Goal: Task Accomplishment & Management: Manage account settings

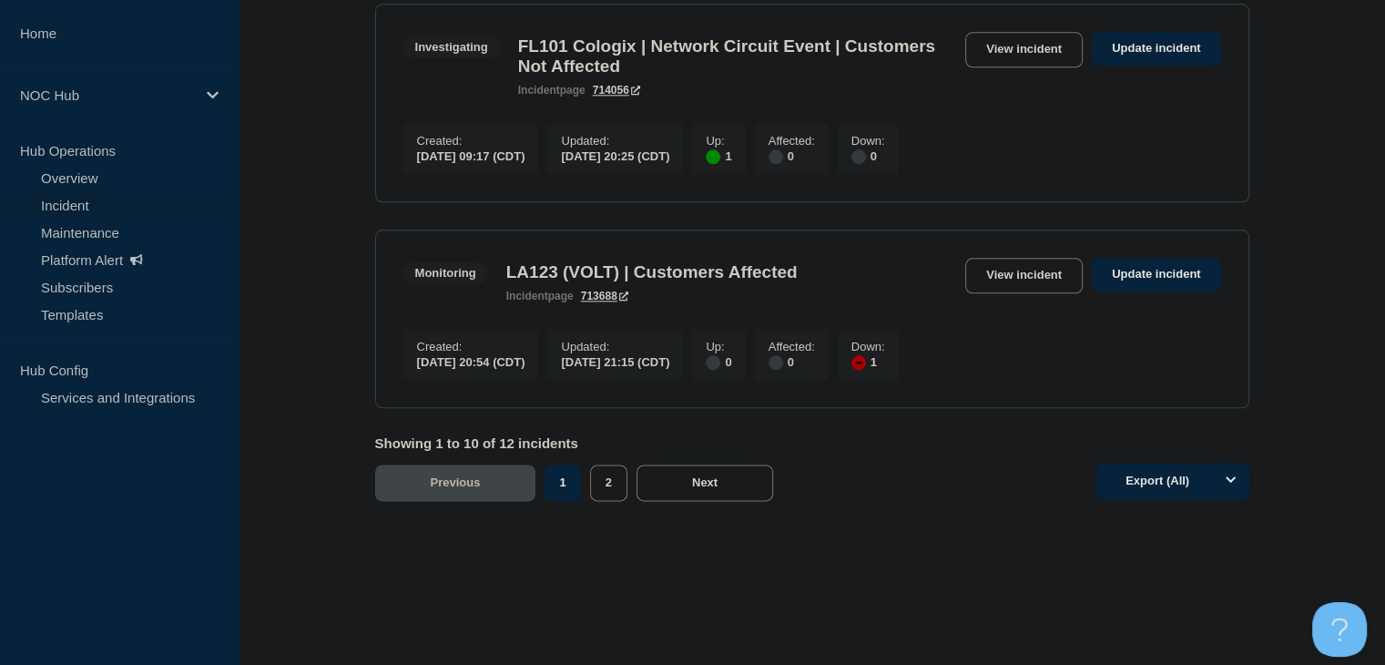
scroll to position [2248, 0]
click at [685, 494] on button "Next" at bounding box center [704, 482] width 137 height 36
click at [604, 492] on button "2" at bounding box center [608, 482] width 37 height 36
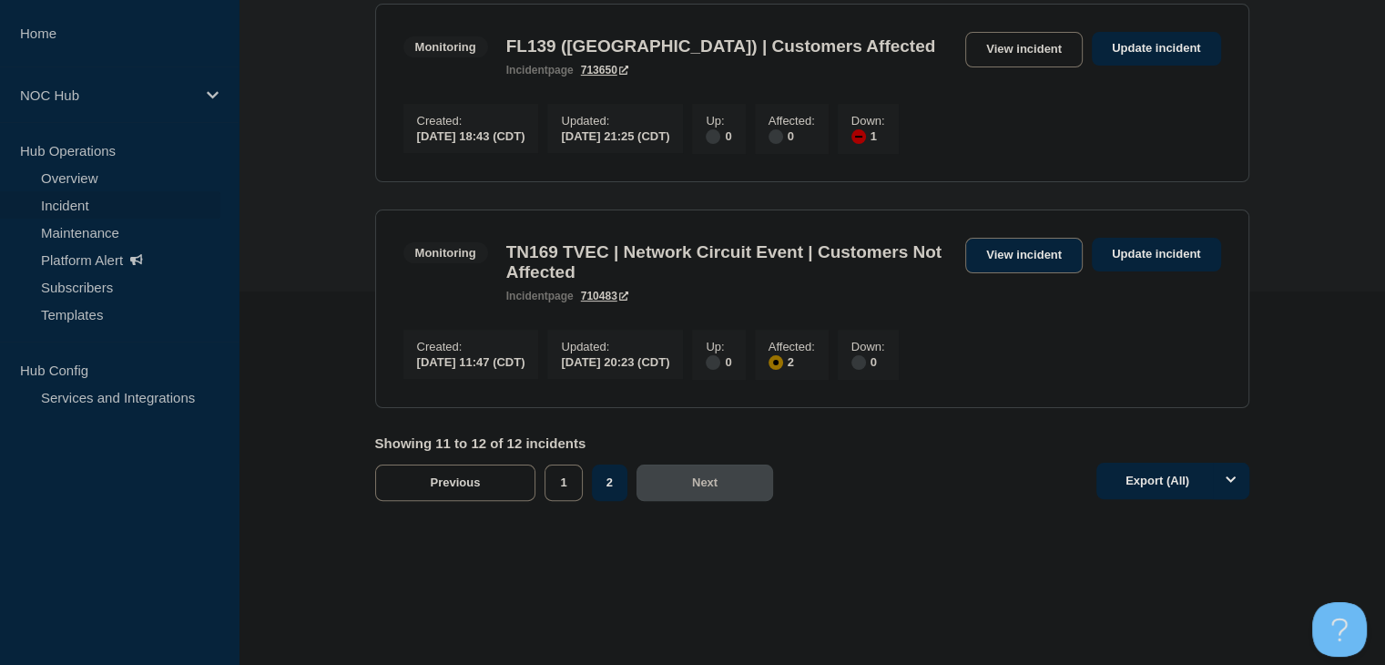
scroll to position [389, 0]
click at [551, 489] on button "1" at bounding box center [562, 482] width 37 height 36
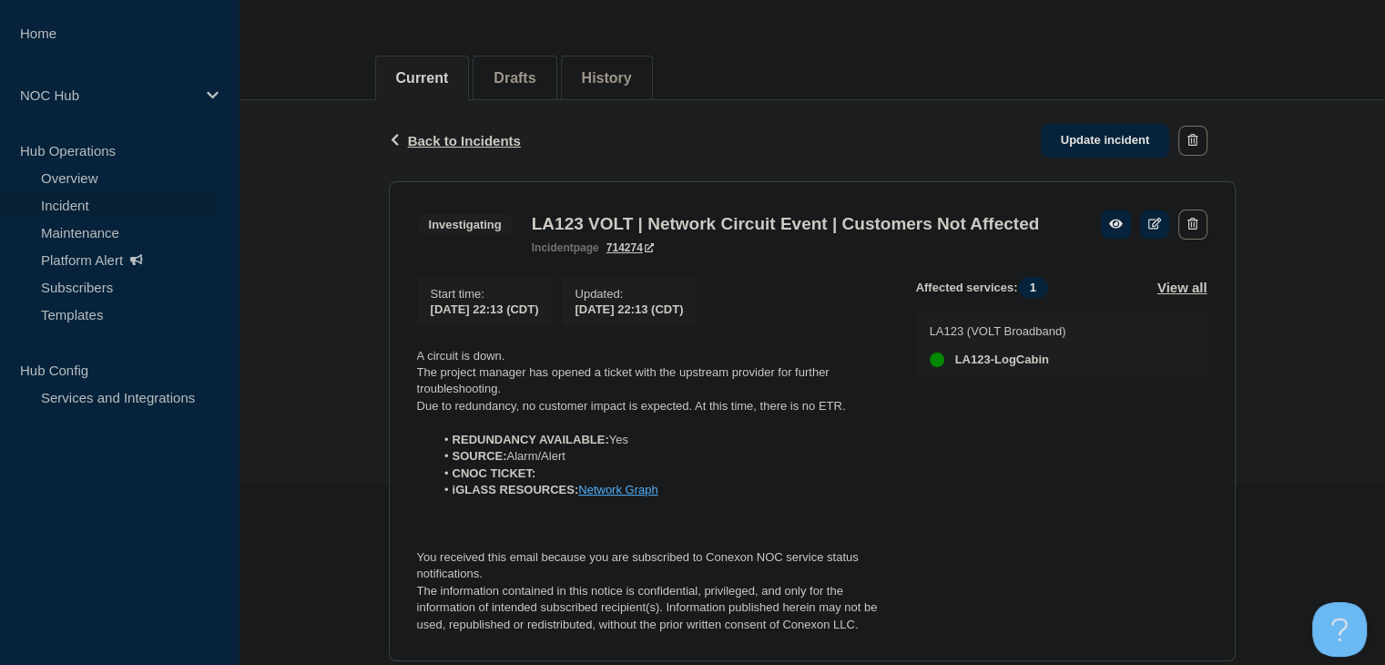
scroll to position [264, 0]
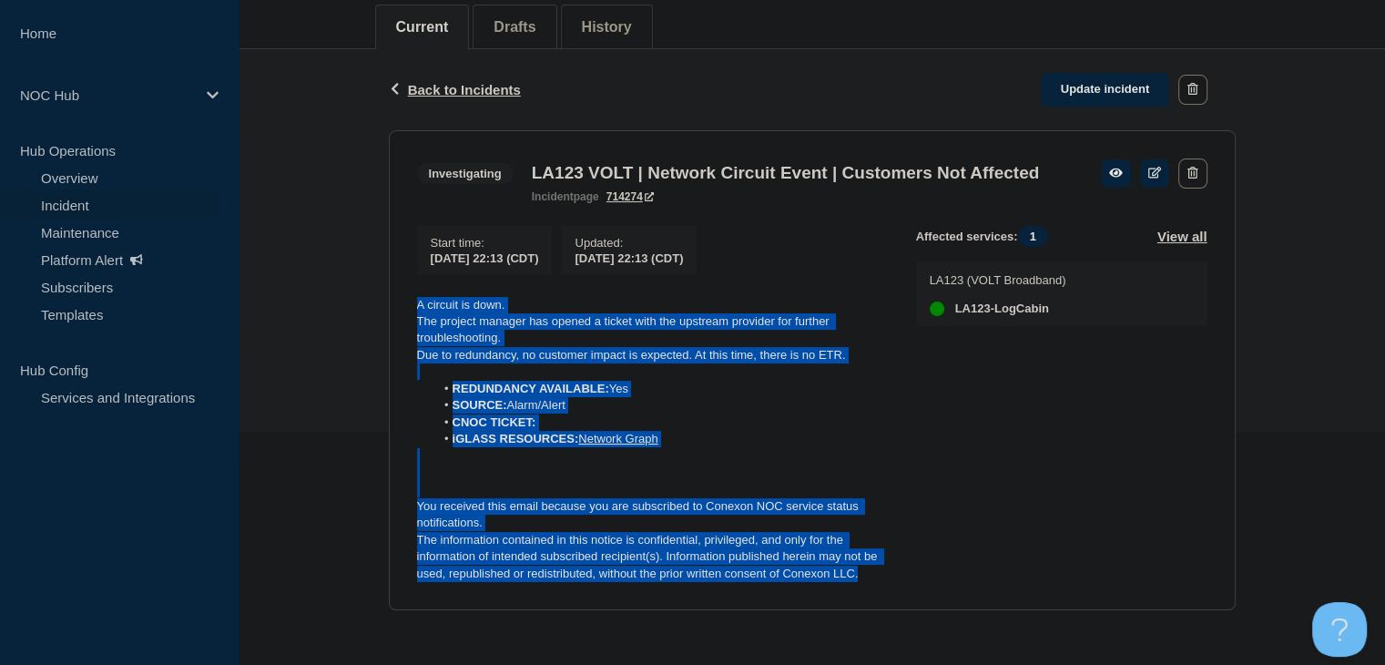
drag, startPoint x: 887, startPoint y: 575, endPoint x: 342, endPoint y: 289, distance: 614.8
click at [342, 289] on div "Back Back to Incidents Update incident Investigating LA123 VOLT | Network Circu…" at bounding box center [811, 343] width 1146 height 589
copy div "A circuit is down. The project manager has opened a ticket with the upstream pr…"
click at [307, 398] on div "Back Back to Incidents Update incident Investigating LA123 VOLT | Network Circu…" at bounding box center [811, 343] width 1146 height 589
drag, startPoint x: 869, startPoint y: 578, endPoint x: 379, endPoint y: 294, distance: 566.9
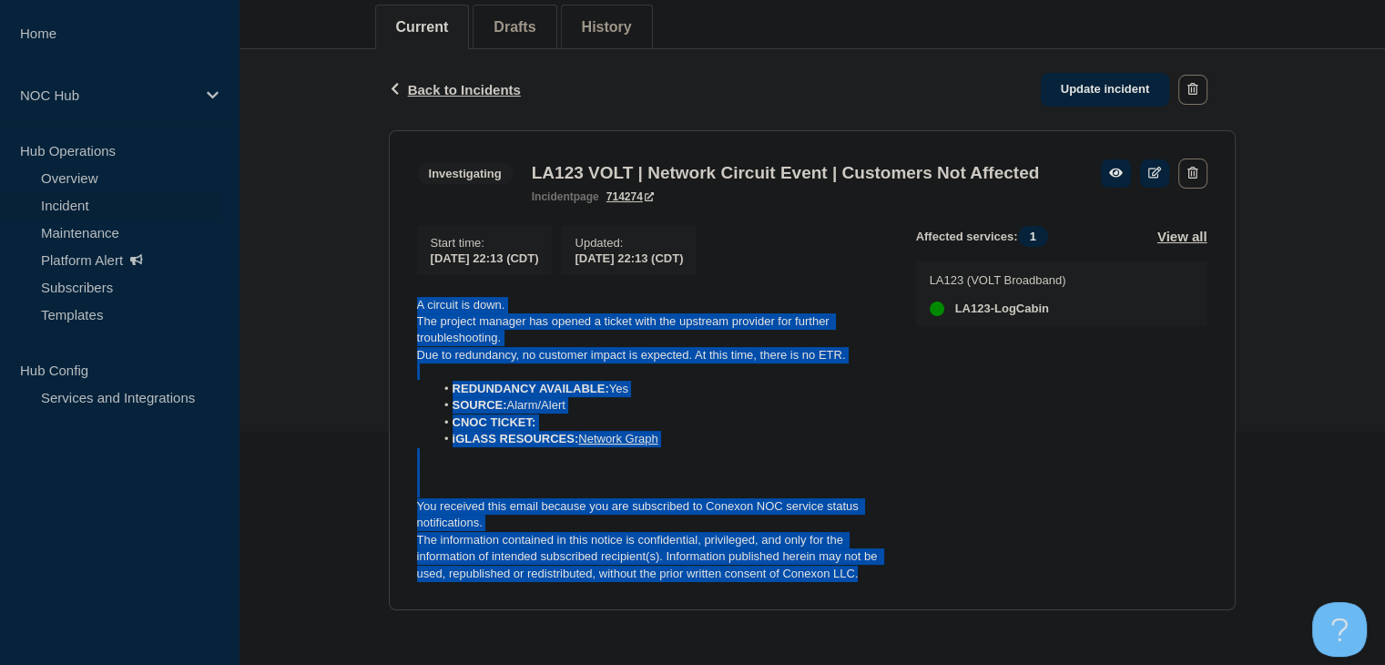
click at [360, 293] on div "Back Back to Incidents Update incident Investigating LA123 VOLT | Network Circu…" at bounding box center [811, 343] width 1146 height 589
copy div "A circuit is down. The project manager has opened a ticket with the upstream pr…"
click at [1084, 73] on link "Update incident" at bounding box center [1104, 90] width 129 height 34
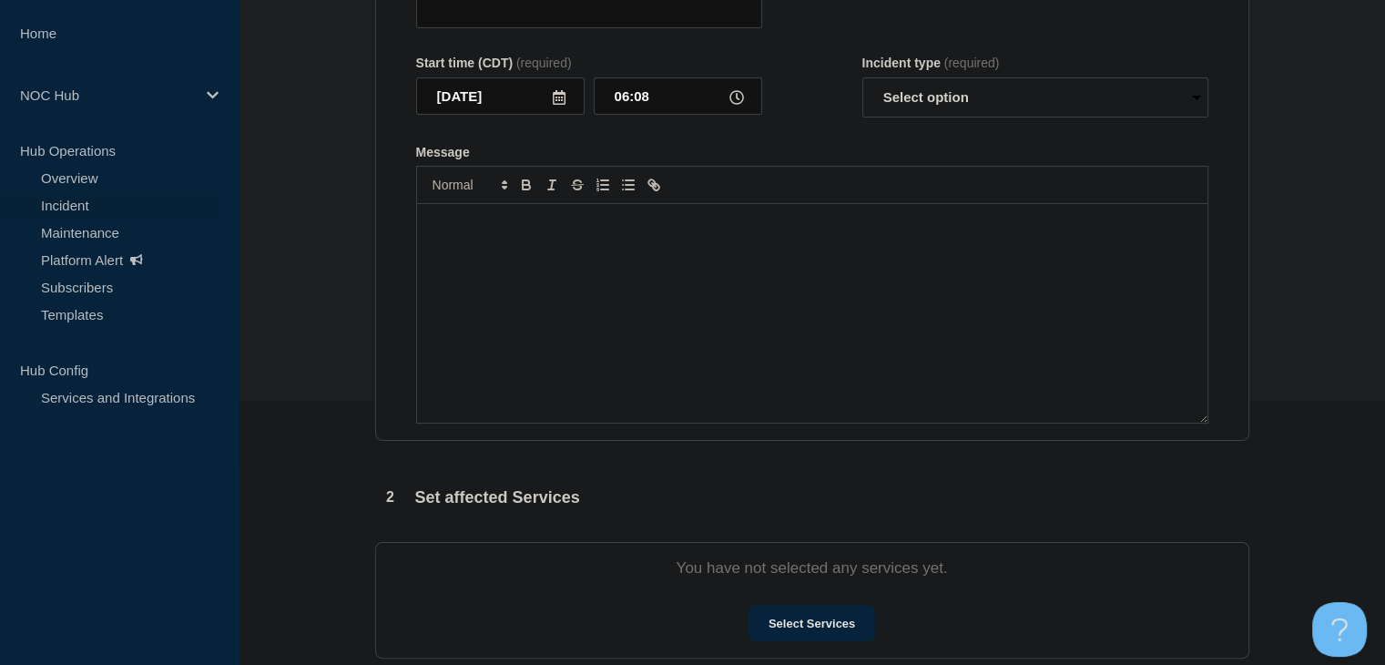
type input "LA123 VOLT | Network Circuit Event | Customers Not Affected"
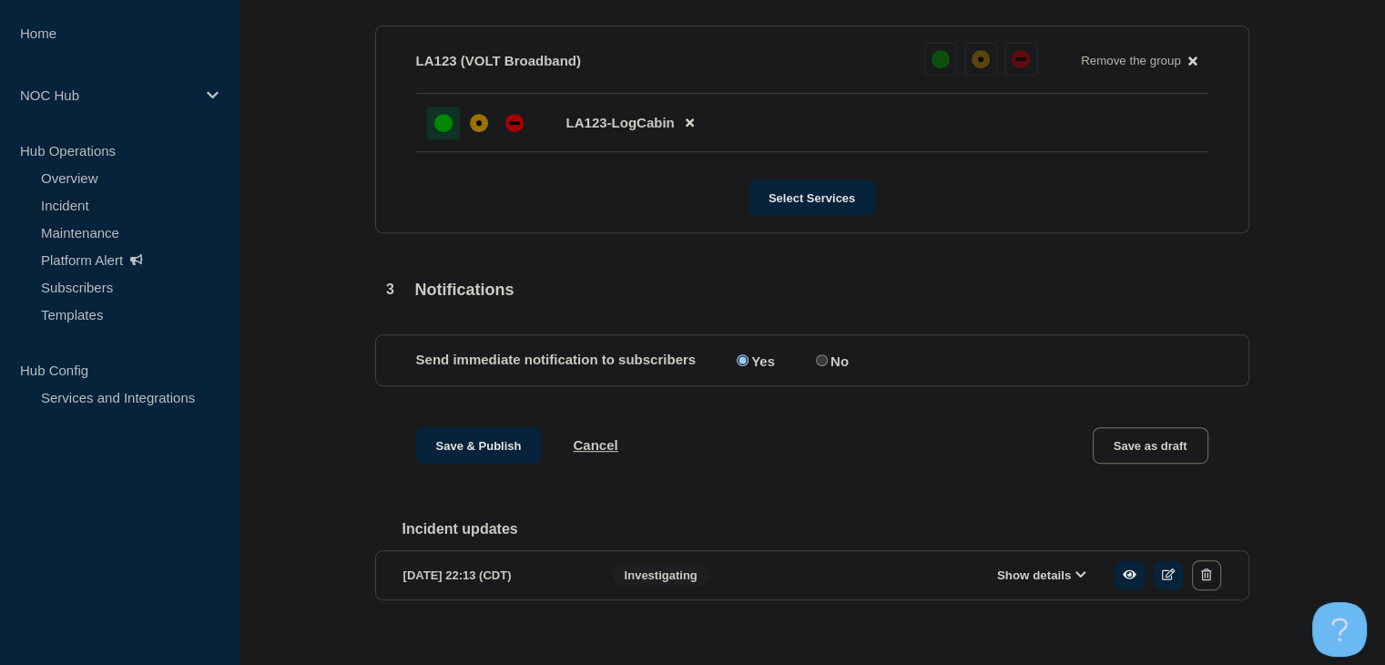
scroll to position [847, 0]
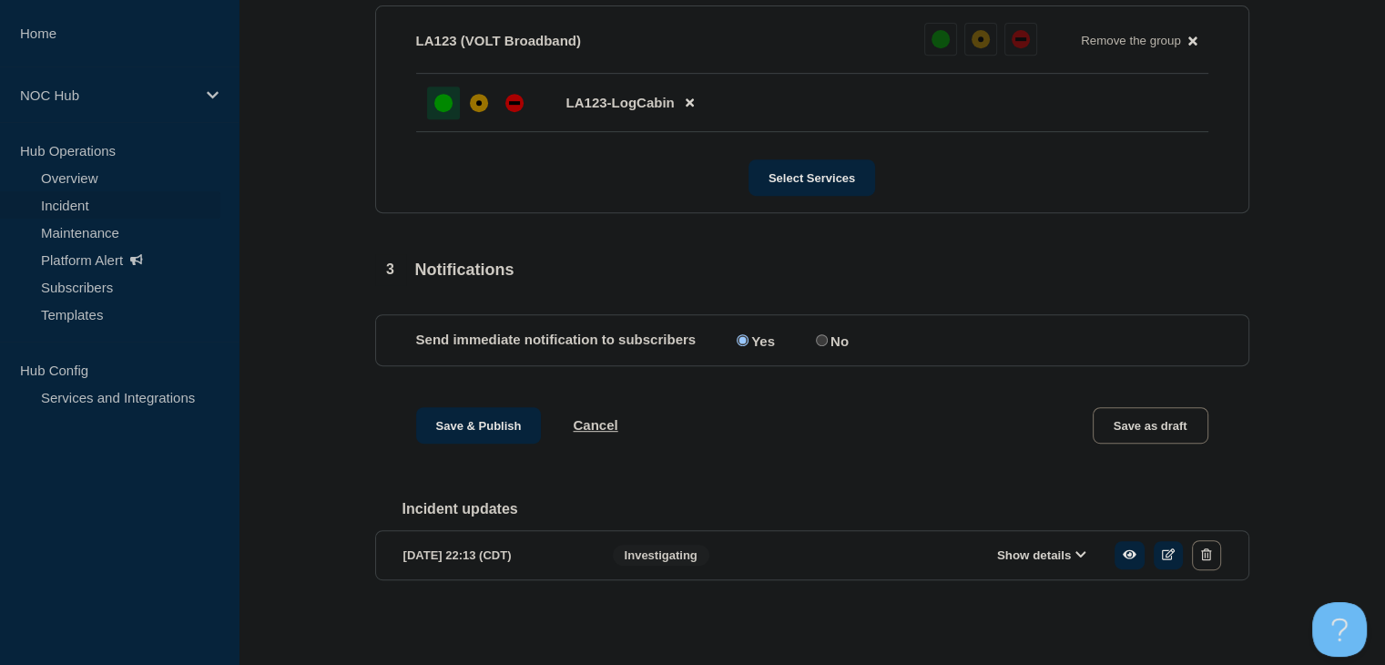
click at [1045, 556] on button "Show details" at bounding box center [1041, 554] width 100 height 15
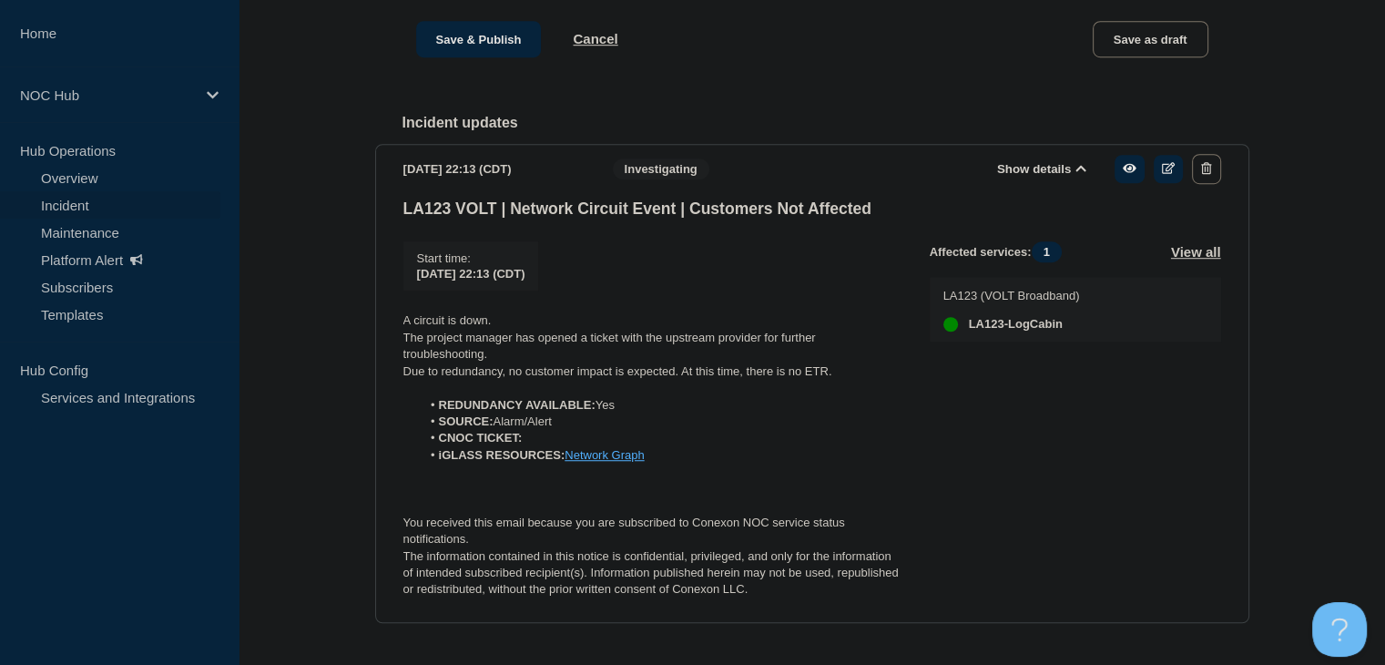
scroll to position [1279, 0]
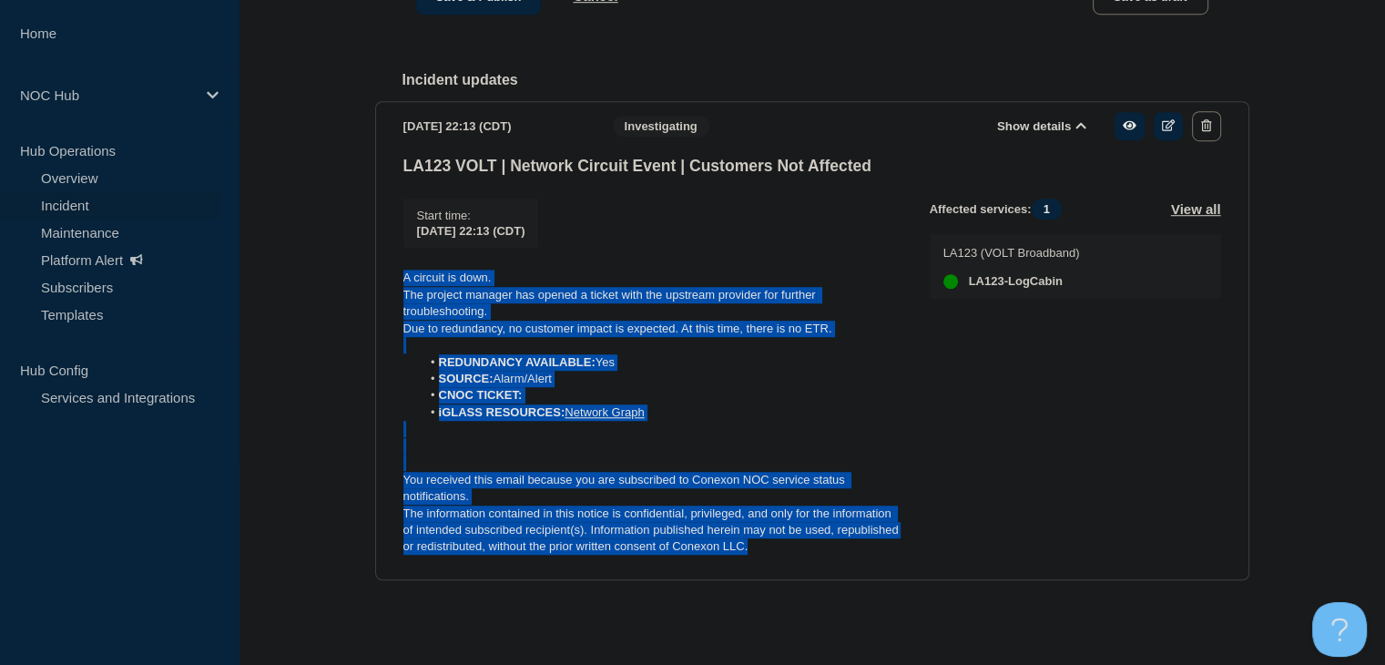
drag, startPoint x: 768, startPoint y: 554, endPoint x: 368, endPoint y: 259, distance: 497.4
copy div "A circuit is down. The project manager has opened a ticket with the upstream pr…"
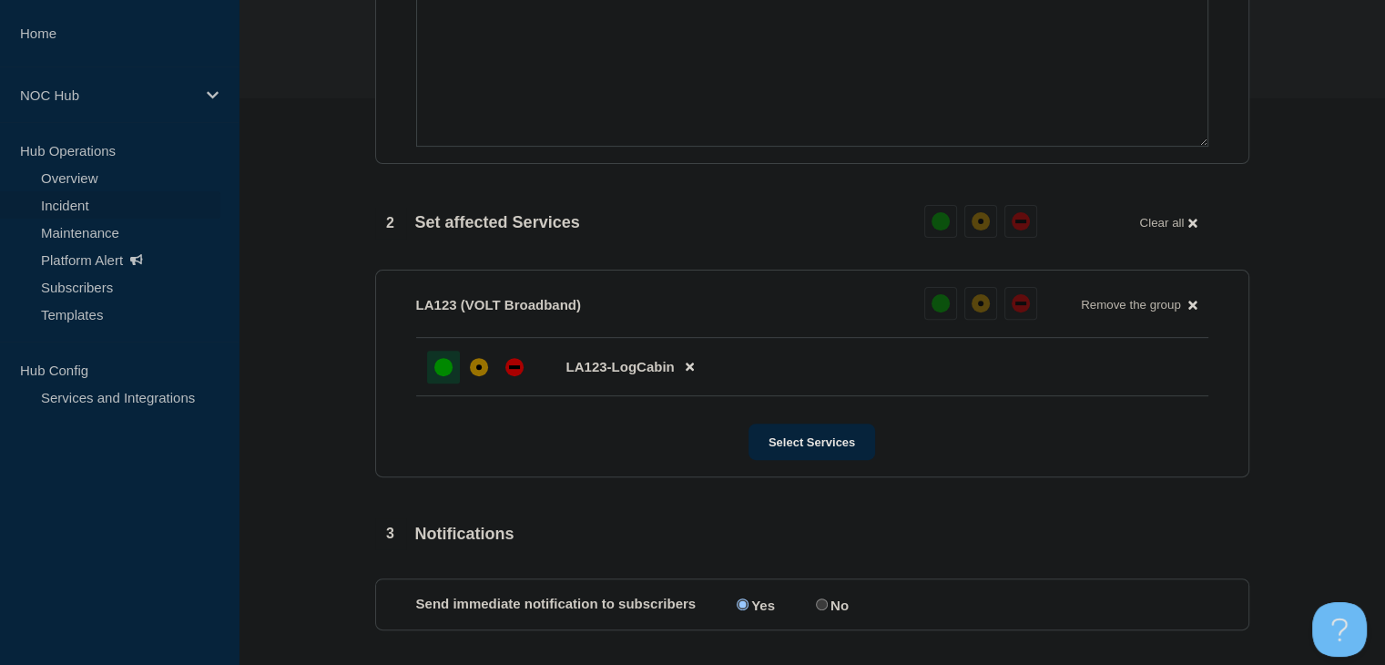
scroll to position [369, 0]
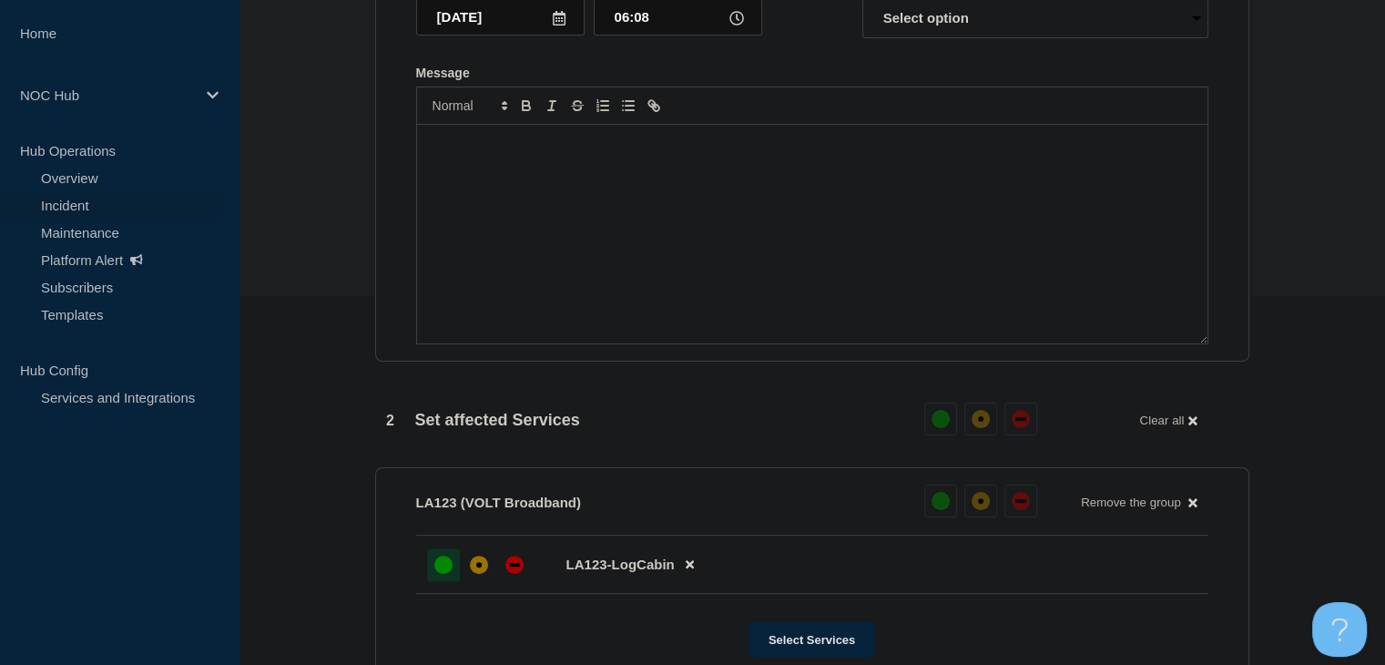
click at [482, 267] on div "Message" at bounding box center [812, 234] width 790 height 218
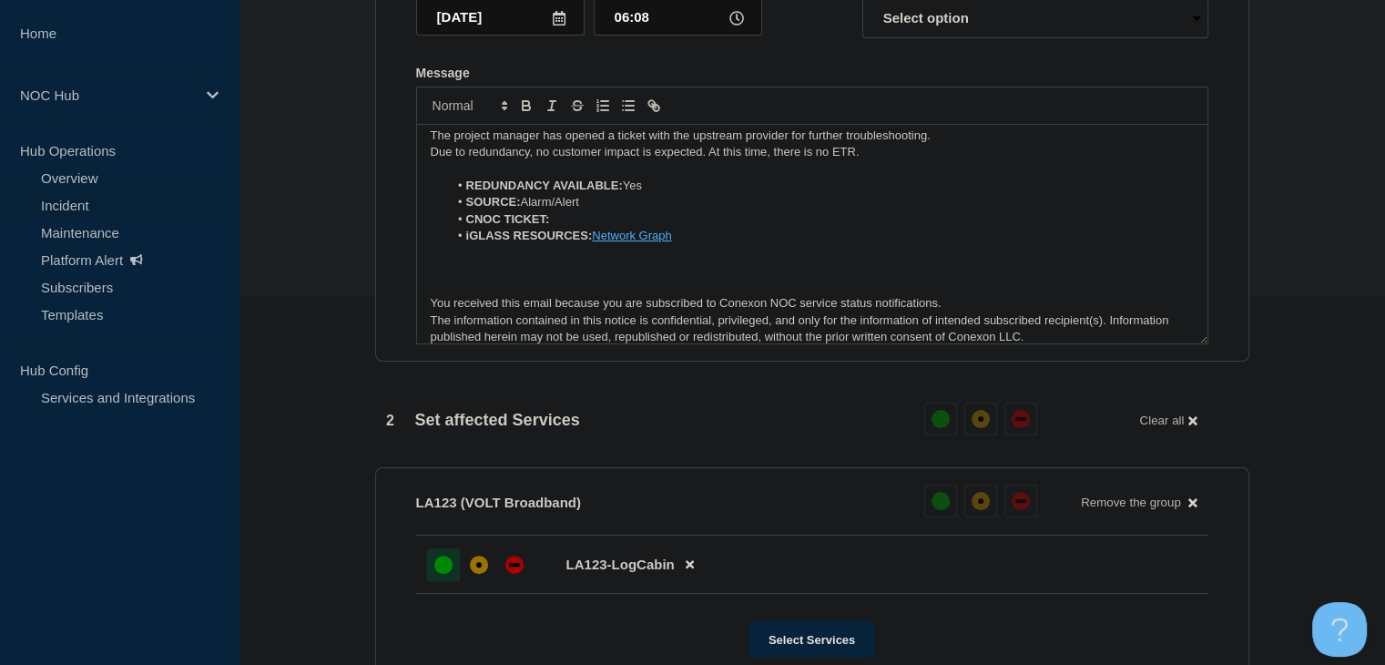
scroll to position [0, 0]
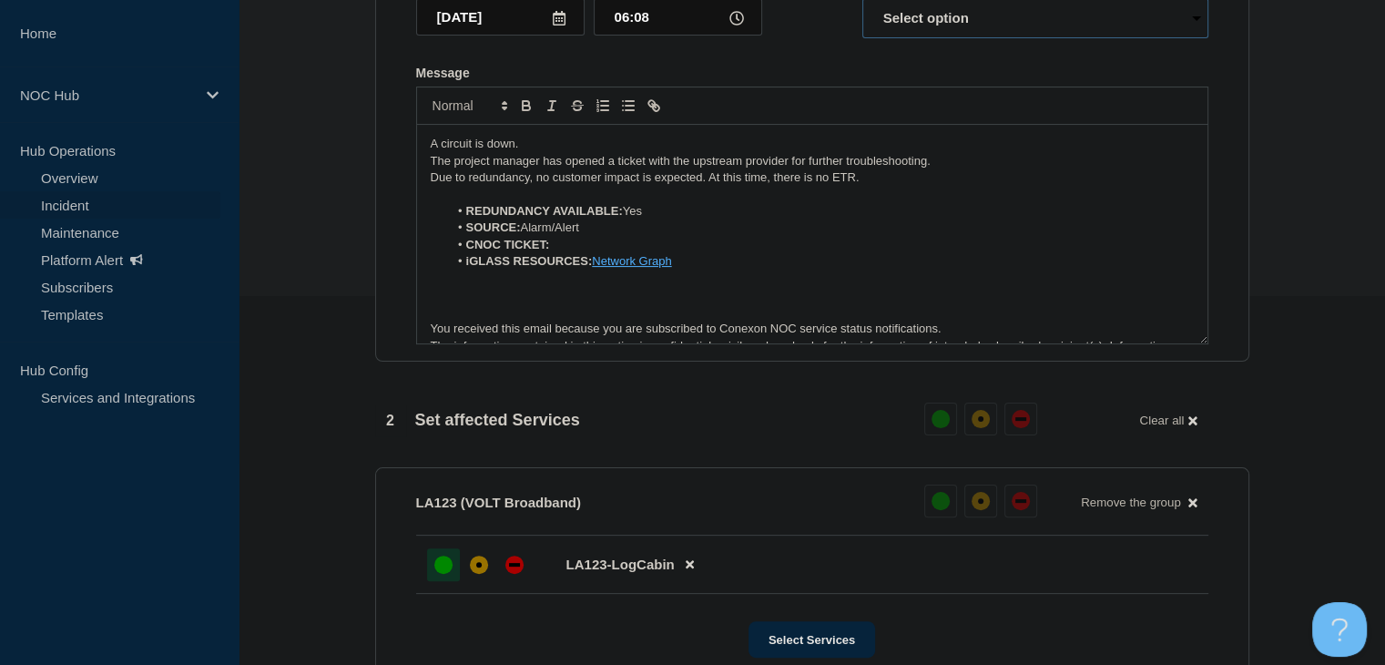
click at [938, 25] on select "Select option Investigating Identified Monitoring Resolved" at bounding box center [1035, 18] width 346 height 40
select select "resolved"
click at [862, 8] on select "Select option Investigating Identified Monitoring Resolved" at bounding box center [1035, 18] width 346 height 40
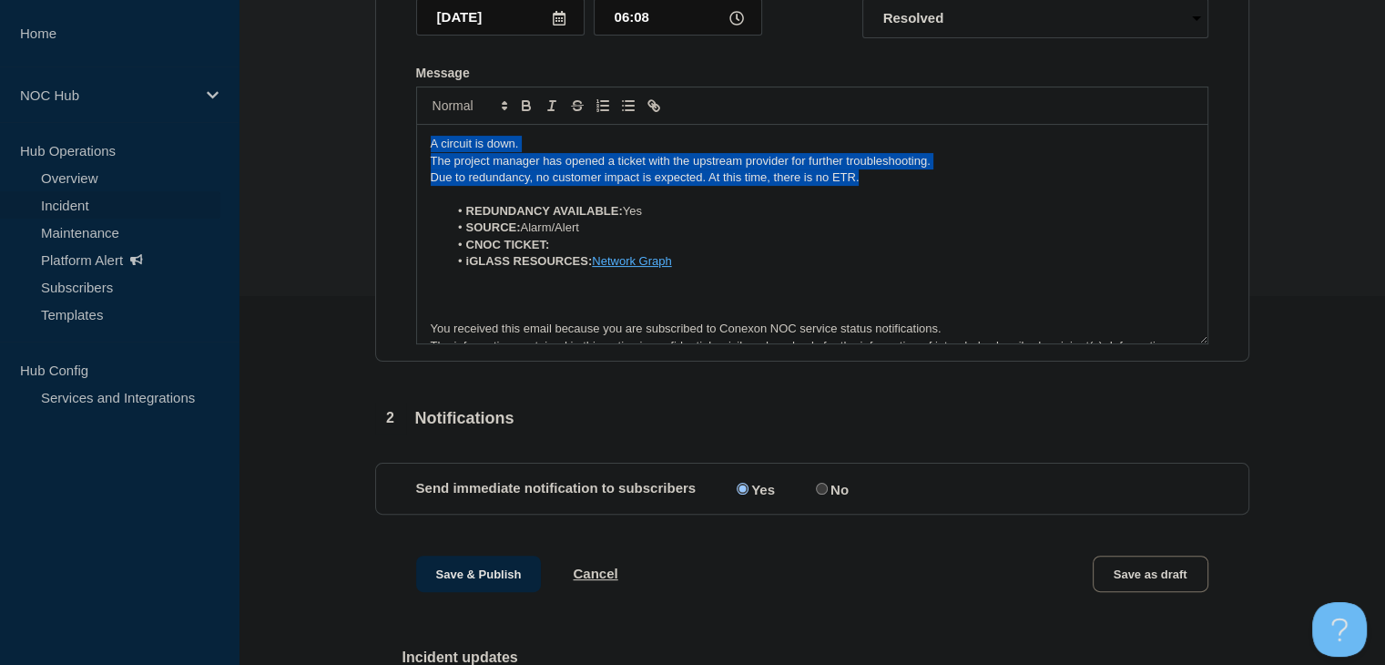
drag, startPoint x: 895, startPoint y: 187, endPoint x: 291, endPoint y: 119, distance: 607.3
click at [291, 119] on section "1 Provide details Title (required) LA123 VOLT | Network Circuit Event | Custome…" at bounding box center [811, 513] width 1146 height 1401
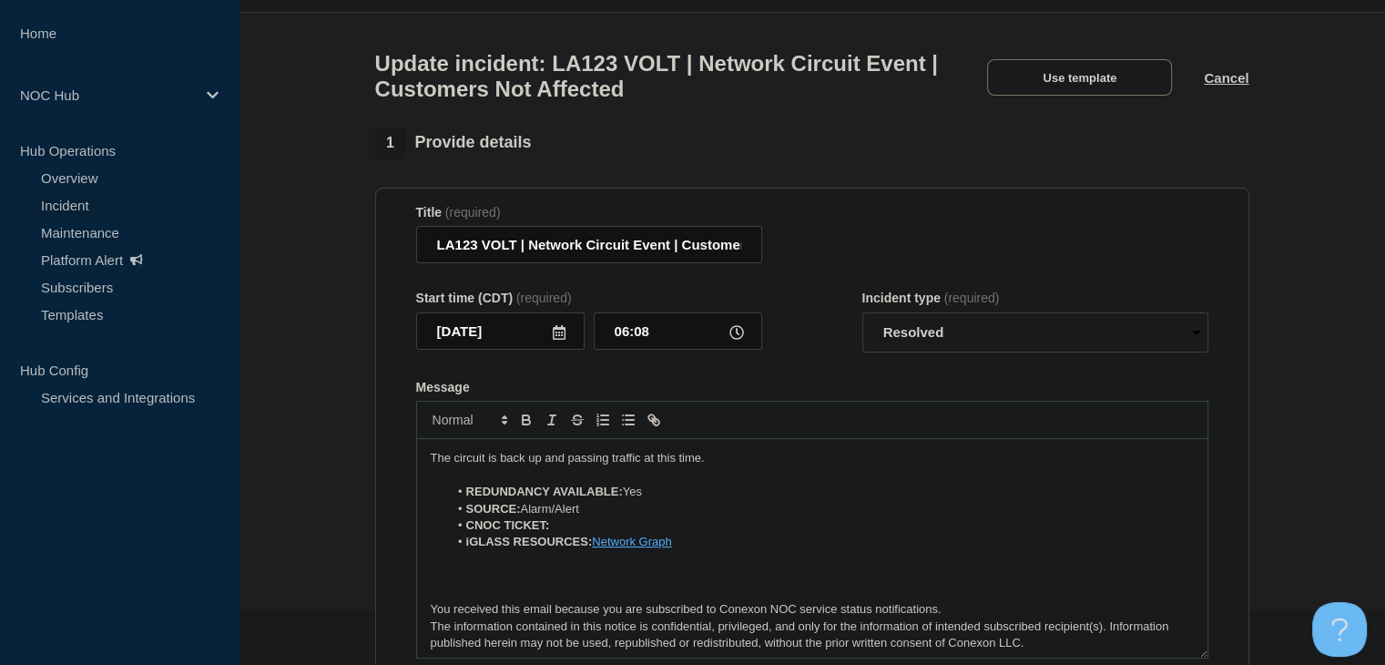
scroll to position [510, 0]
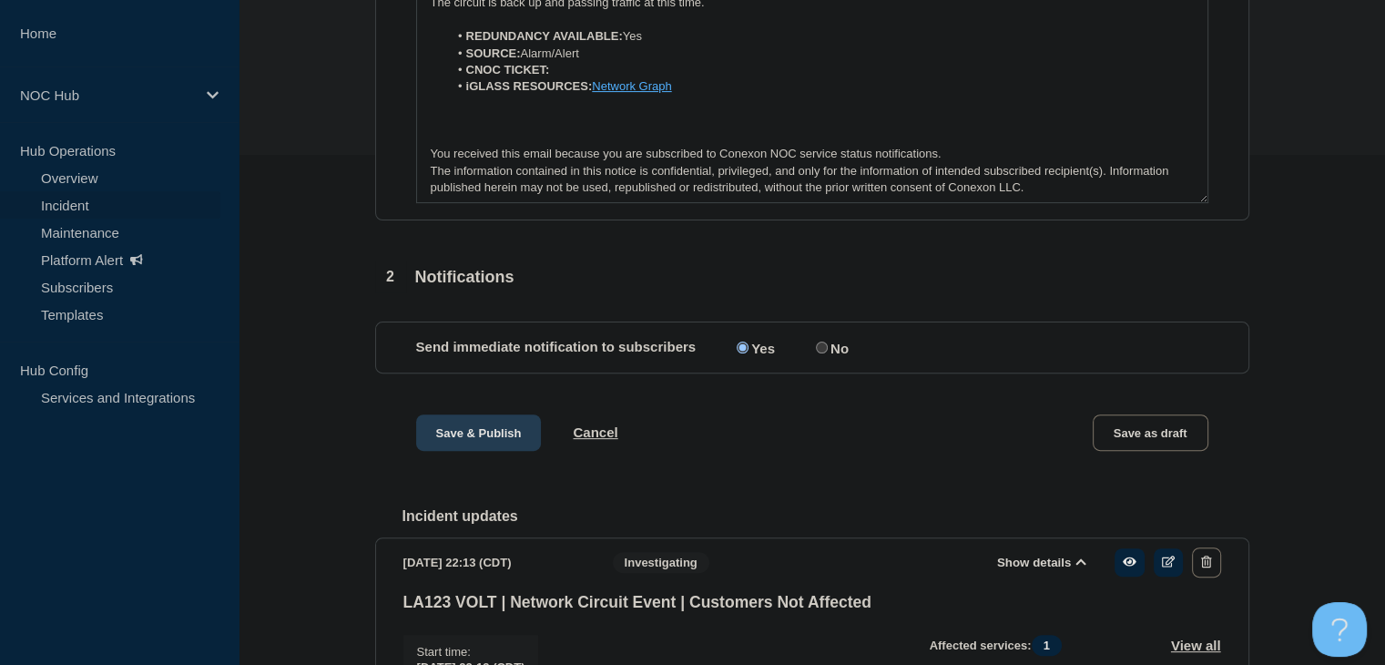
click at [443, 451] on button "Save & Publish" at bounding box center [479, 432] width 126 height 36
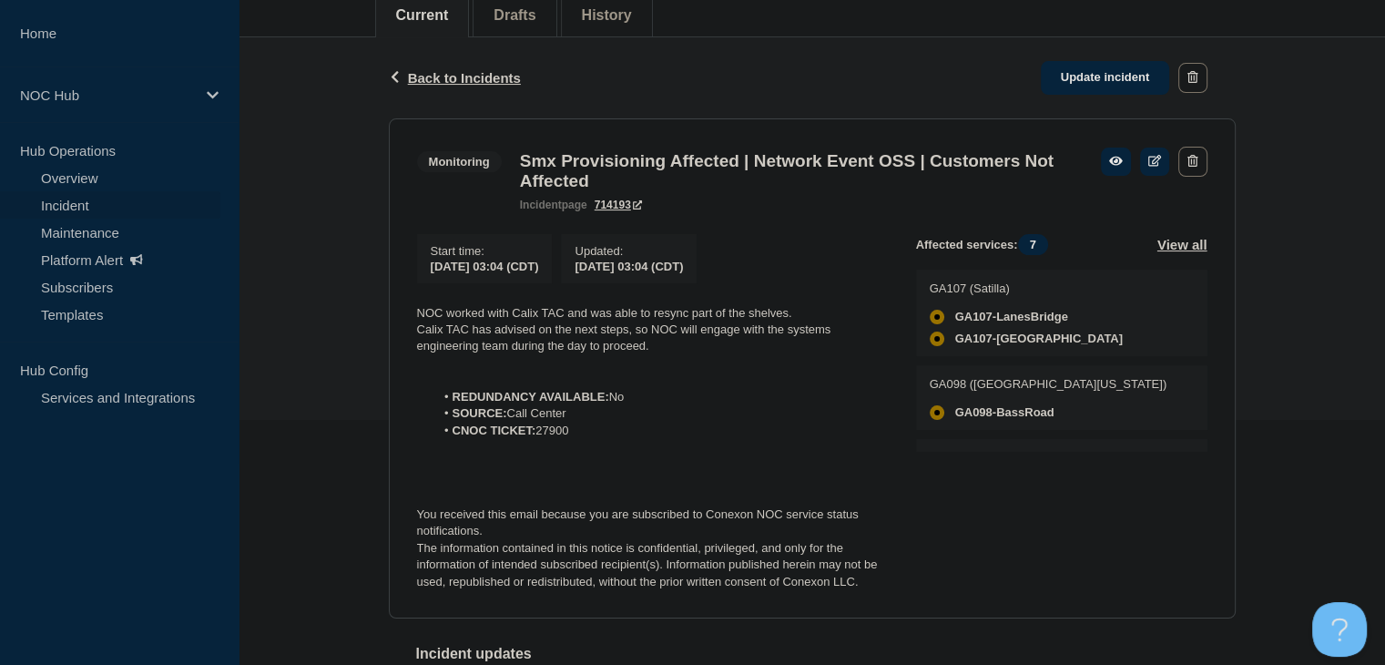
scroll to position [273, 0]
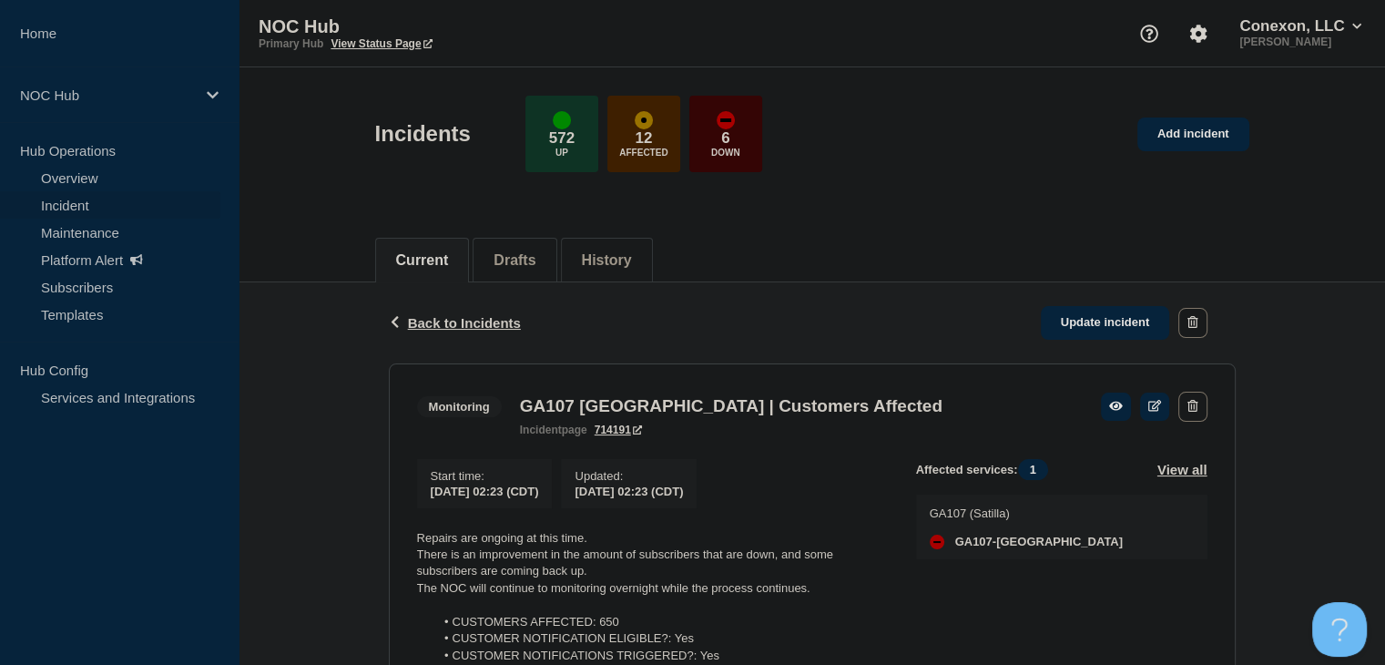
scroll to position [273, 0]
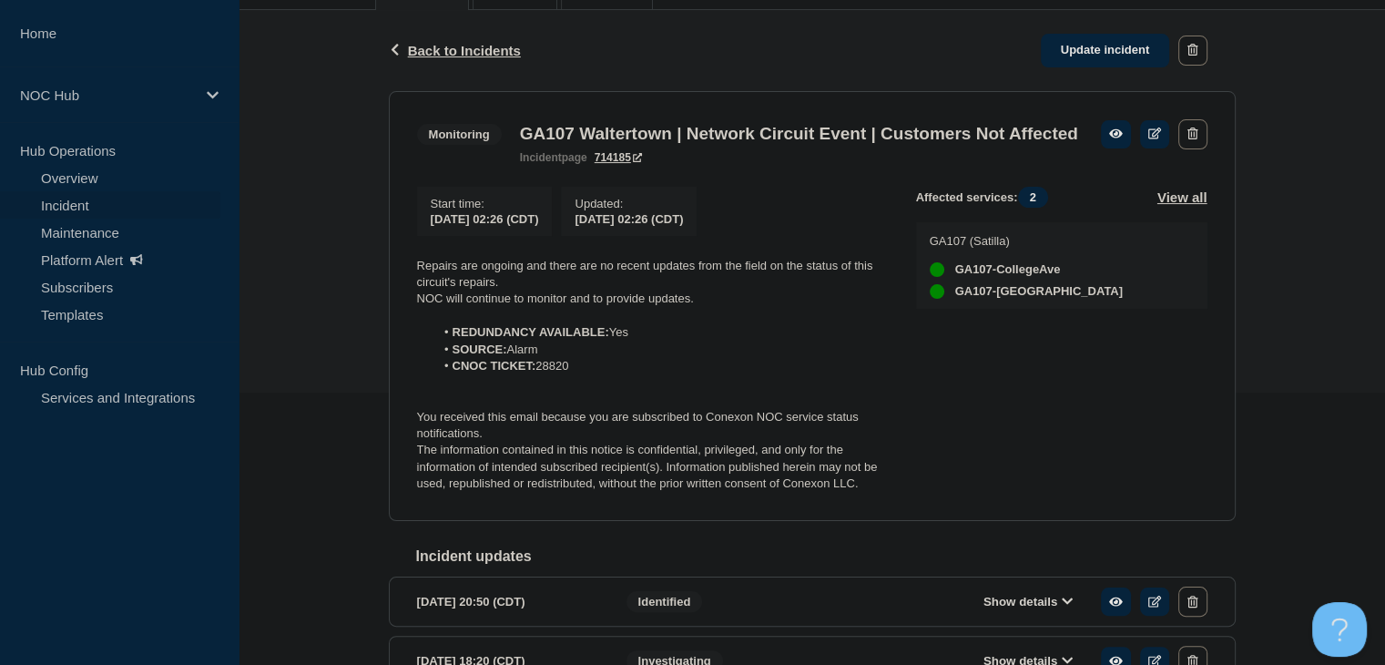
scroll to position [273, 0]
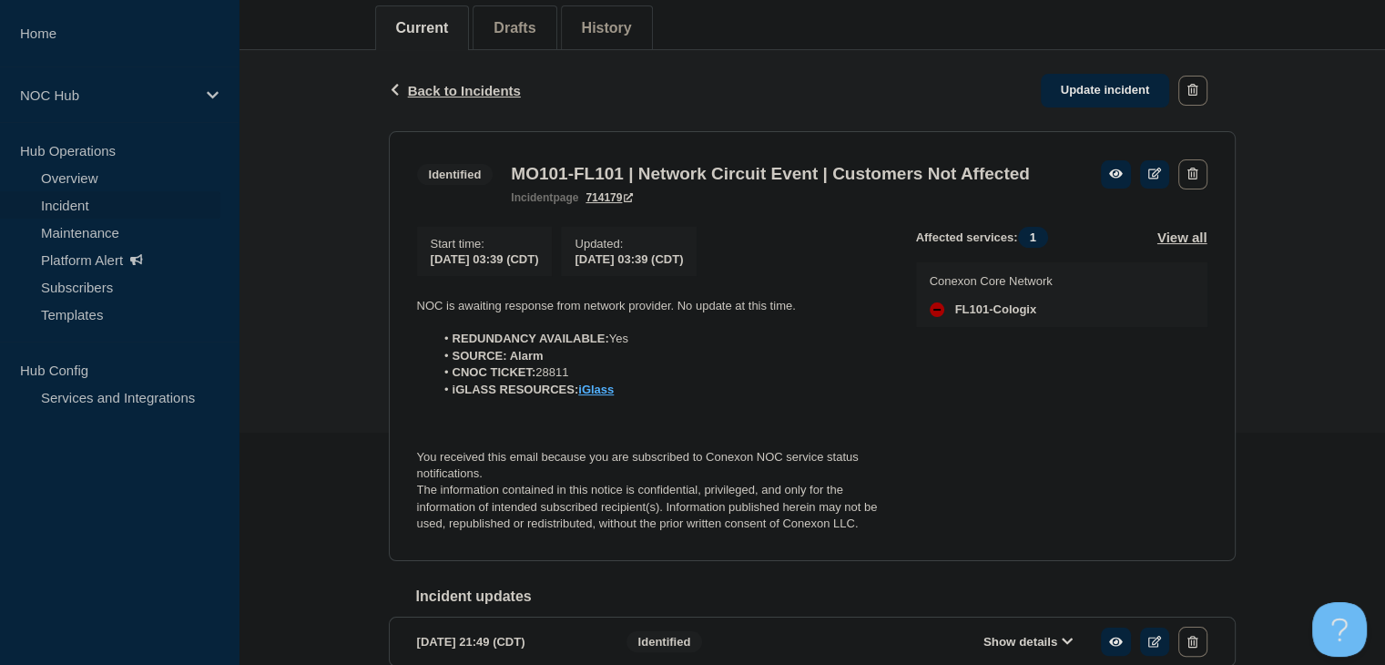
scroll to position [273, 0]
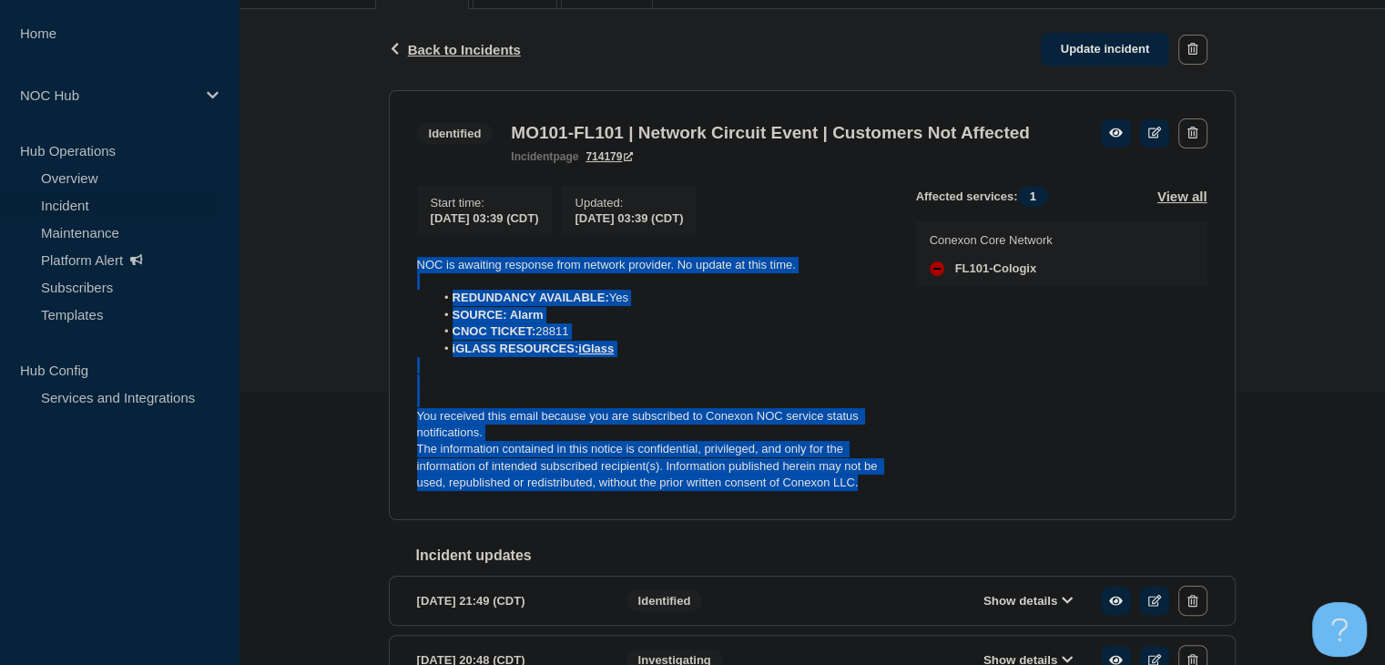
drag, startPoint x: 887, startPoint y: 520, endPoint x: 379, endPoint y: 292, distance: 556.6
click at [379, 292] on div "Back Back to Incidents Update incident Identified MO101-FL101 | Network Circuit…" at bounding box center [812, 435] width 874 height 852
click at [367, 269] on div "Back Back to Incidents Update incident Identified MO101-FL101 | Network Circuit…" at bounding box center [811, 435] width 1146 height 852
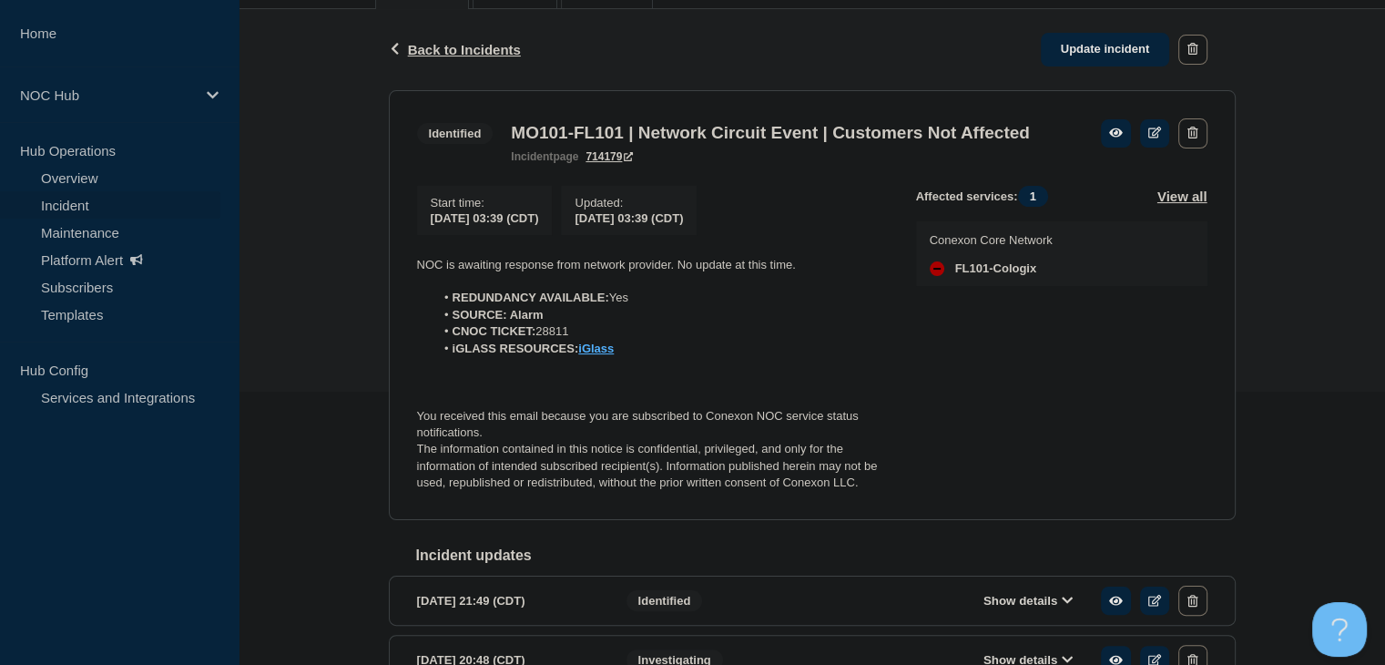
click at [730, 340] on li "CNOC TICKET: 28811" at bounding box center [660, 331] width 452 height 16
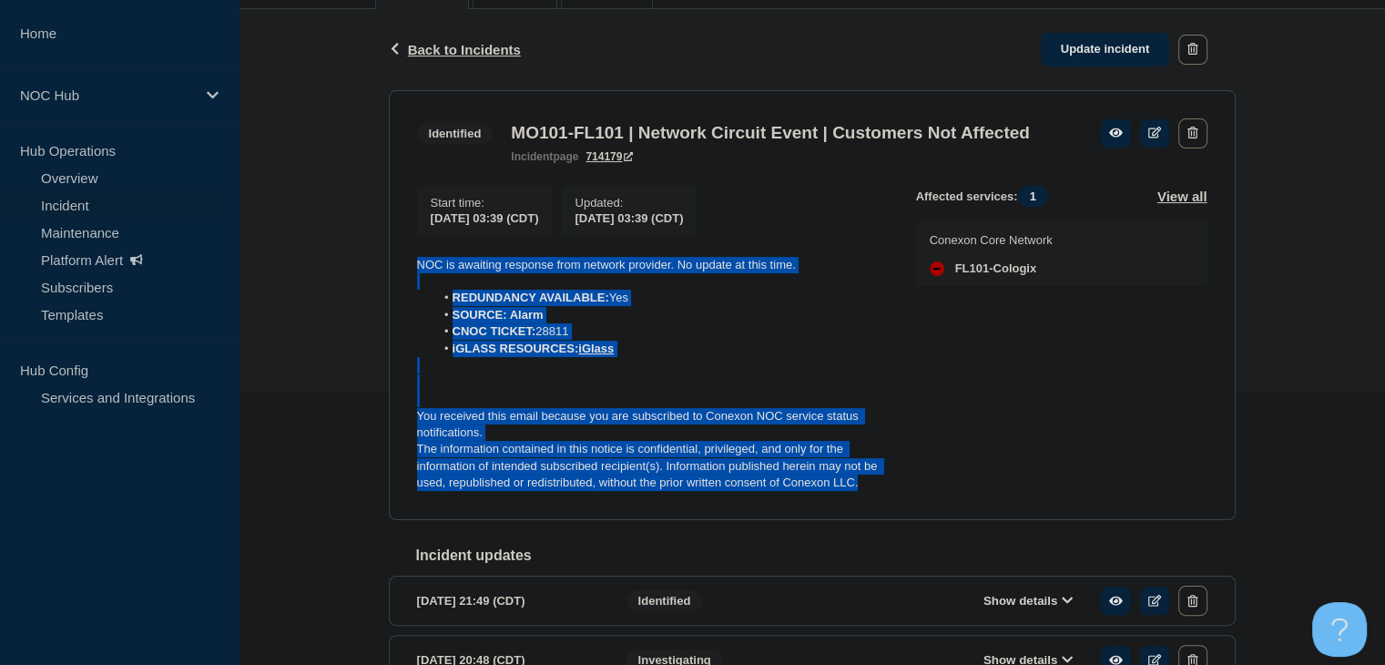
drag, startPoint x: 878, startPoint y: 515, endPoint x: 435, endPoint y: 298, distance: 493.0
click at [393, 281] on section "Identified MO101-FL101 | Network Circuit Event | Customers Not Affected inciden…" at bounding box center [812, 305] width 847 height 430
copy div "NOC is awaiting response from network provider. No update at this time. REDUNDA…"
click at [1066, 43] on link "Update incident" at bounding box center [1104, 50] width 129 height 34
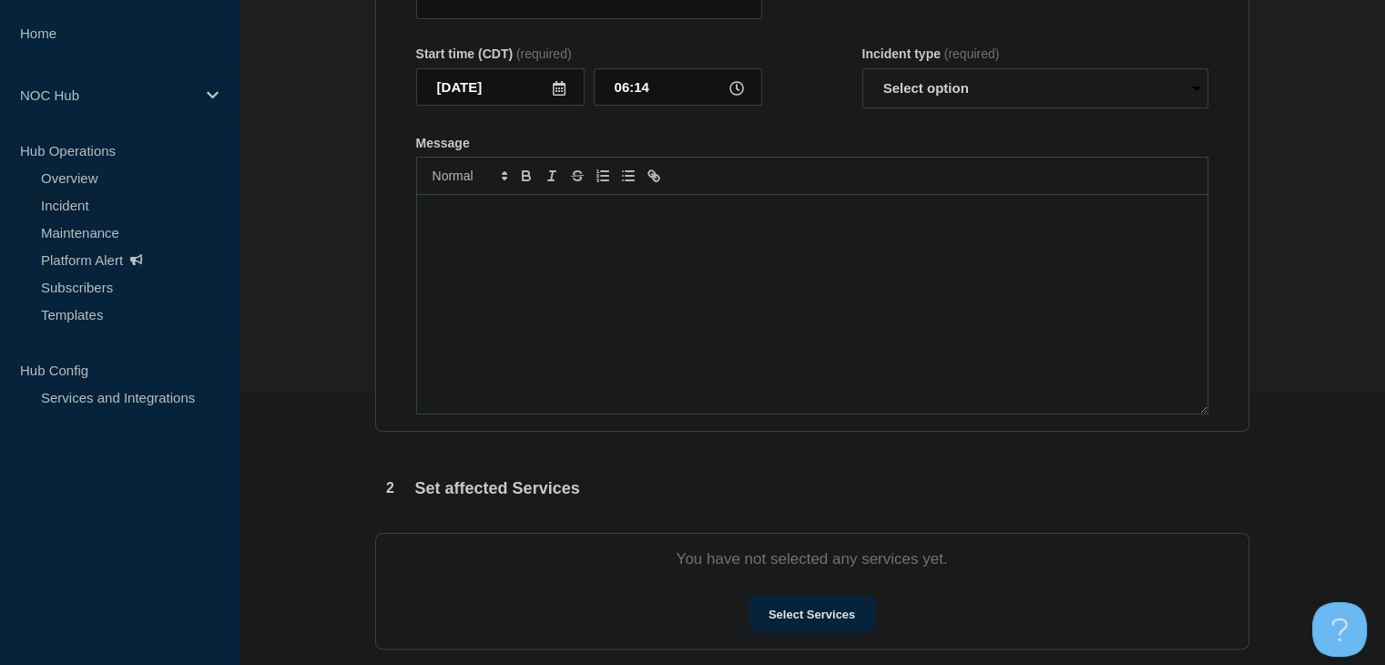
click at [702, 320] on div "Message" at bounding box center [812, 304] width 790 height 218
type input "MO101-FL101 | Network Circuit Event | Customers Not Affected"
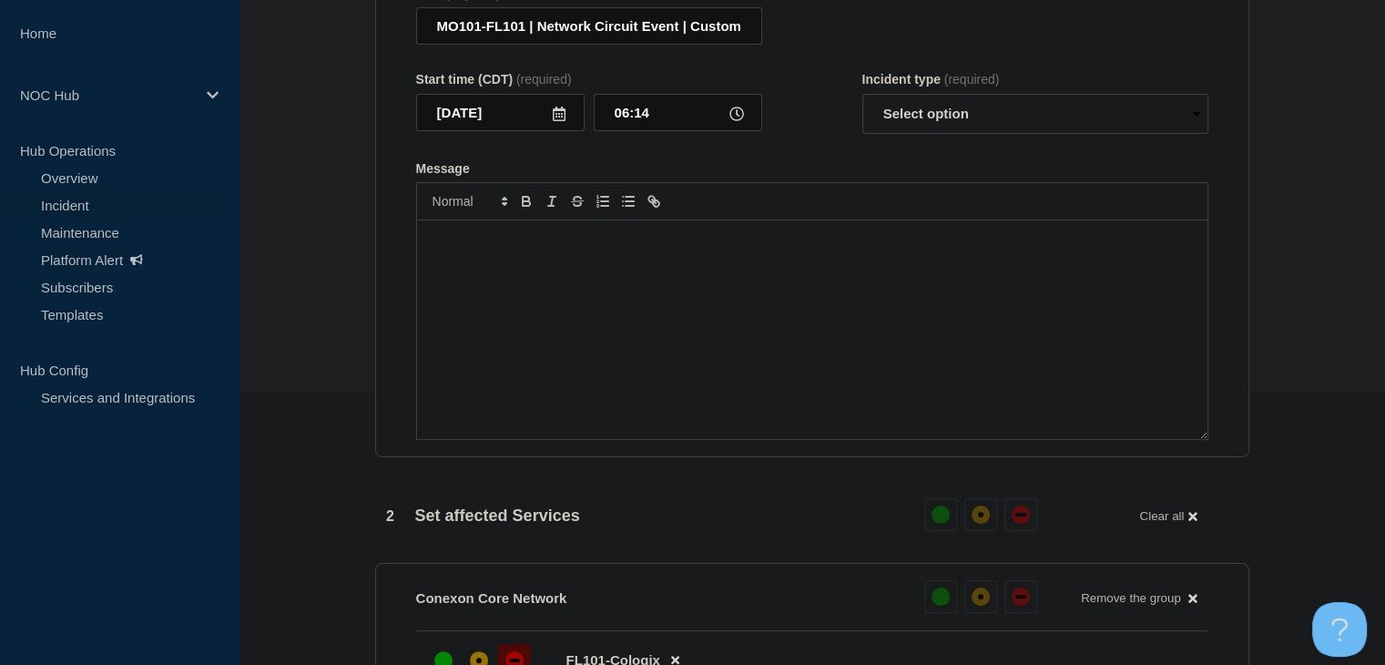
scroll to position [303, 0]
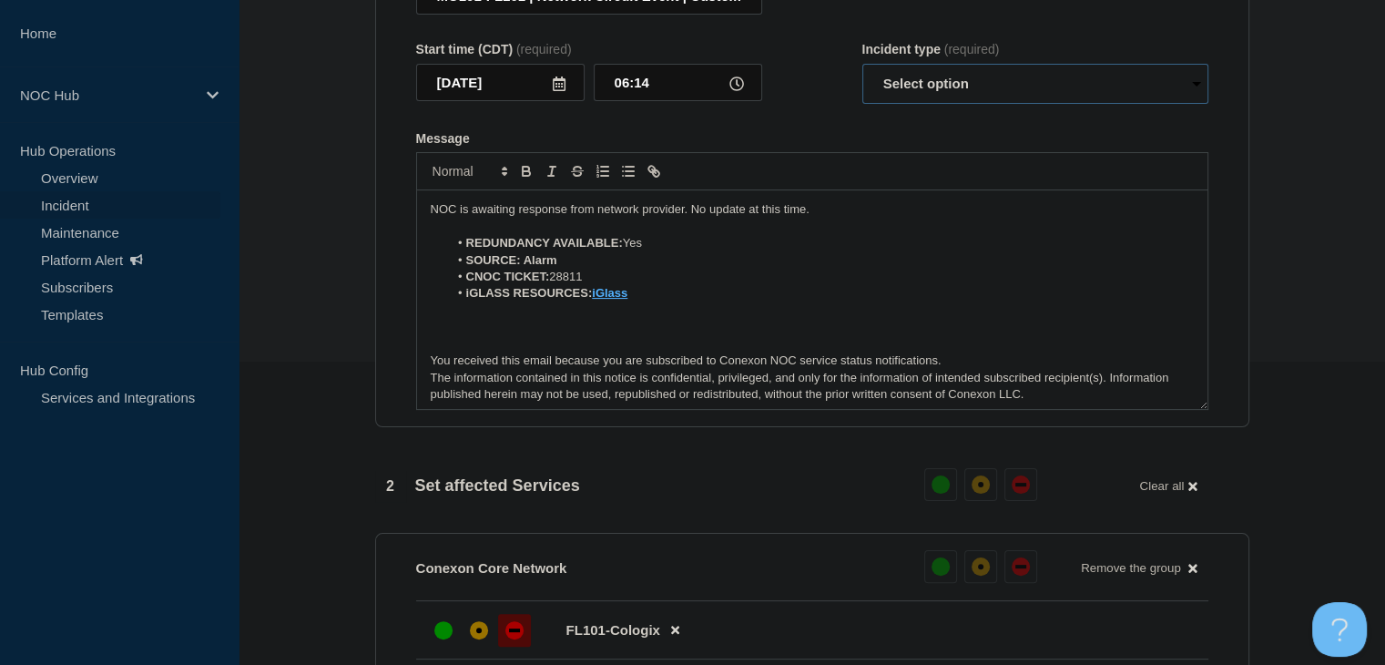
click at [917, 86] on select "Select option Investigating Identified Monitoring Resolved" at bounding box center [1035, 84] width 346 height 40
select select "resolved"
click at [862, 74] on select "Select option Investigating Identified Monitoring Resolved" at bounding box center [1035, 84] width 346 height 40
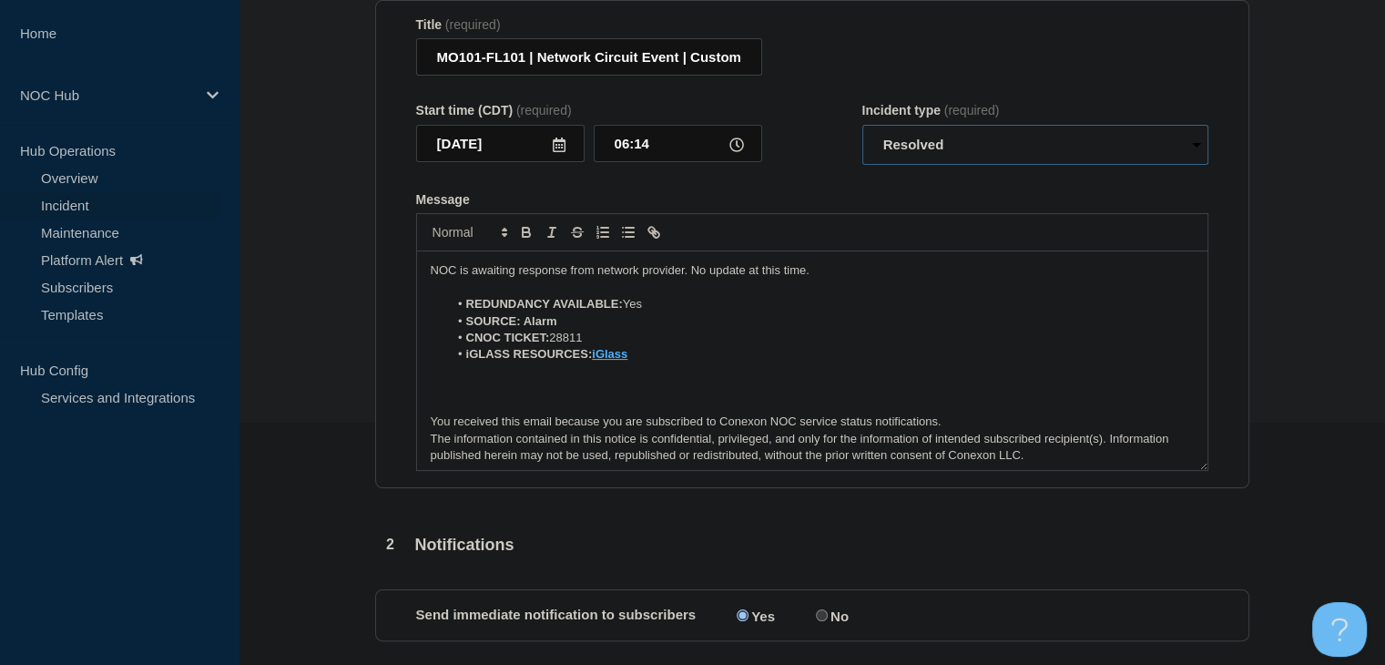
scroll to position [212, 0]
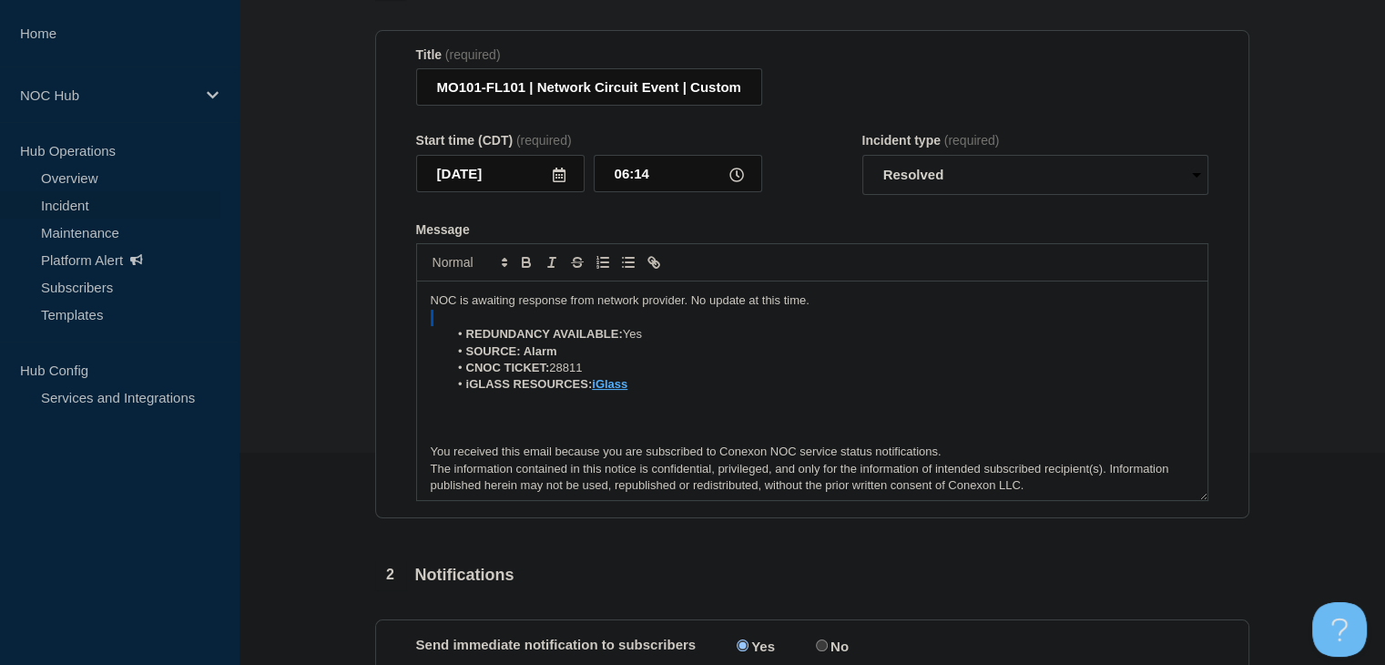
drag, startPoint x: 830, startPoint y: 310, endPoint x: 310, endPoint y: 322, distance: 519.9
click at [310, 322] on section "1 Provide details Title (required) MO101-FL101 | Network Circuit Event | Custom…" at bounding box center [811, 574] width 1146 height 1209
click at [450, 299] on div "NOC is awaiting response from network provider. No update at this time. REDUNDA…" at bounding box center [812, 390] width 790 height 218
click at [451, 306] on p "NOC is awaiting response from network provider. No update at this time." at bounding box center [812, 300] width 763 height 16
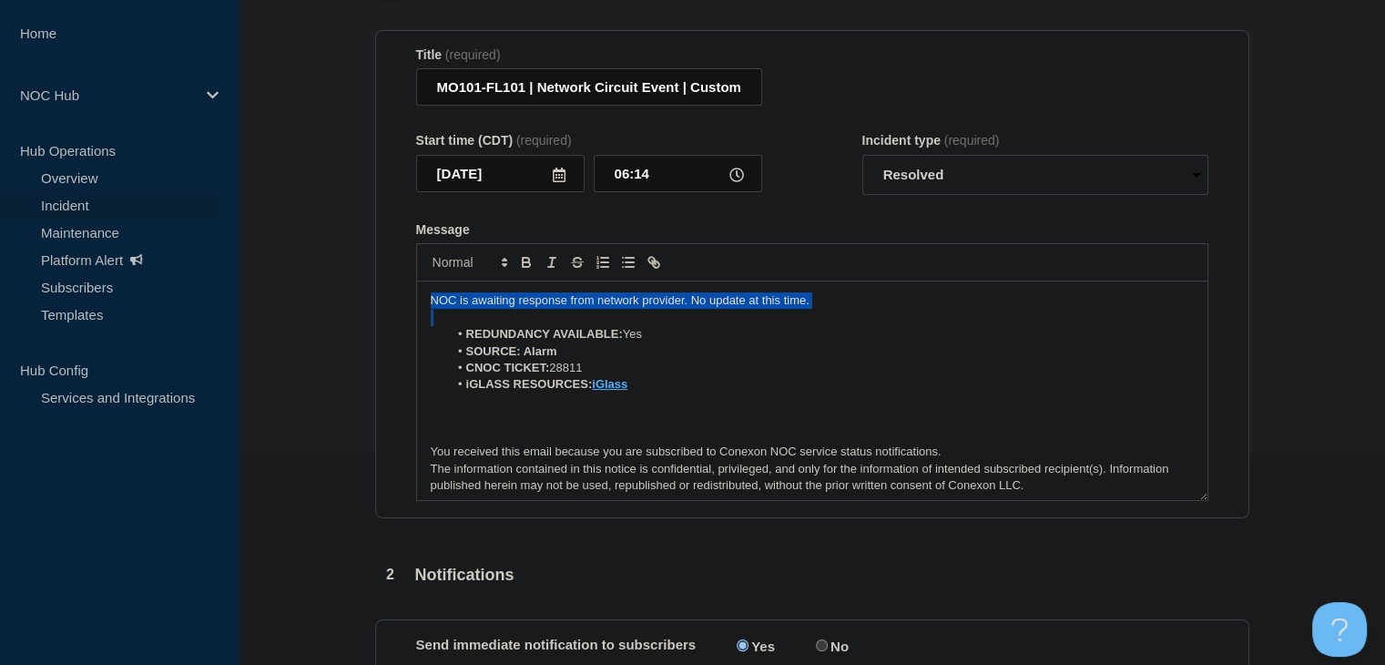
click at [451, 306] on p "NOC is awaiting response from network provider. No update at this time." at bounding box center [812, 300] width 763 height 16
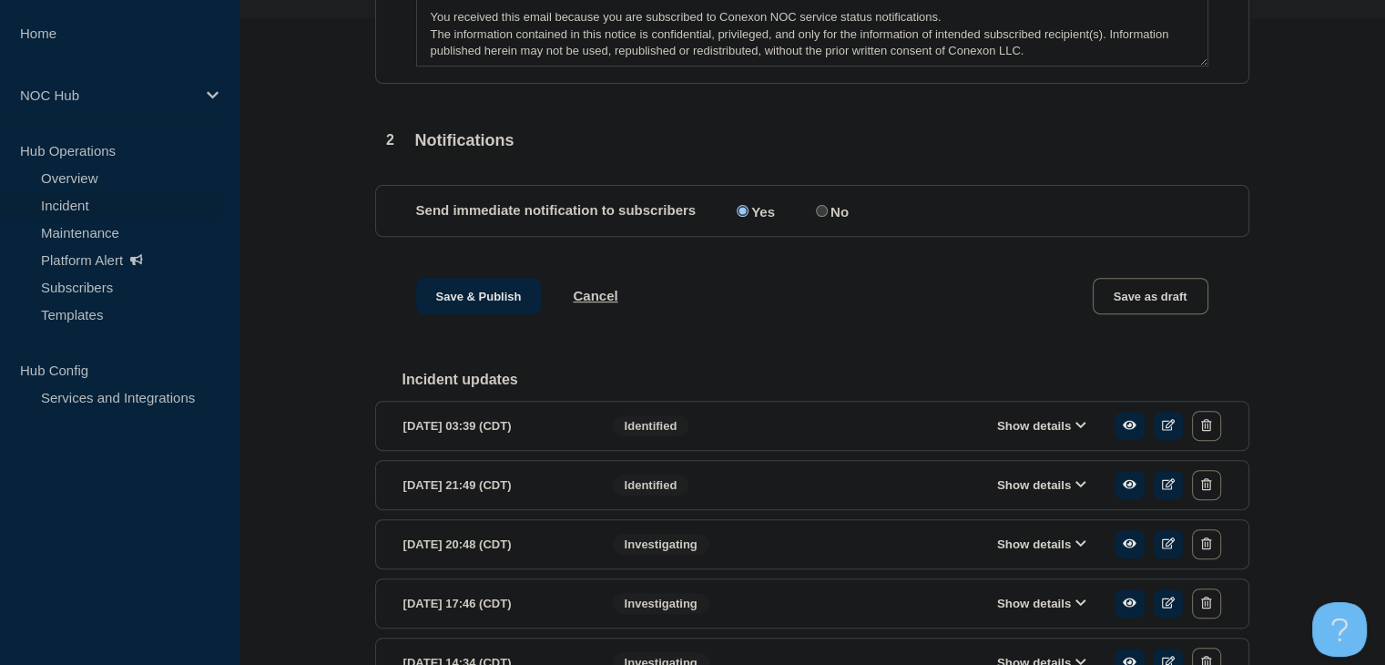
scroll to position [766, 0]
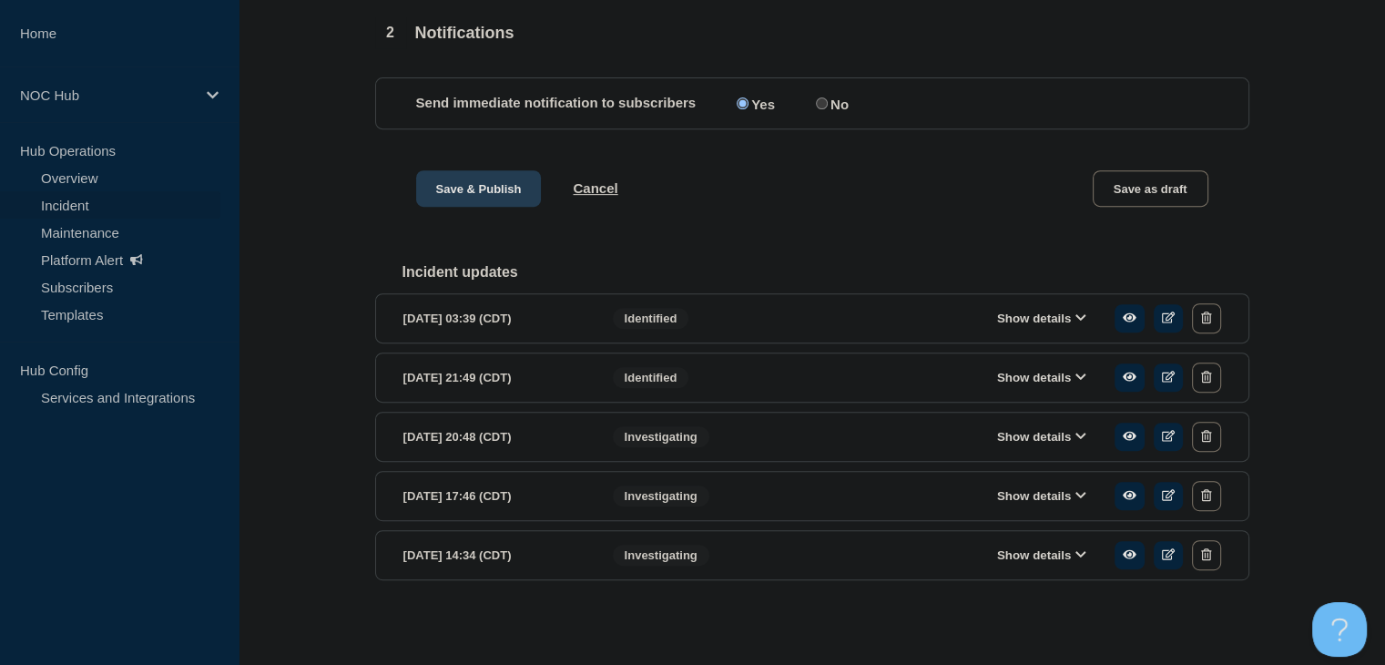
click at [449, 188] on button "Save & Publish" at bounding box center [479, 188] width 126 height 36
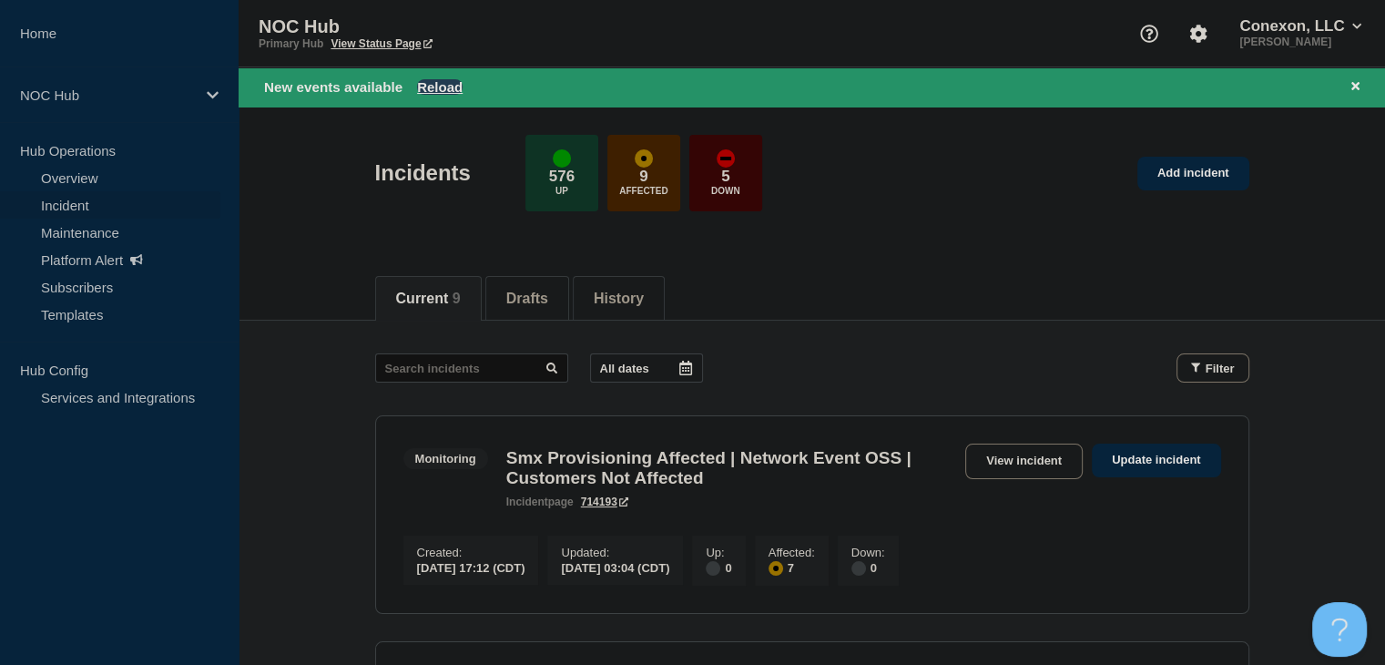
click at [441, 82] on button "Reload" at bounding box center [440, 86] width 46 height 15
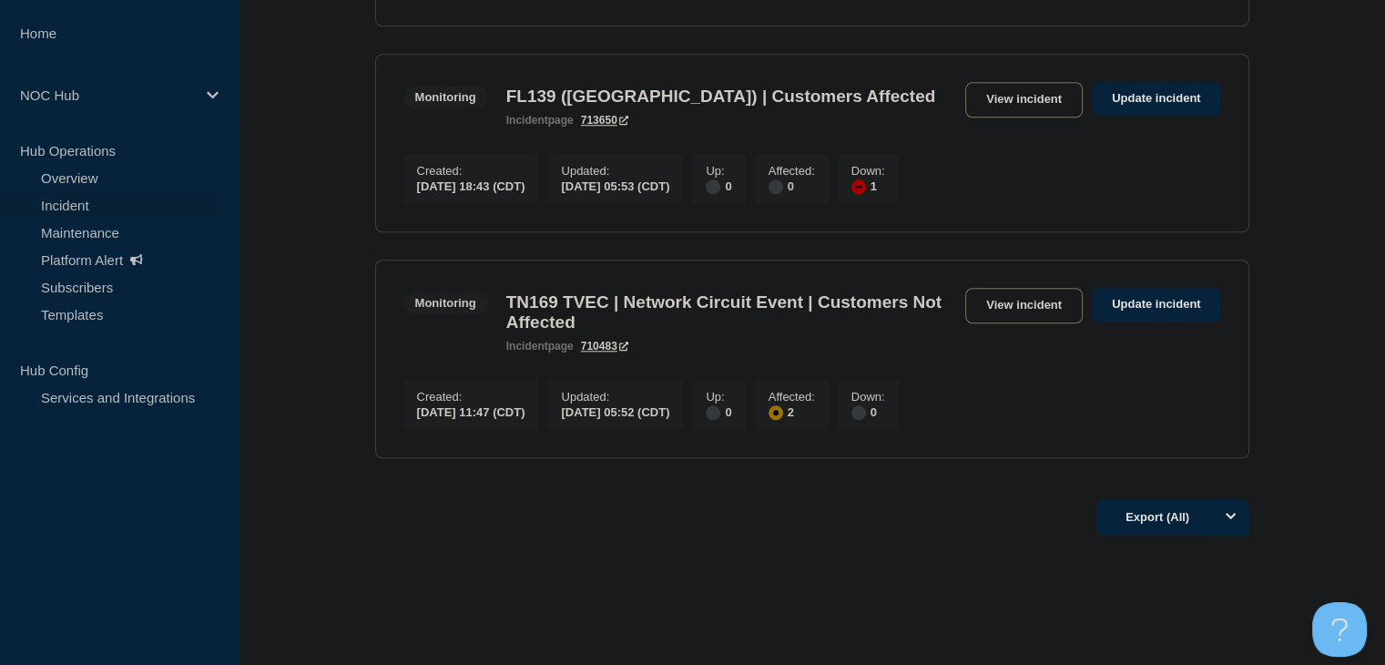
scroll to position [1639, 0]
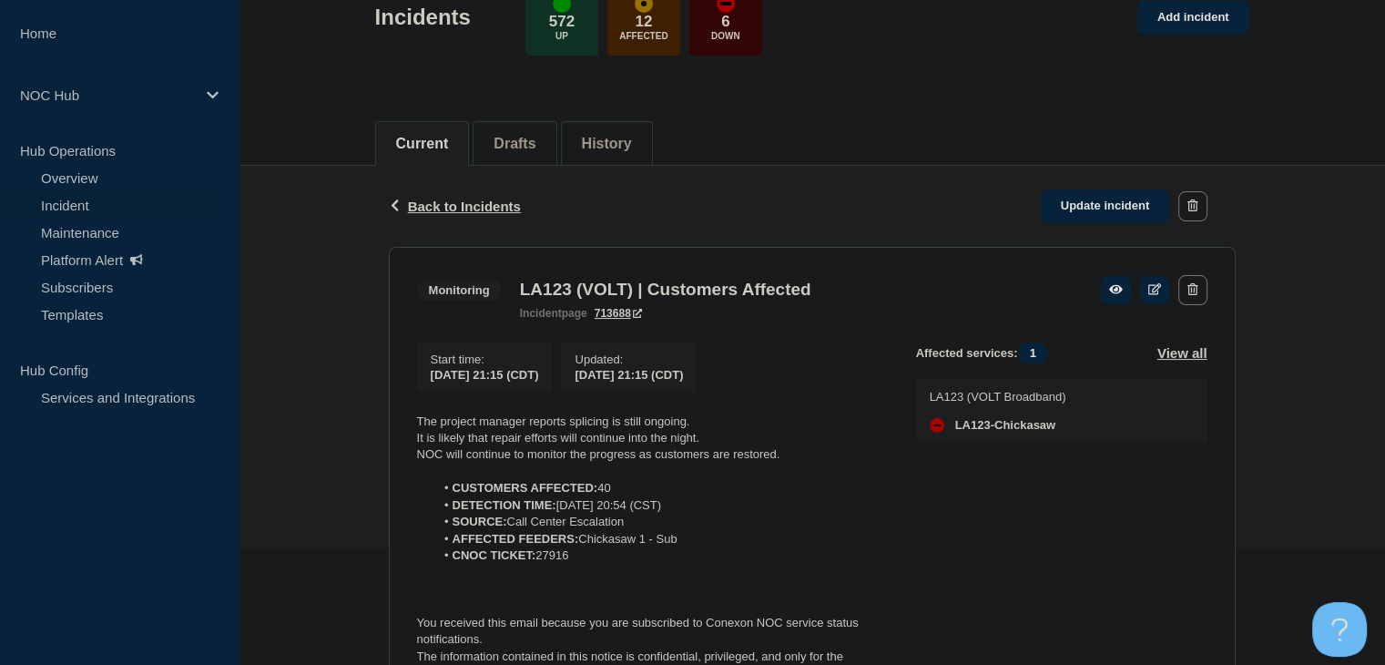
scroll to position [273, 0]
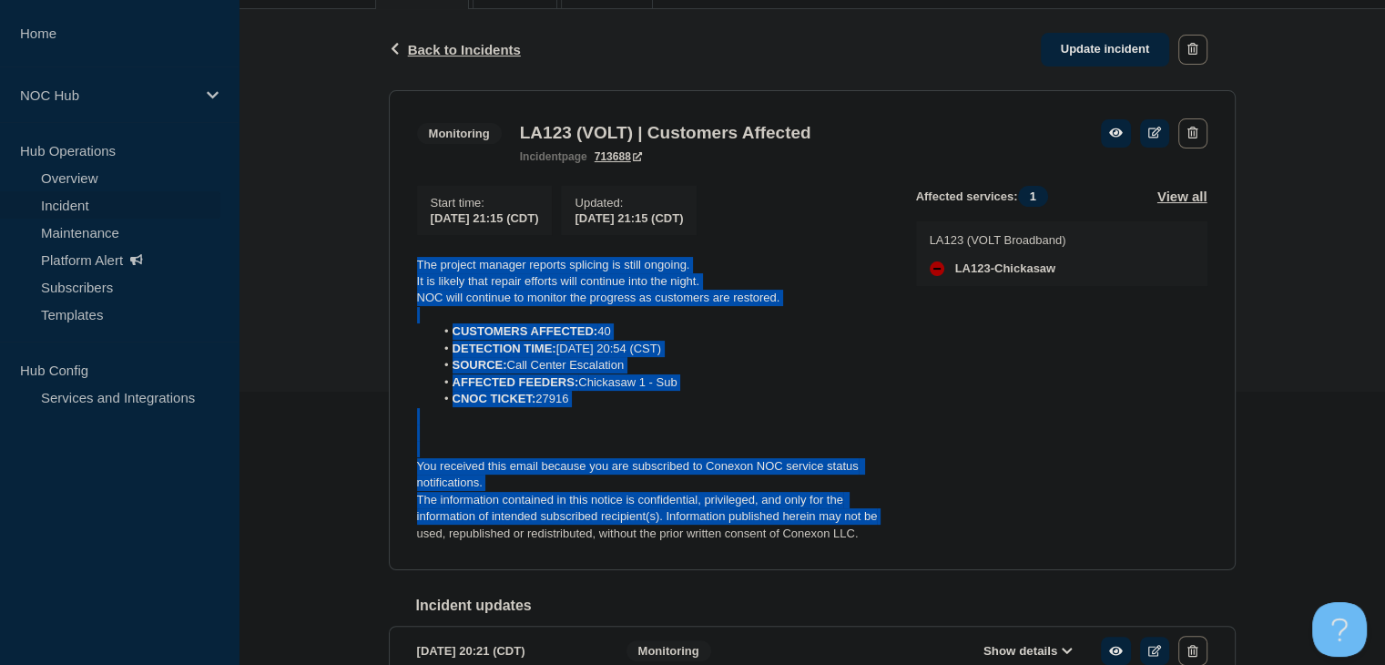
drag, startPoint x: 909, startPoint y: 531, endPoint x: 371, endPoint y: 279, distance: 593.8
click at [371, 279] on div "Back Back to Incidents Update incident Monitoring LA123 (VOLT) | Customers Affe…" at bounding box center [811, 519] width 1146 height 1020
click at [641, 424] on p at bounding box center [652, 416] width 470 height 16
drag, startPoint x: 874, startPoint y: 543, endPoint x: 375, endPoint y: 248, distance: 580.0
click at [375, 248] on div "Back Back to Incidents Update incident Monitoring LA123 (VOLT) | Customers Affe…" at bounding box center [812, 519] width 874 height 1020
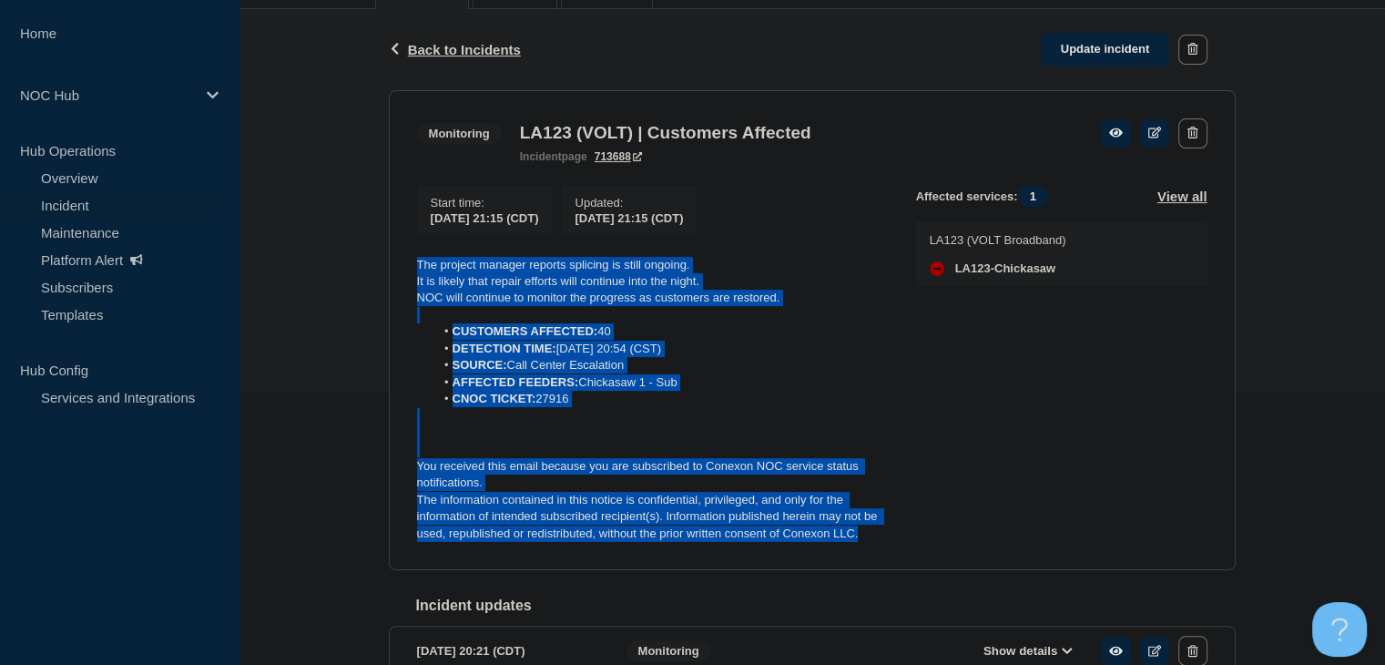
copy div "The project manager reports splicing is still ongoing. It is likely that repair…"
click at [1098, 57] on link "Update incident" at bounding box center [1104, 50] width 129 height 34
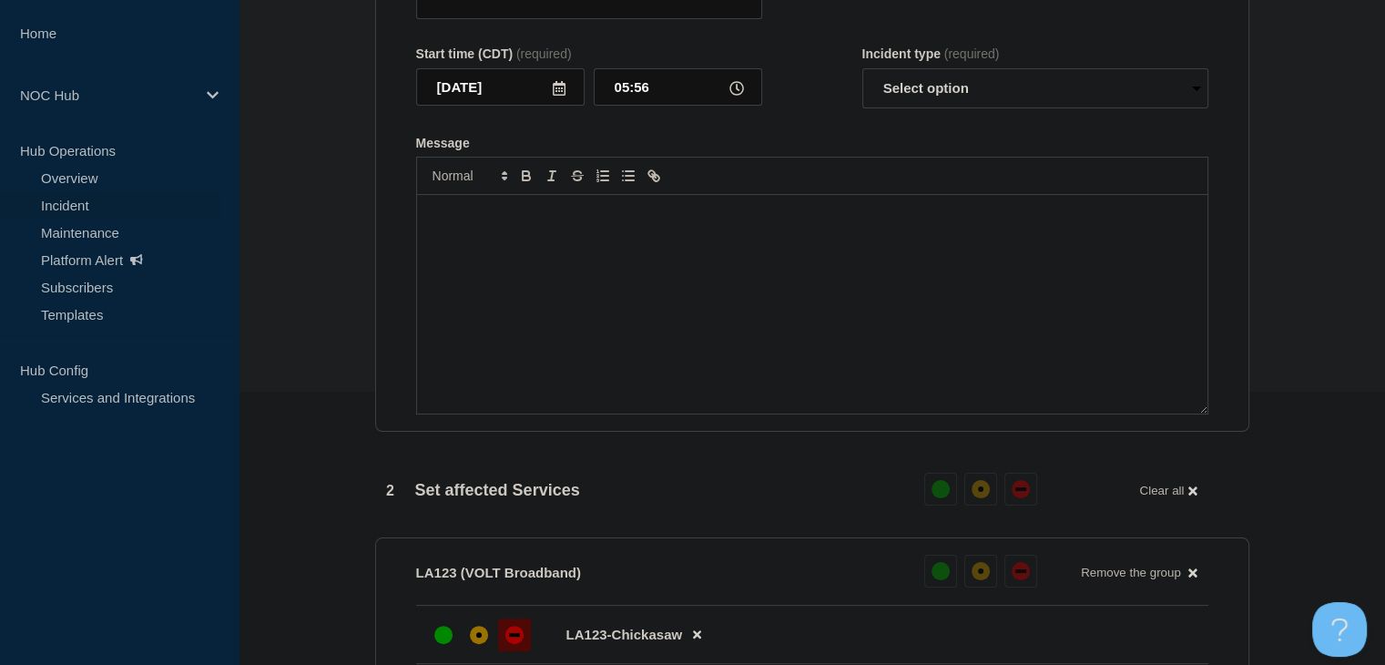
click at [526, 361] on div "Message" at bounding box center [812, 304] width 790 height 218
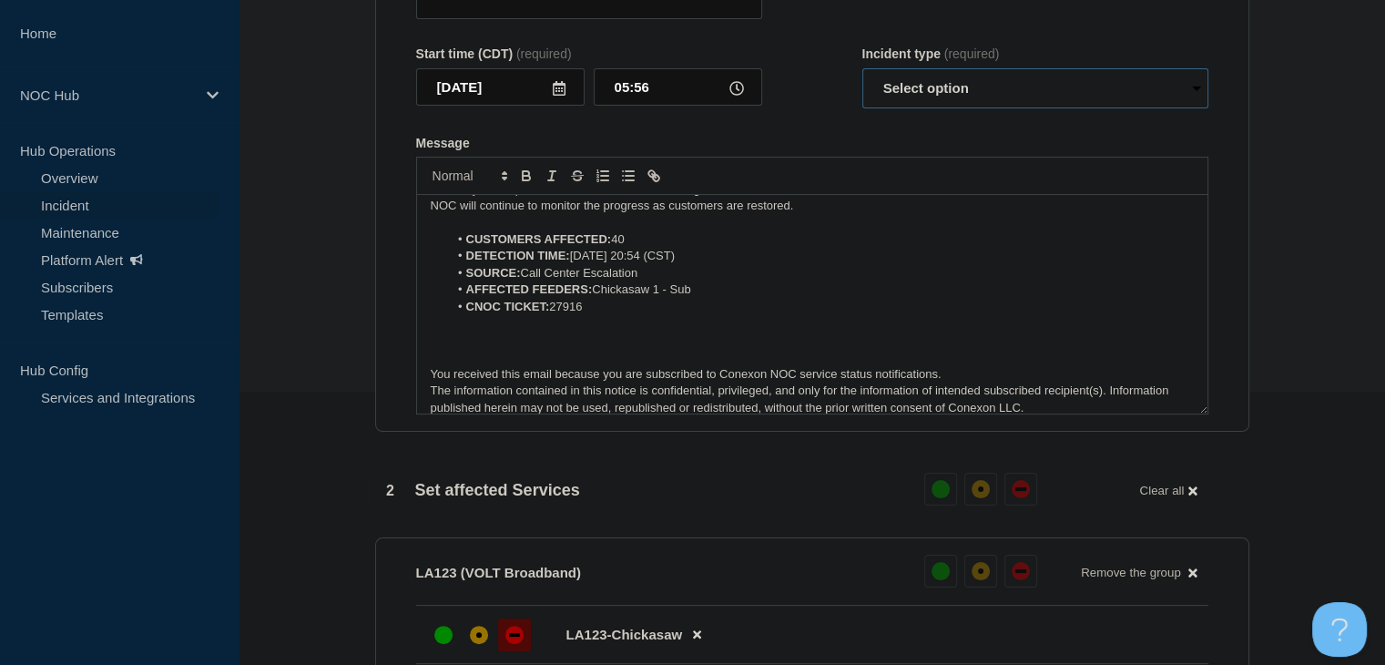
click at [950, 108] on select "Select option Investigating Identified Monitoring Resolved" at bounding box center [1035, 88] width 346 height 40
select select "monitoring"
click at [862, 105] on select "Select option Investigating Identified Monitoring Resolved" at bounding box center [1035, 88] width 346 height 40
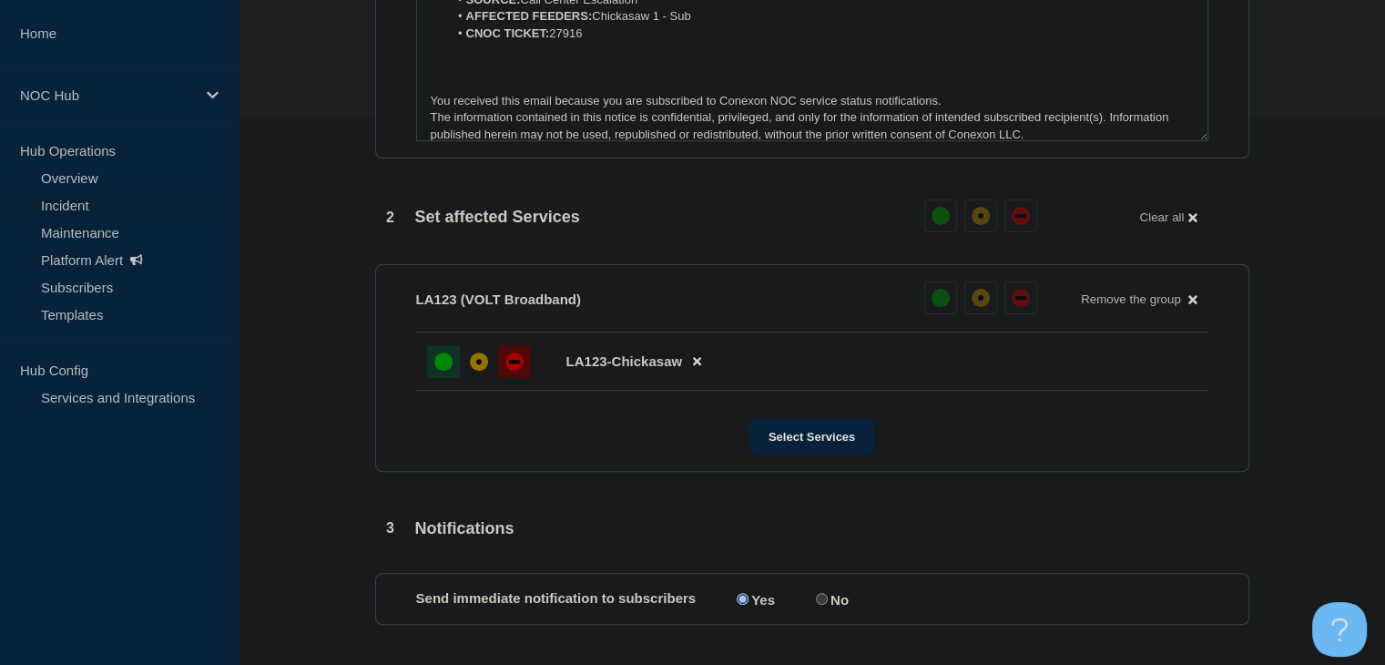
click at [442, 370] on div "up" at bounding box center [443, 361] width 18 height 18
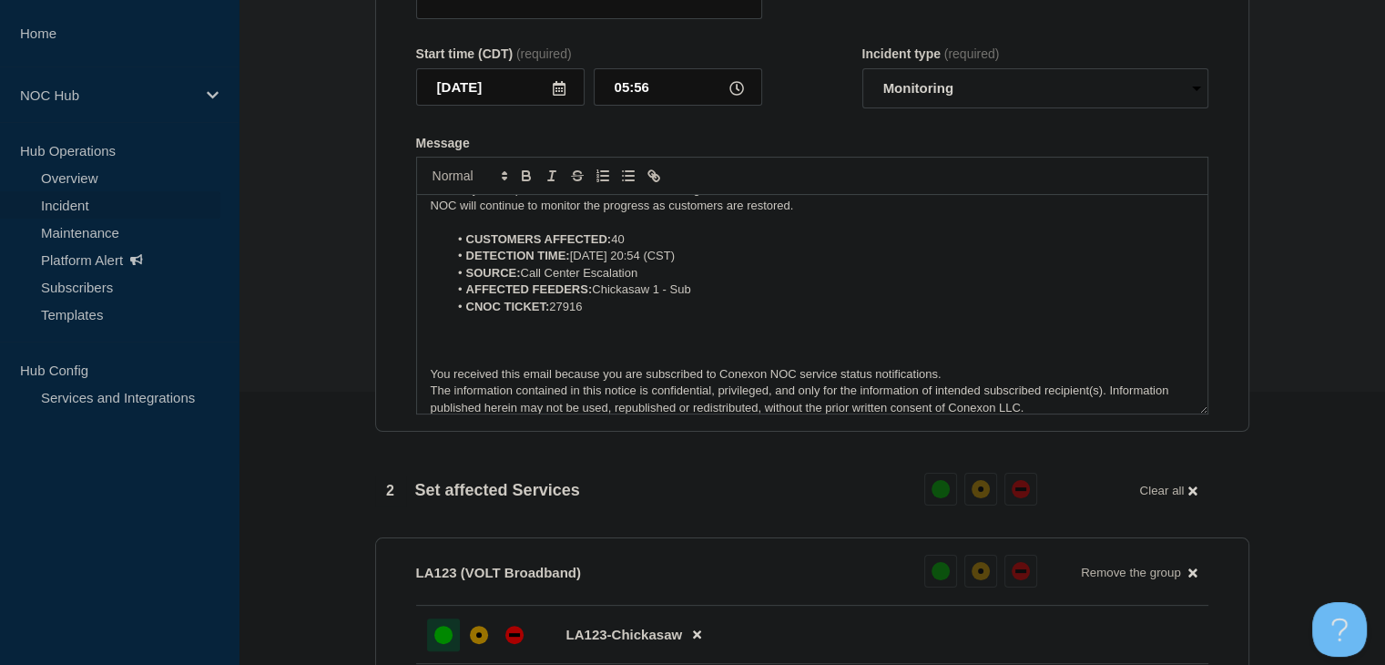
scroll to position [0, 0]
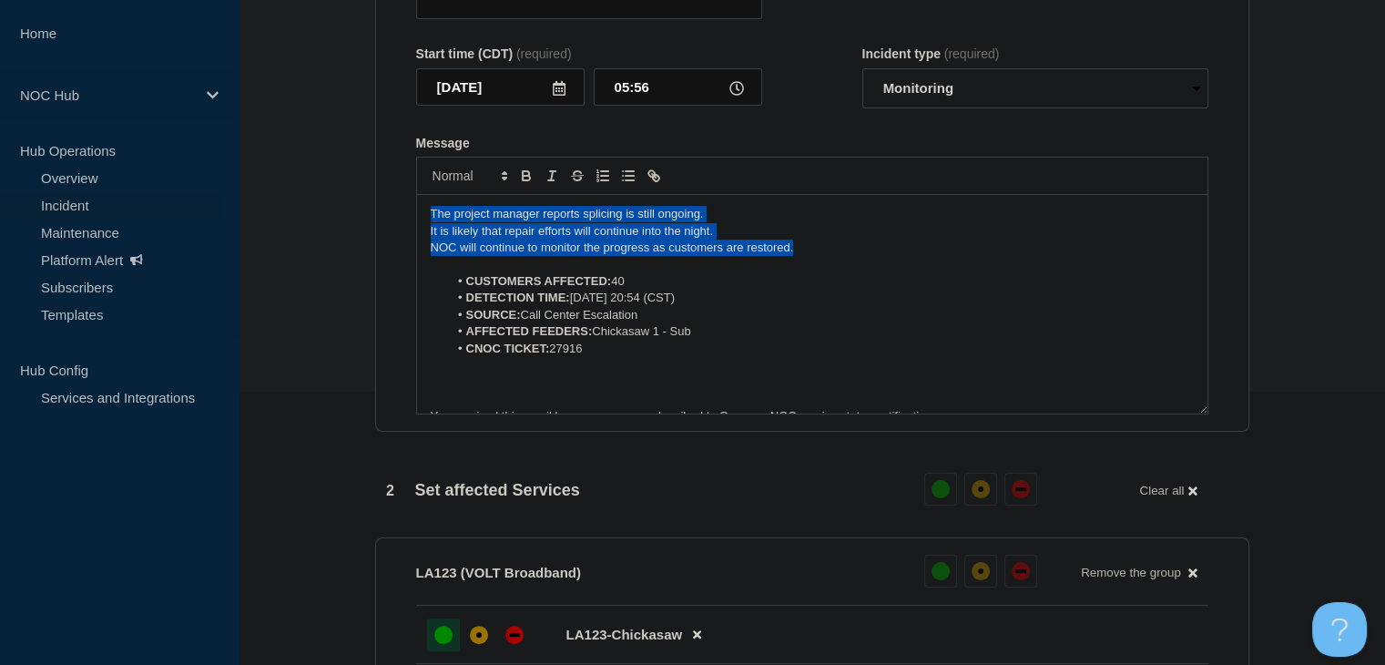
drag, startPoint x: 816, startPoint y: 288, endPoint x: 327, endPoint y: 228, distance: 492.4
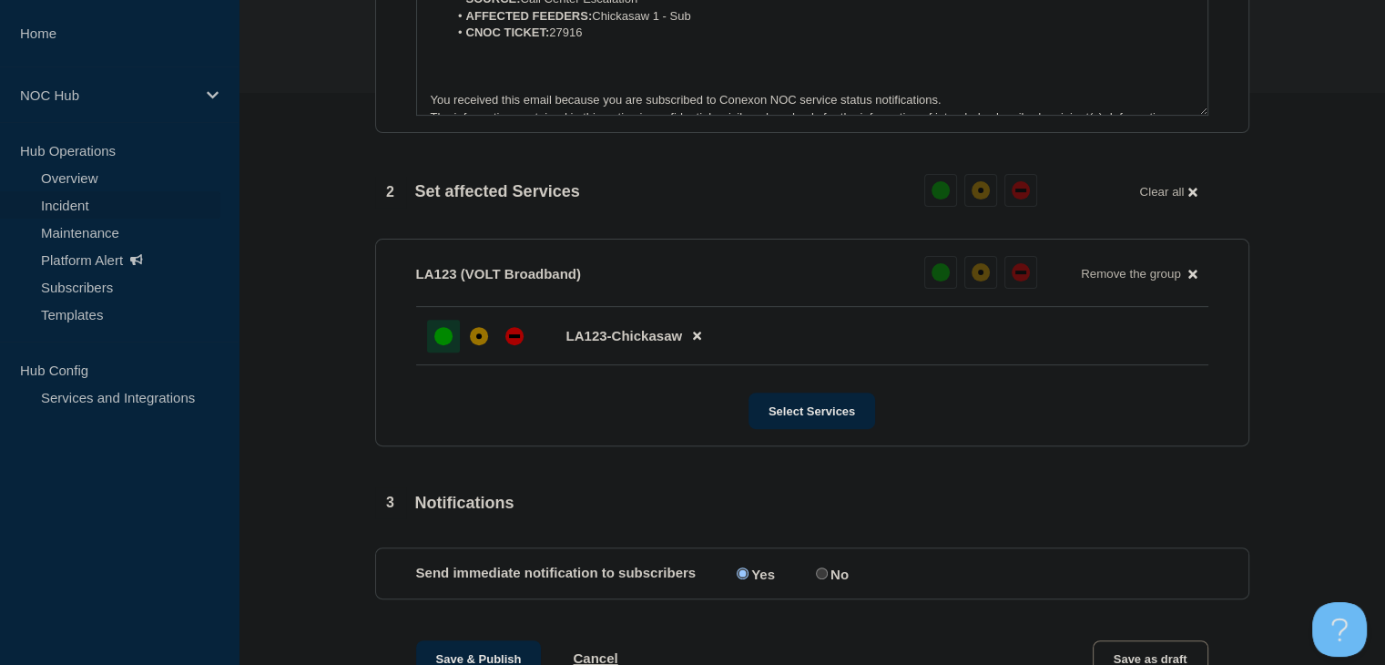
scroll to position [728, 0]
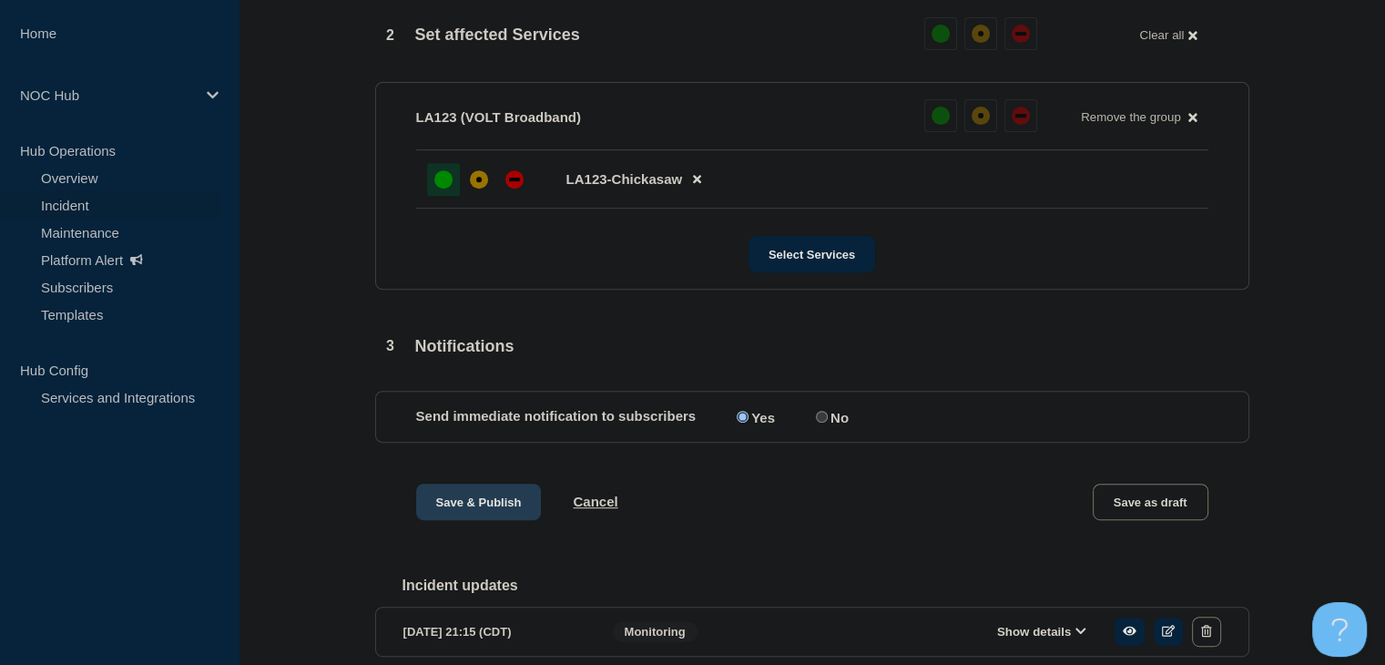
click at [489, 520] on button "Save & Publish" at bounding box center [479, 501] width 126 height 36
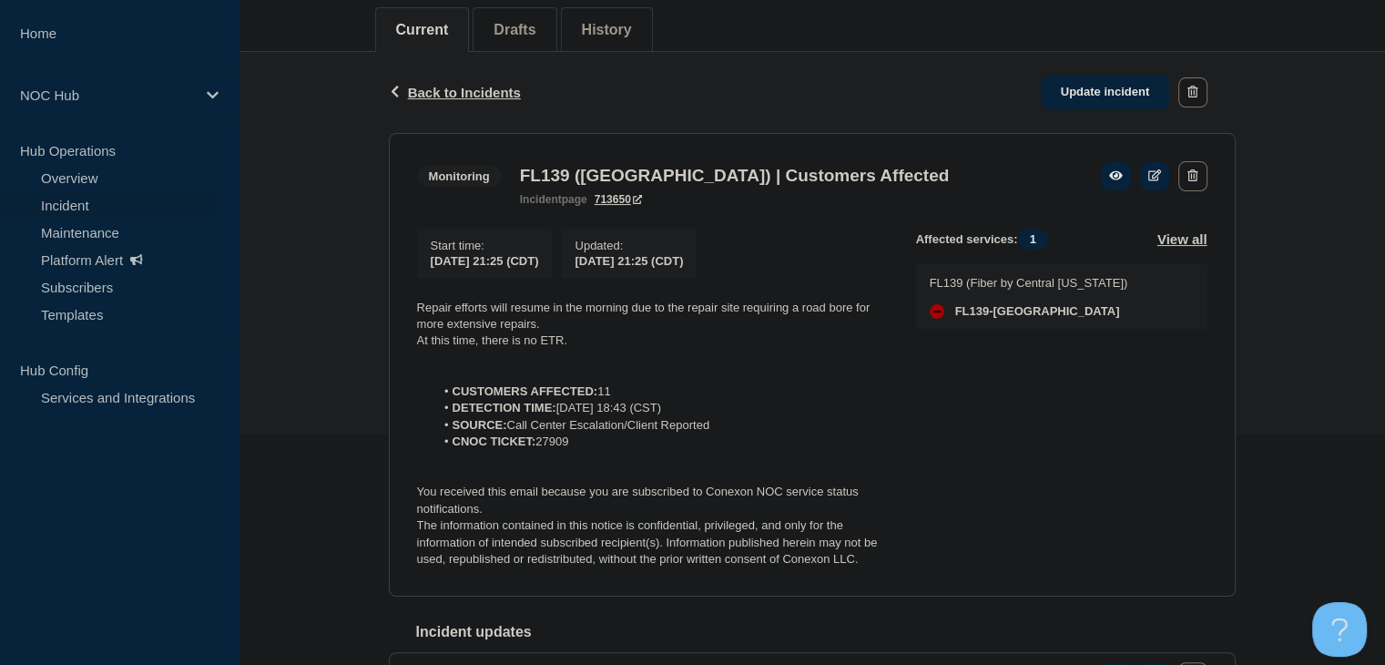
scroll to position [273, 0]
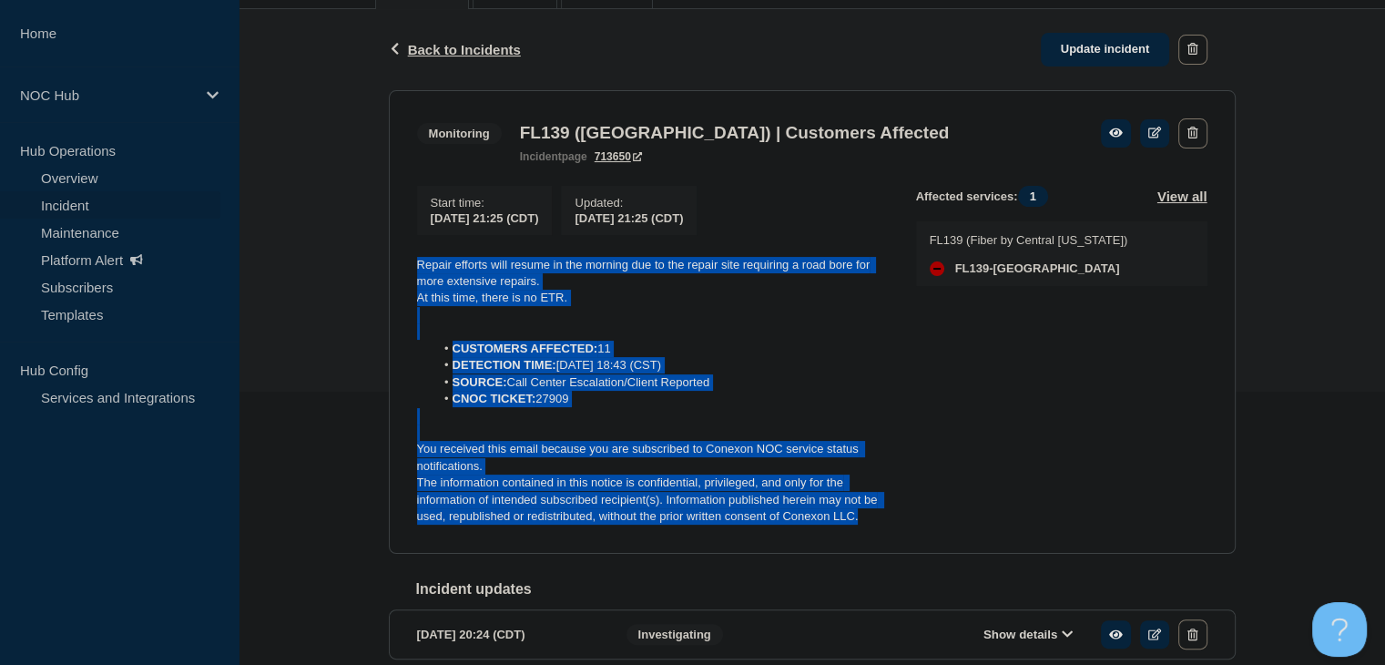
drag, startPoint x: 869, startPoint y: 519, endPoint x: 405, endPoint y: 269, distance: 527.4
click at [405, 269] on section "Monitoring FL139 ([GEOGRAPHIC_DATA]) | Customers Affected incident page 713650 …" at bounding box center [812, 321] width 847 height 463
copy div "Repair efforts will resume in the morning due to the repair site requiring a ro…"
drag, startPoint x: 1066, startPoint y: 48, endPoint x: 929, endPoint y: 190, distance: 197.6
click at [1066, 48] on link "Update incident" at bounding box center [1104, 50] width 129 height 34
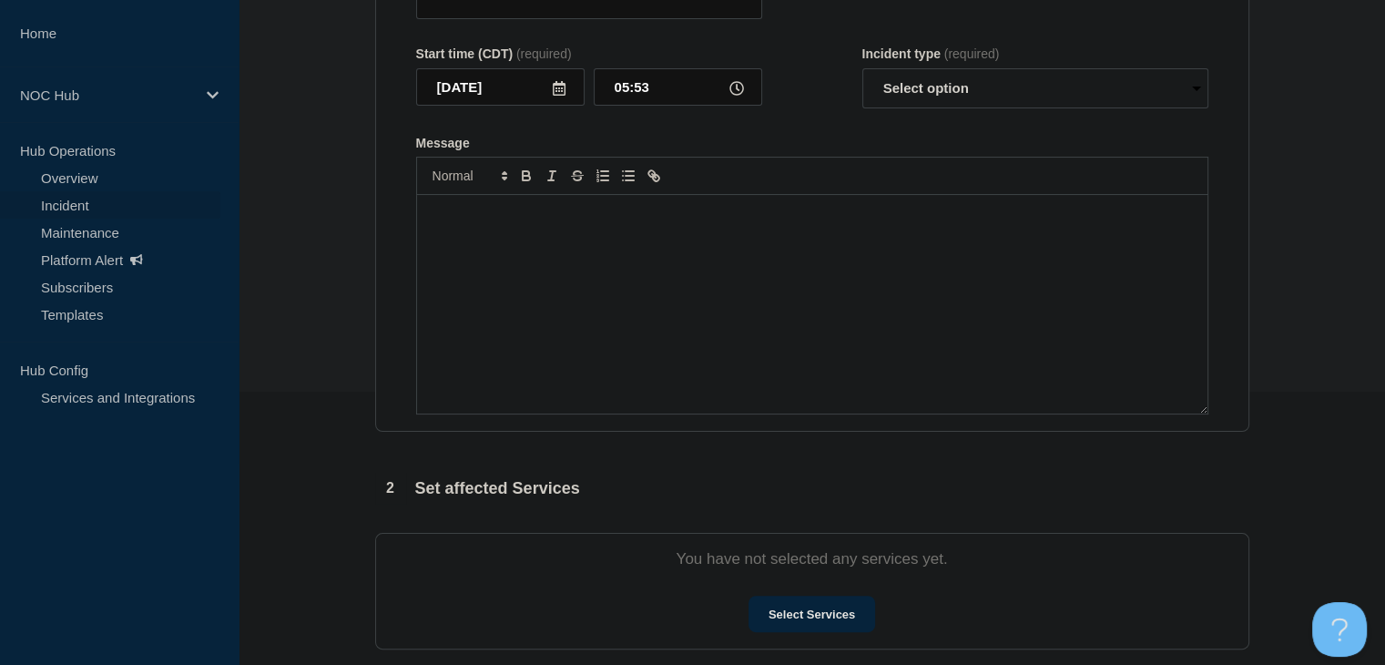
click at [697, 368] on div "Message" at bounding box center [812, 304] width 790 height 218
type input "FL139 ([GEOGRAPHIC_DATA]) | Customers Affected"
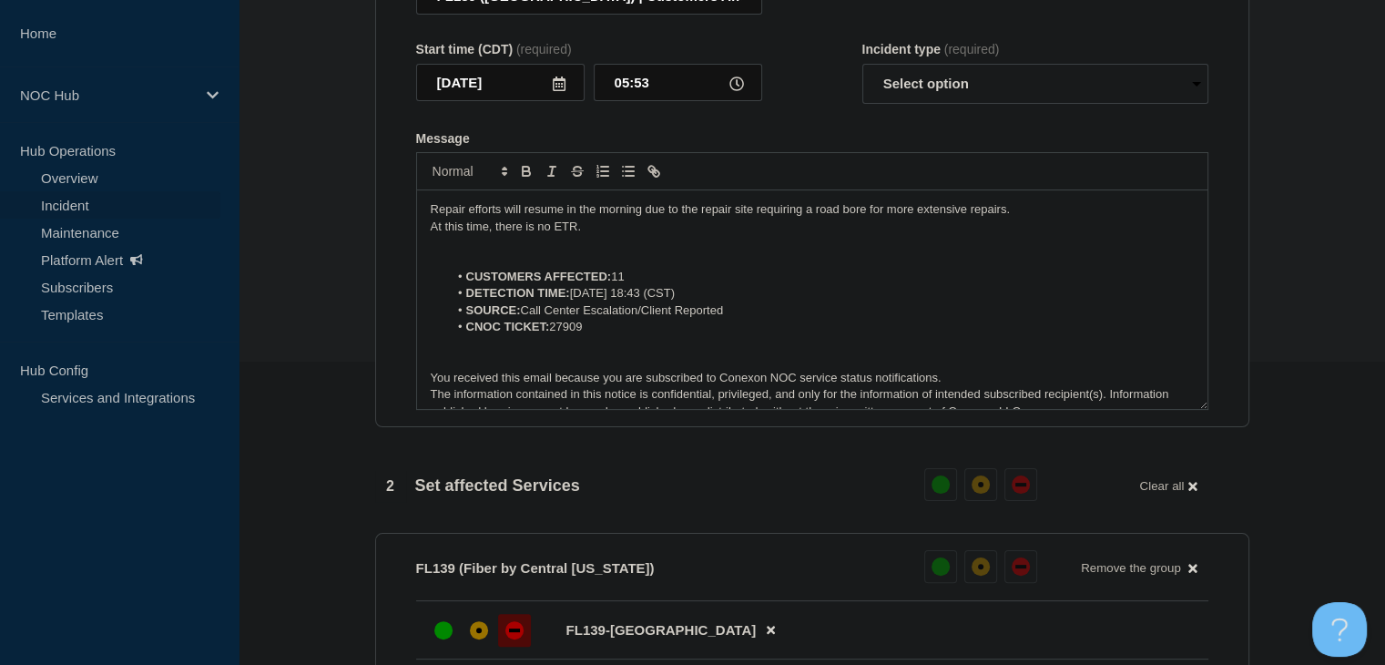
scroll to position [8, 0]
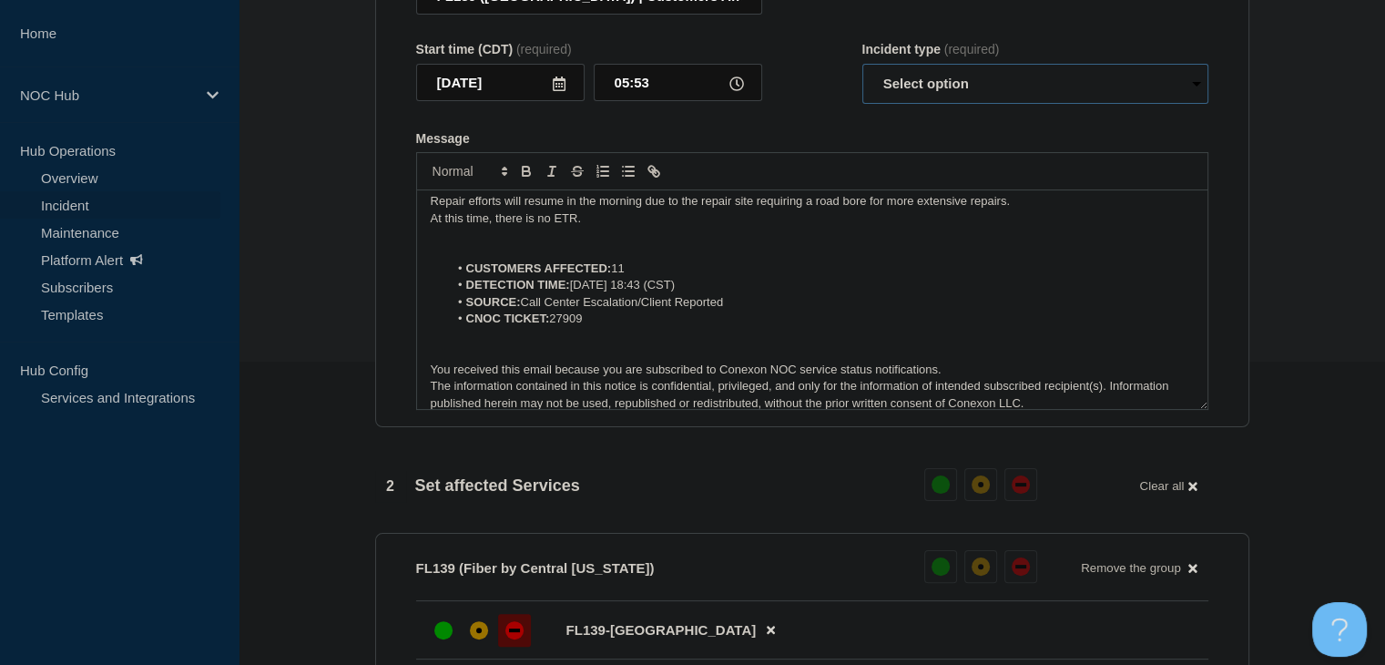
click at [915, 85] on select "Select option Investigating Identified Monitoring Resolved" at bounding box center [1035, 84] width 346 height 40
select select "monitoring"
click at [862, 74] on select "Select option Investigating Identified Monitoring Resolved" at bounding box center [1035, 84] width 346 height 40
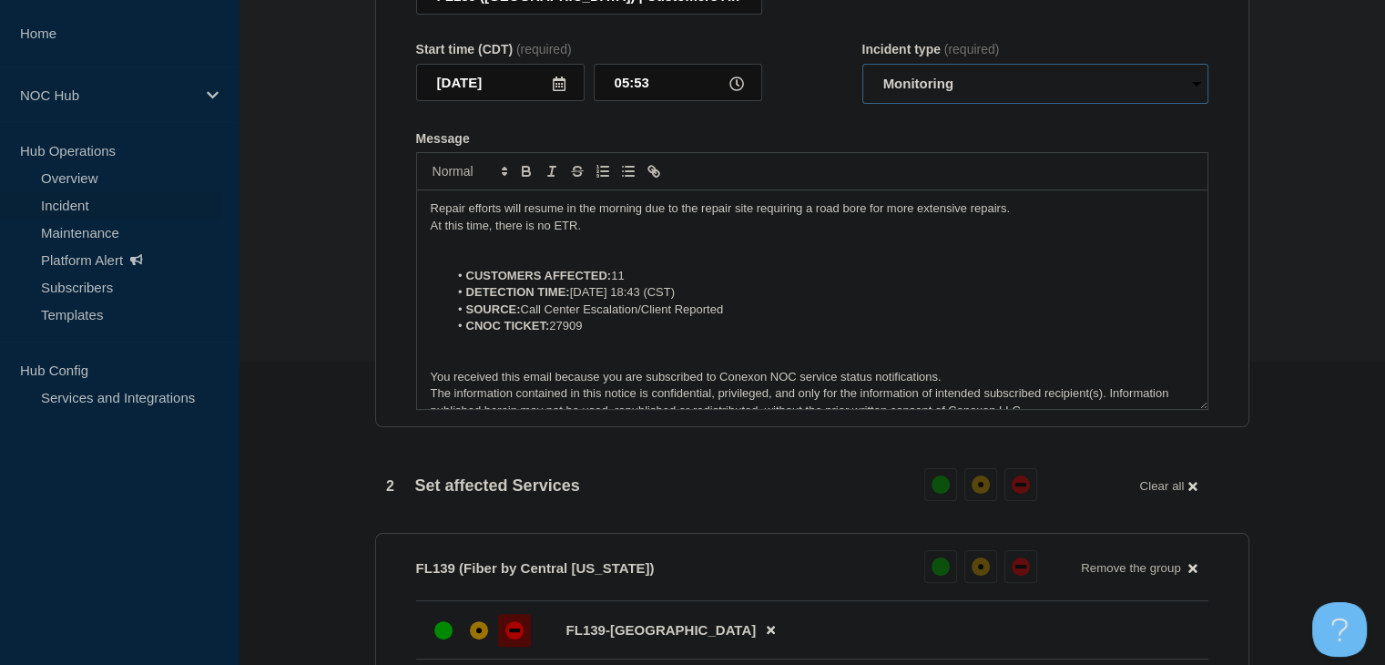
scroll to position [0, 0]
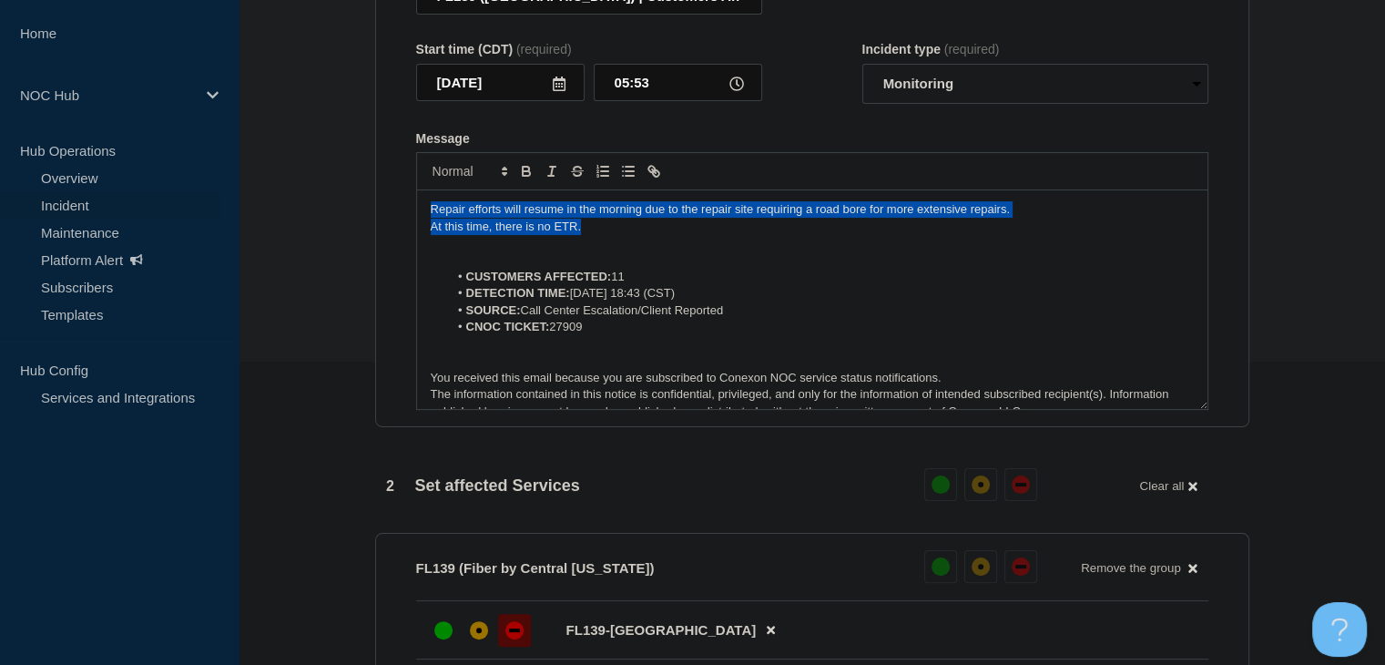
drag, startPoint x: 468, startPoint y: 229, endPoint x: 347, endPoint y: 198, distance: 125.0
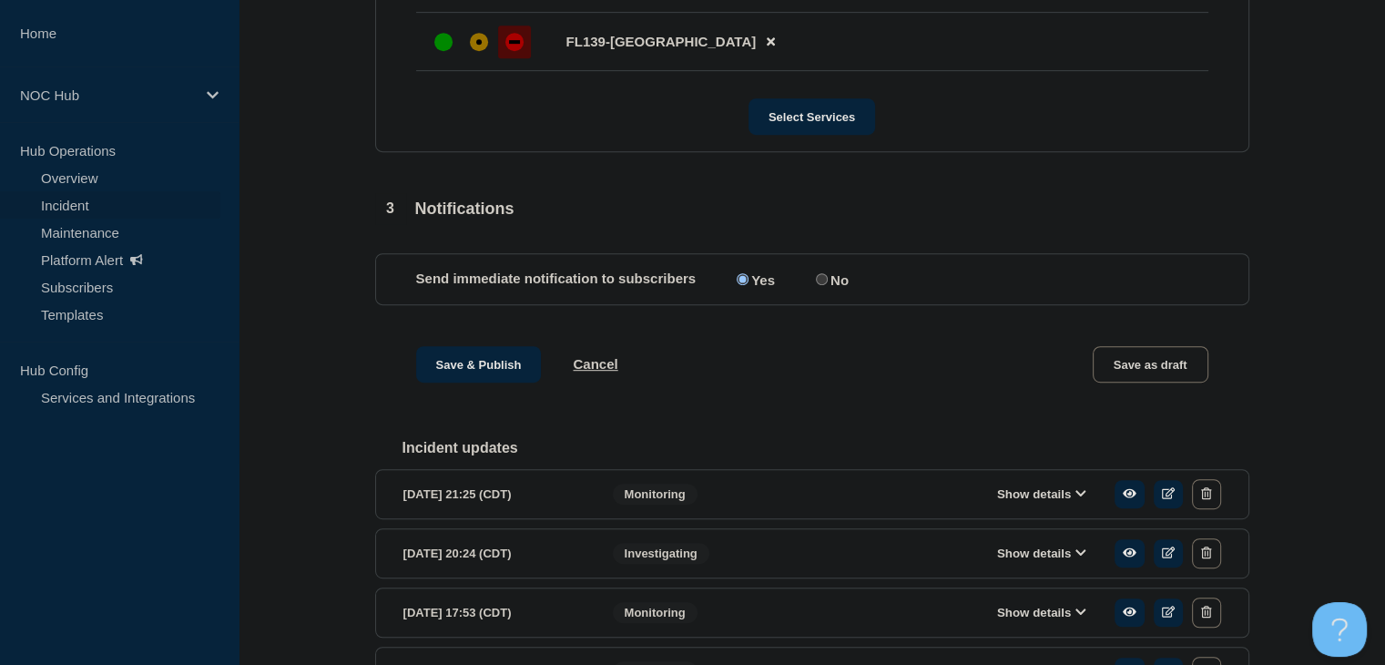
scroll to position [940, 0]
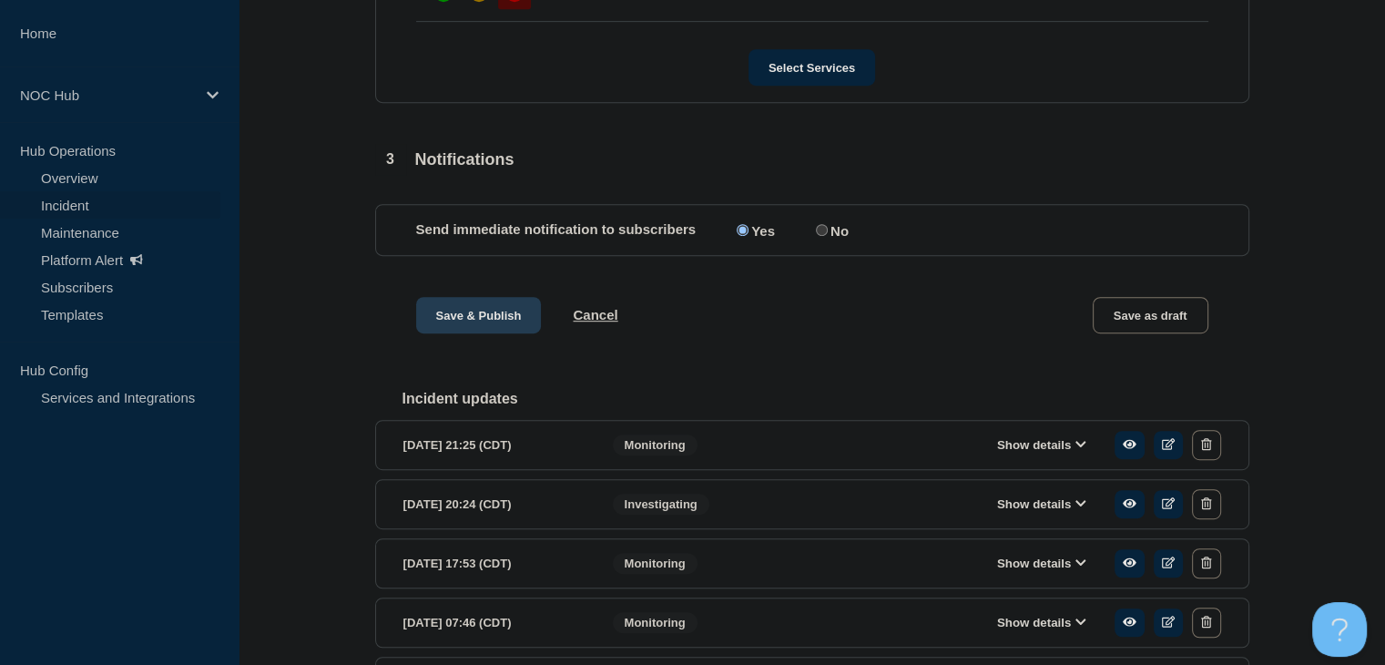
click at [482, 333] on button "Save & Publish" at bounding box center [479, 315] width 126 height 36
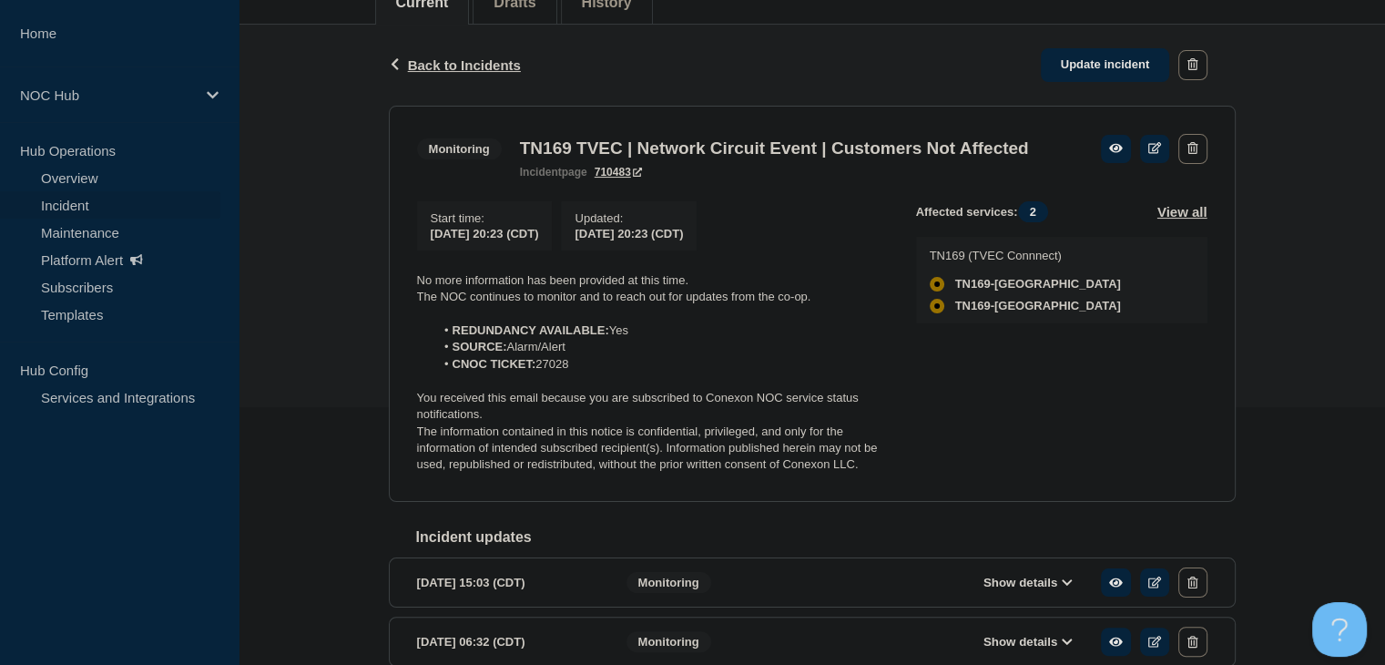
scroll to position [273, 0]
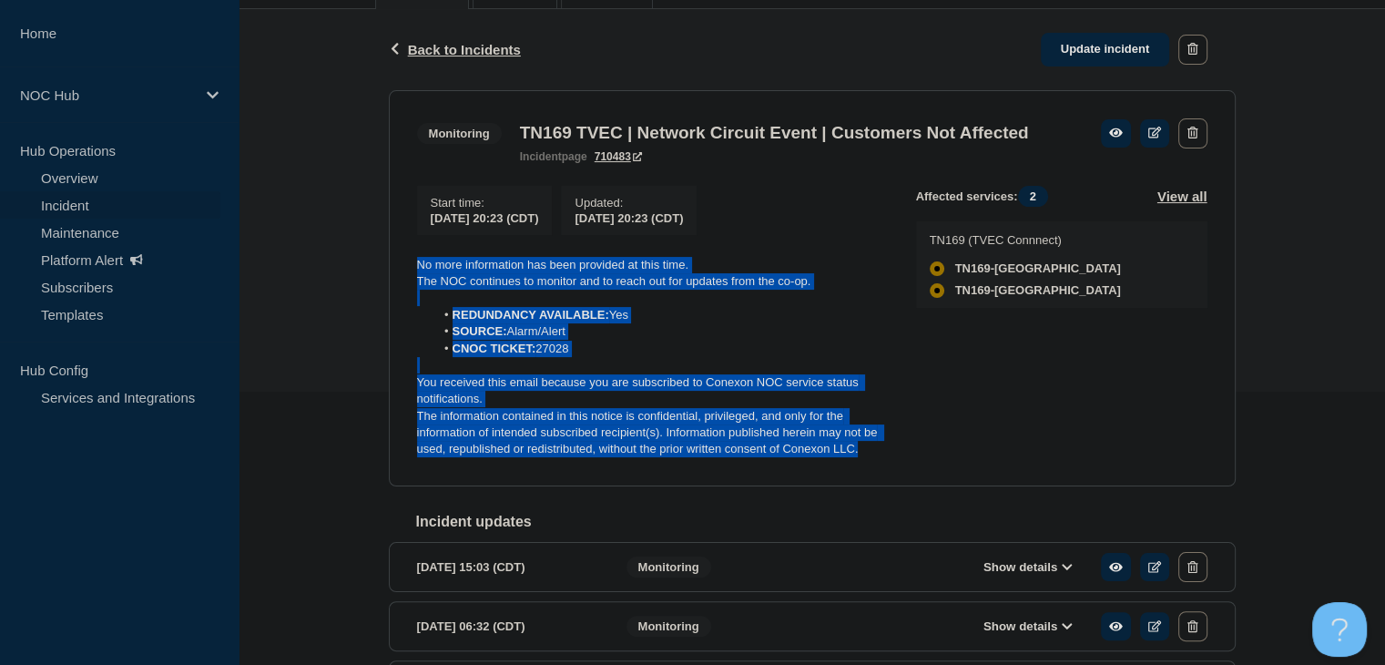
drag, startPoint x: 838, startPoint y: 481, endPoint x: 348, endPoint y: 288, distance: 527.2
click at [348, 288] on div "Back Back to Incidents Update incident Monitoring TN169 TVEC | Network Circuit …" at bounding box center [811, 625] width 1146 height 1233
copy div "No more information has been provided at this time. The NOC continues to monito…"
click at [1091, 55] on link "Update incident" at bounding box center [1104, 50] width 129 height 34
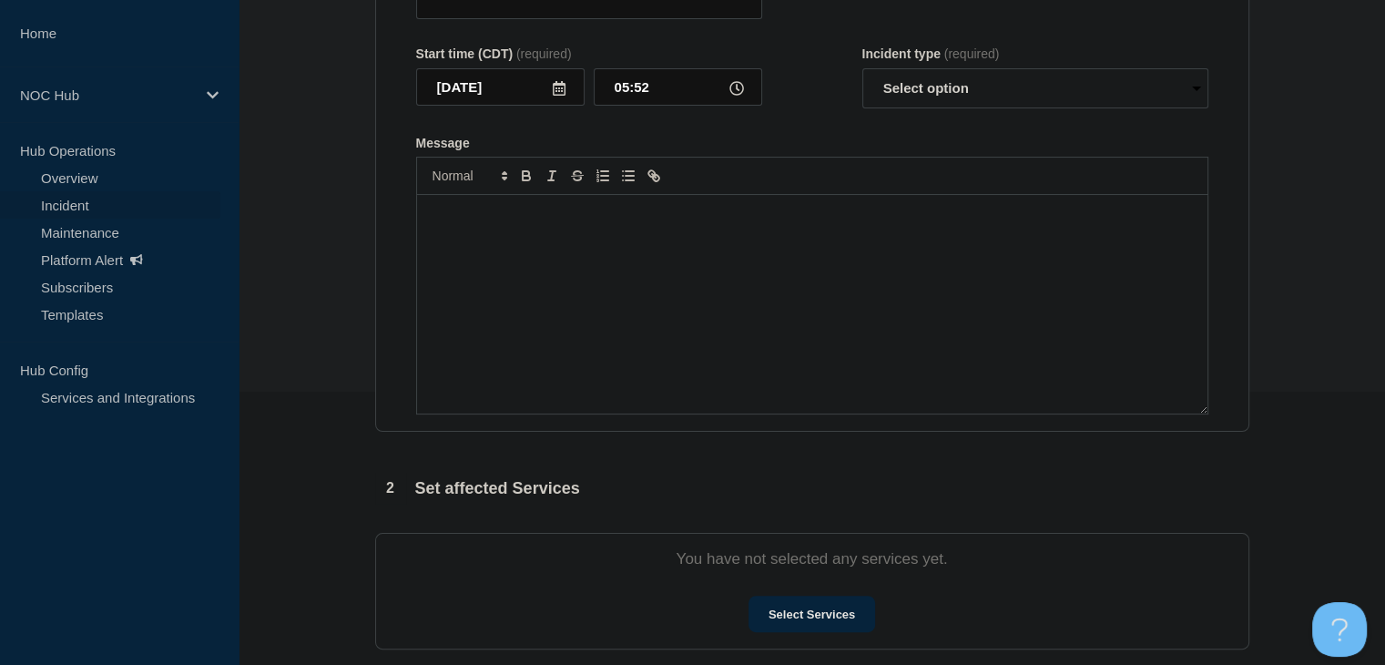
click at [595, 421] on section "Title (required) Start time (CDT) (required) [DATE] 05:52 Incident type (requir…" at bounding box center [812, 188] width 874 height 489
type input "TN169 TVEC | Network Circuit Event | Customers Not Affected"
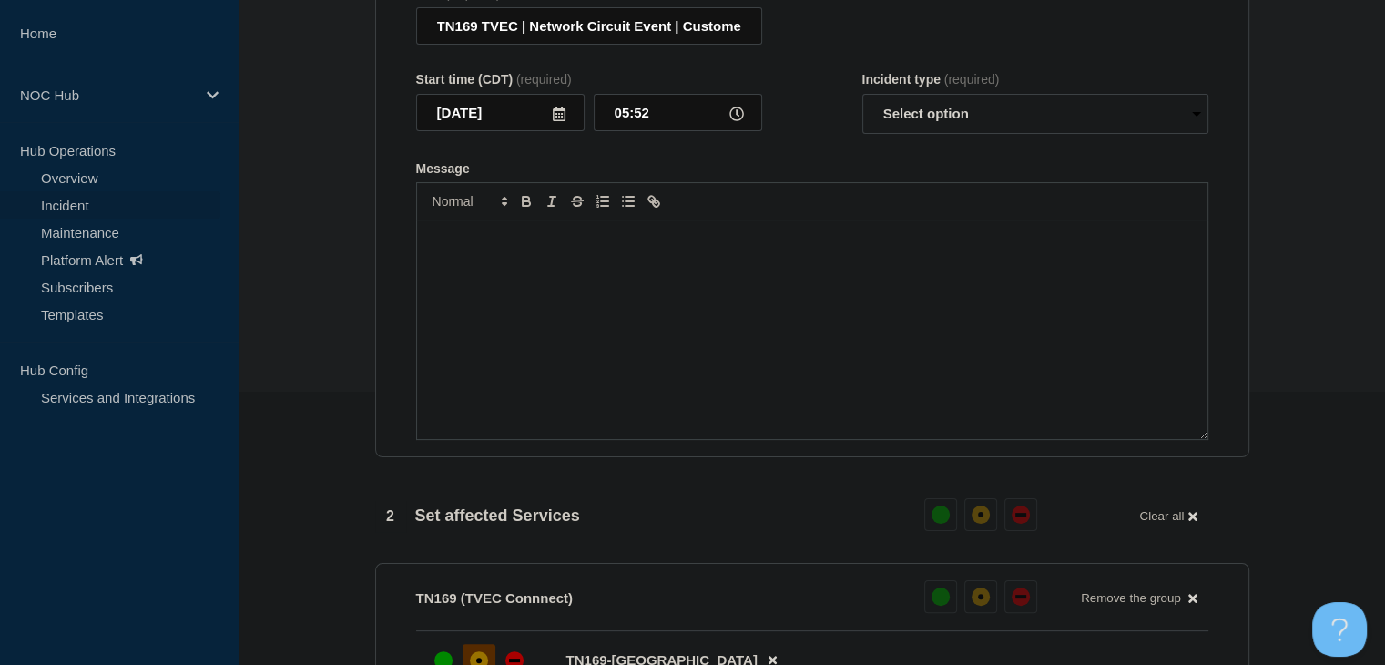
click at [590, 362] on div "Message" at bounding box center [812, 329] width 790 height 218
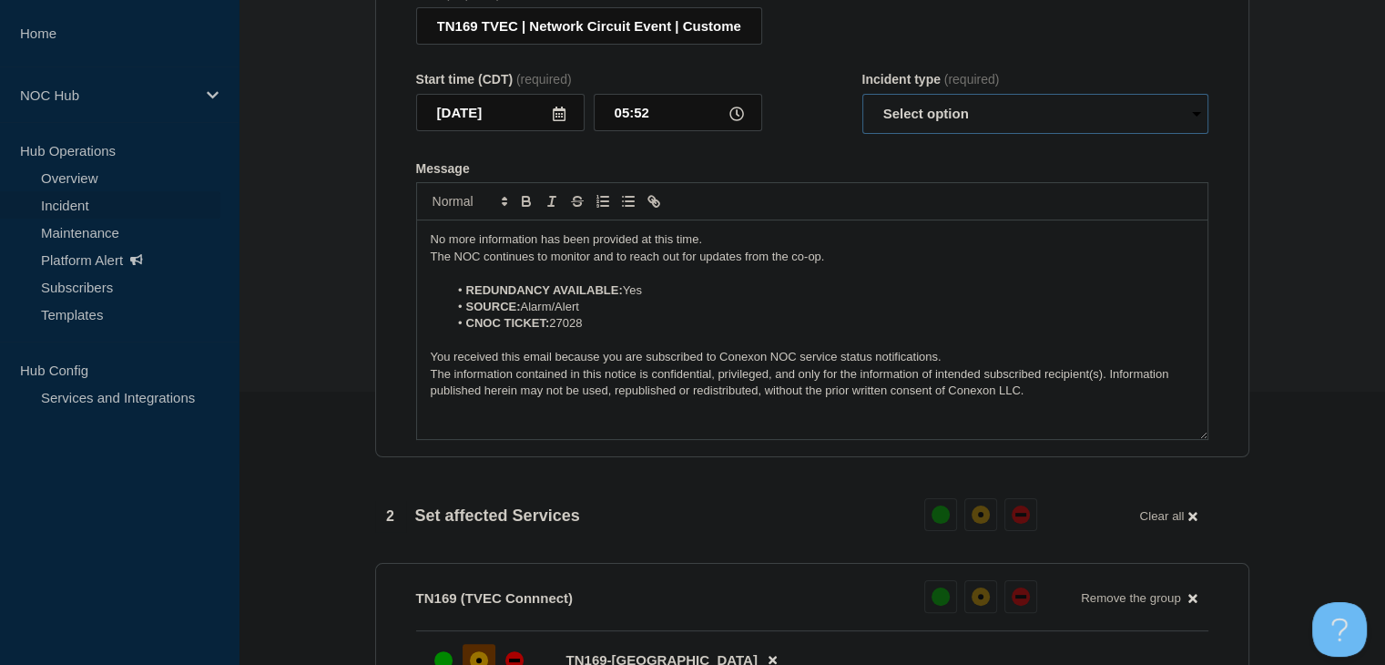
drag, startPoint x: 945, startPoint y: 128, endPoint x: 945, endPoint y: 143, distance: 14.6
click at [945, 128] on select "Select option Investigating Identified Monitoring Resolved" at bounding box center [1035, 114] width 346 height 40
select select "monitoring"
click at [862, 105] on select "Select option Investigating Identified Monitoring Resolved" at bounding box center [1035, 114] width 346 height 40
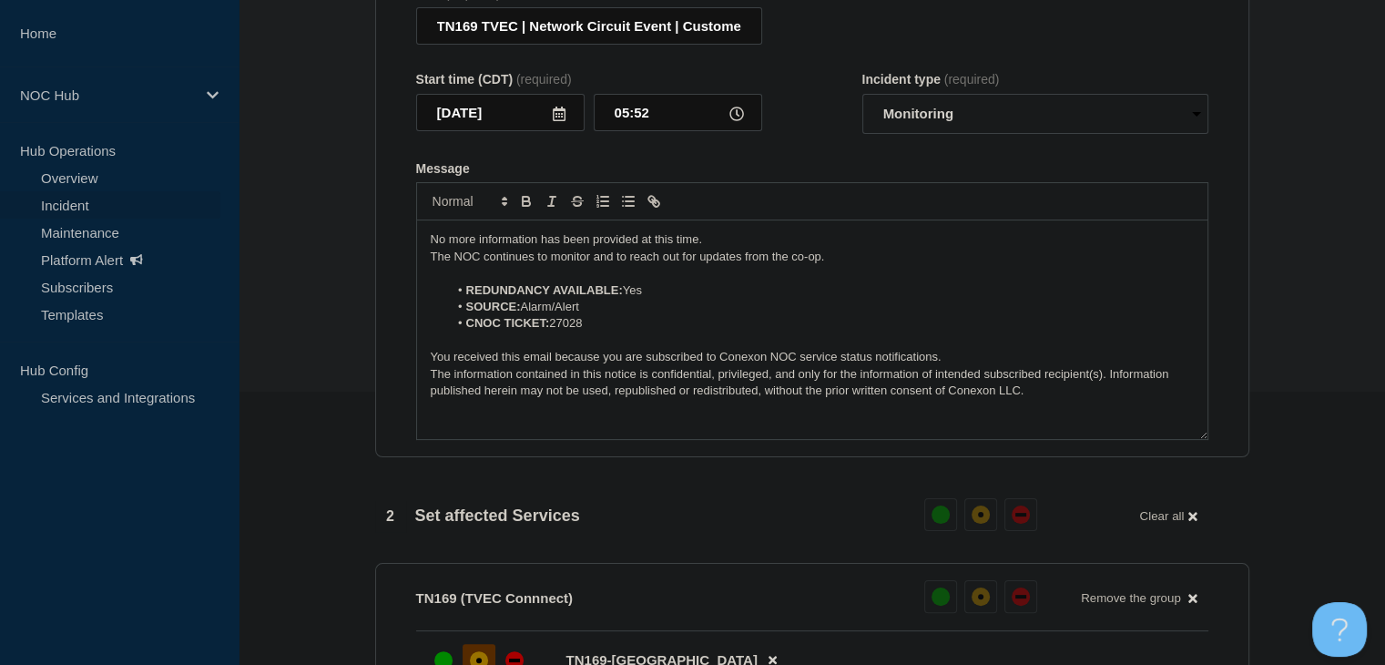
scroll to position [819, 0]
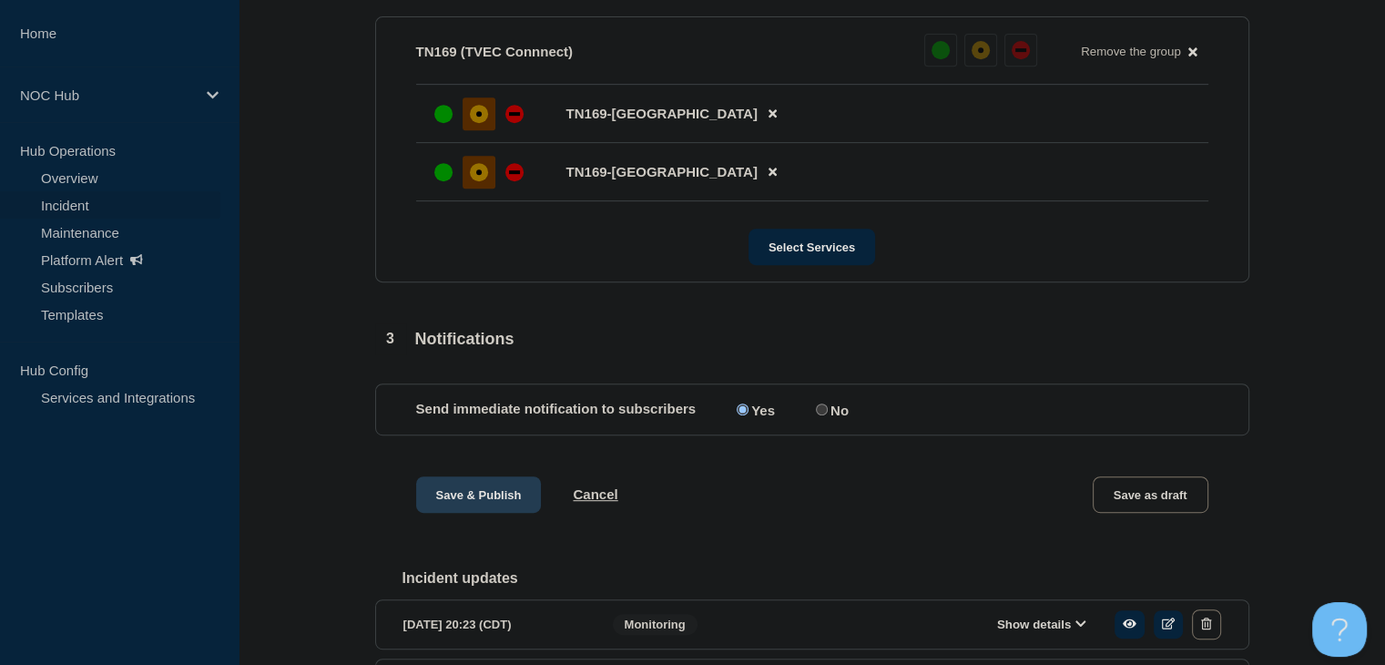
click at [466, 513] on button "Save & Publish" at bounding box center [479, 494] width 126 height 36
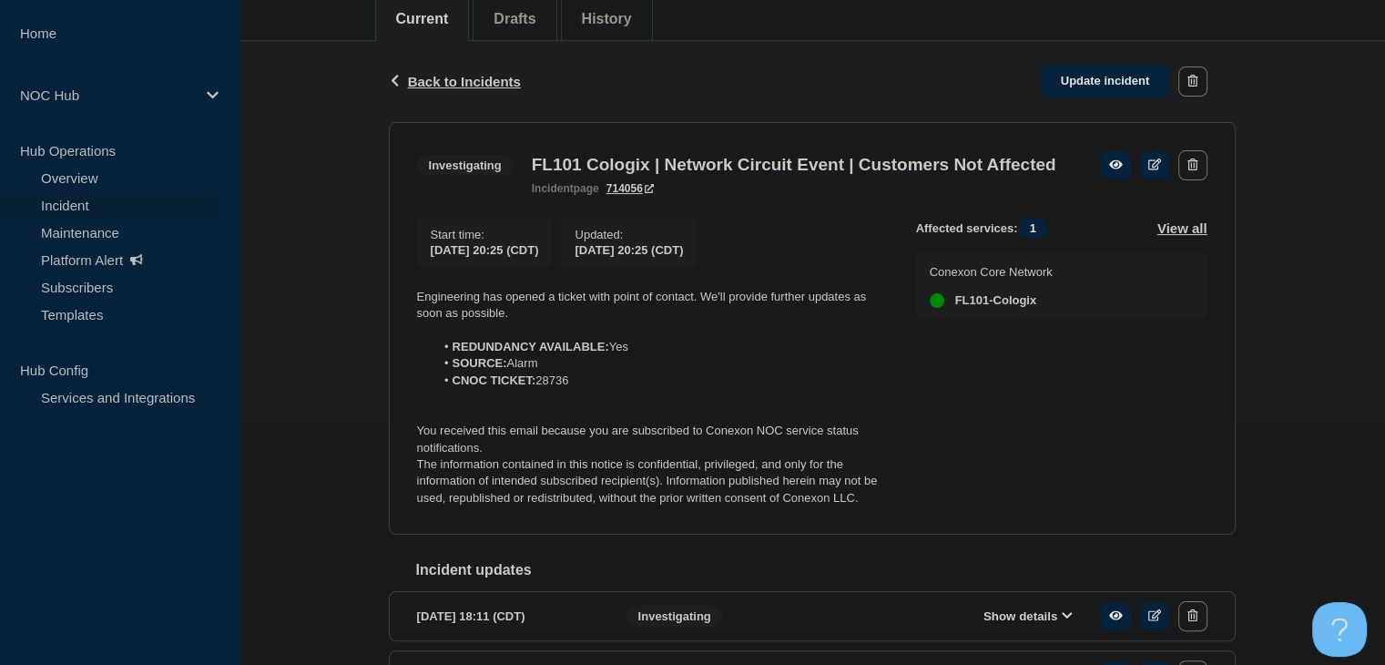
scroll to position [273, 0]
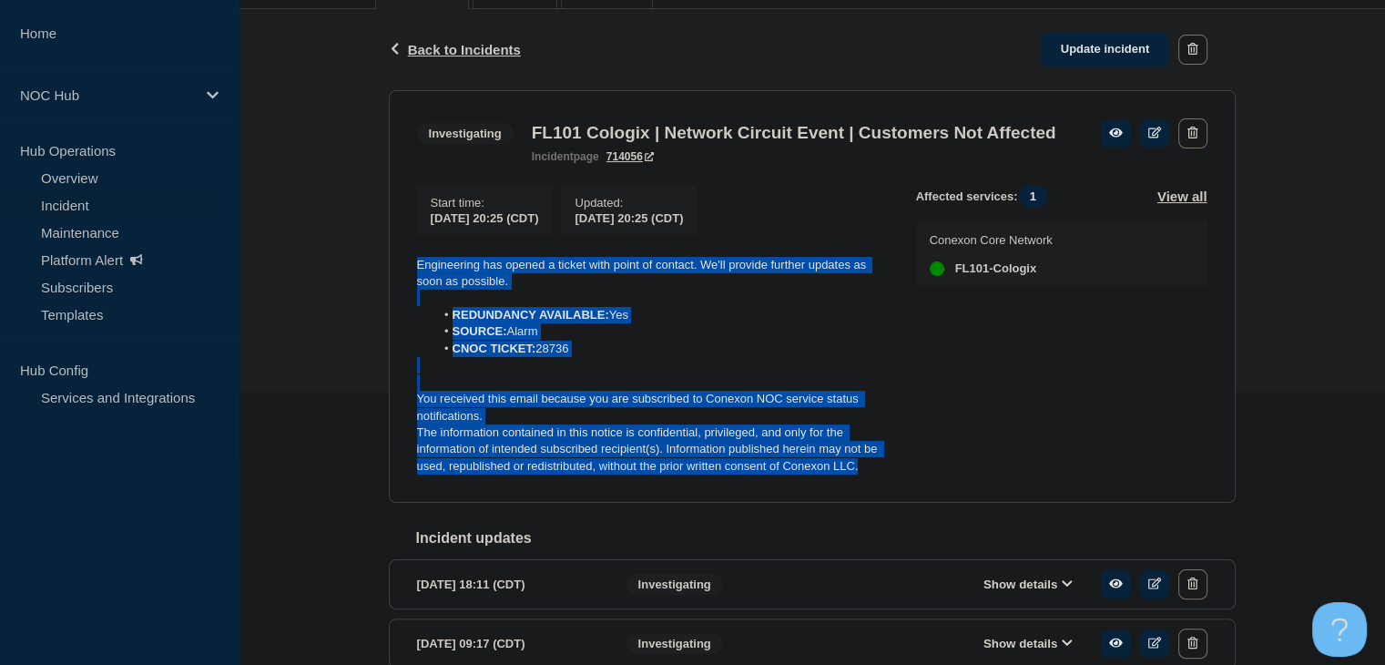
drag, startPoint x: 867, startPoint y: 498, endPoint x: 401, endPoint y: 281, distance: 513.1
click at [401, 281] on section "Investigating FL101 Cologix | Network Circuit Event | Customers Not Affected in…" at bounding box center [812, 296] width 847 height 413
copy div "Engineering has opened a ticket with point of contact. We'll provide further up…"
drag, startPoint x: 1096, startPoint y: 52, endPoint x: 1039, endPoint y: 168, distance: 129.9
click at [1096, 52] on link "Update incident" at bounding box center [1104, 50] width 129 height 34
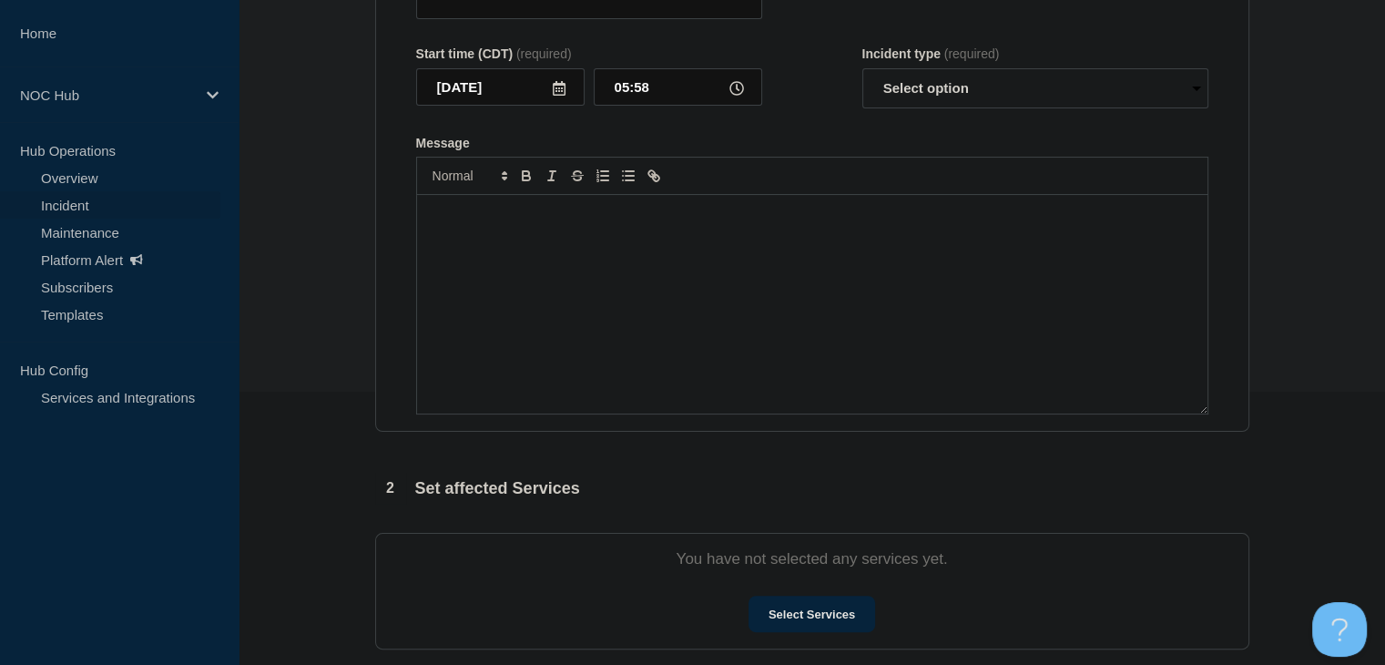
click at [614, 318] on div "Message" at bounding box center [812, 304] width 790 height 218
type input "FL101 Cologix | Network Circuit Event | Customers Not Affected"
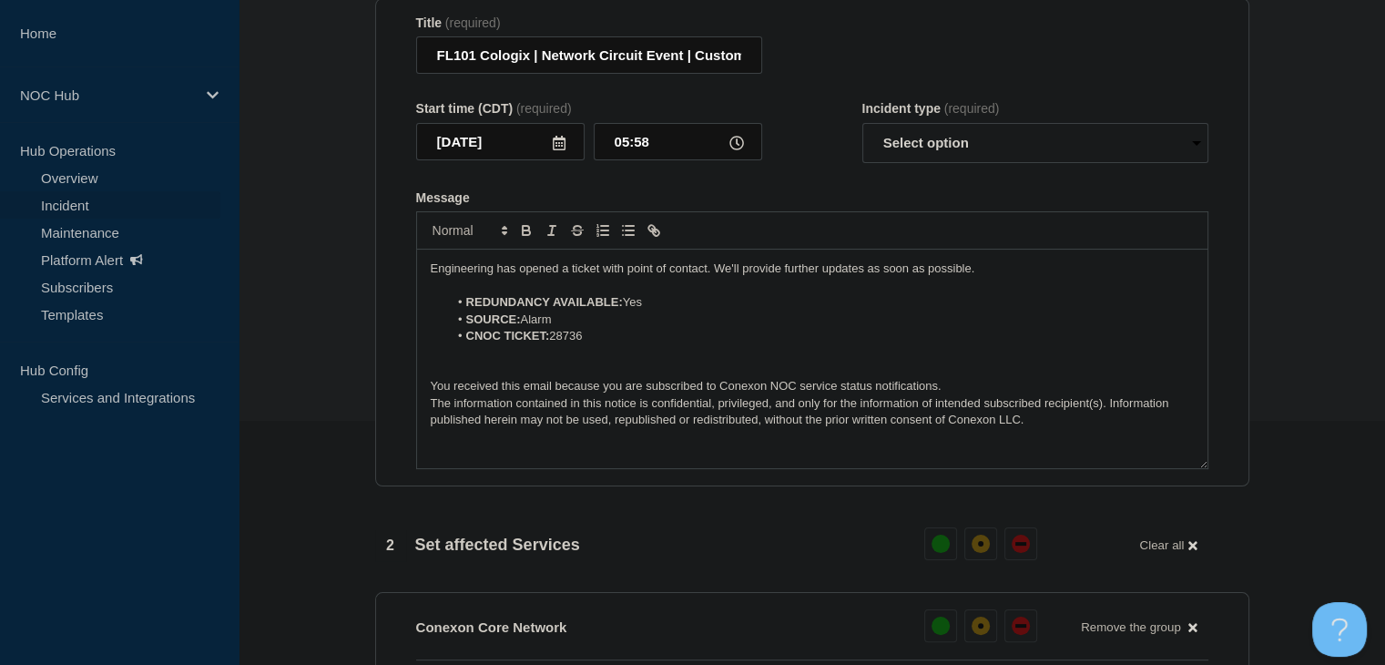
scroll to position [212, 0]
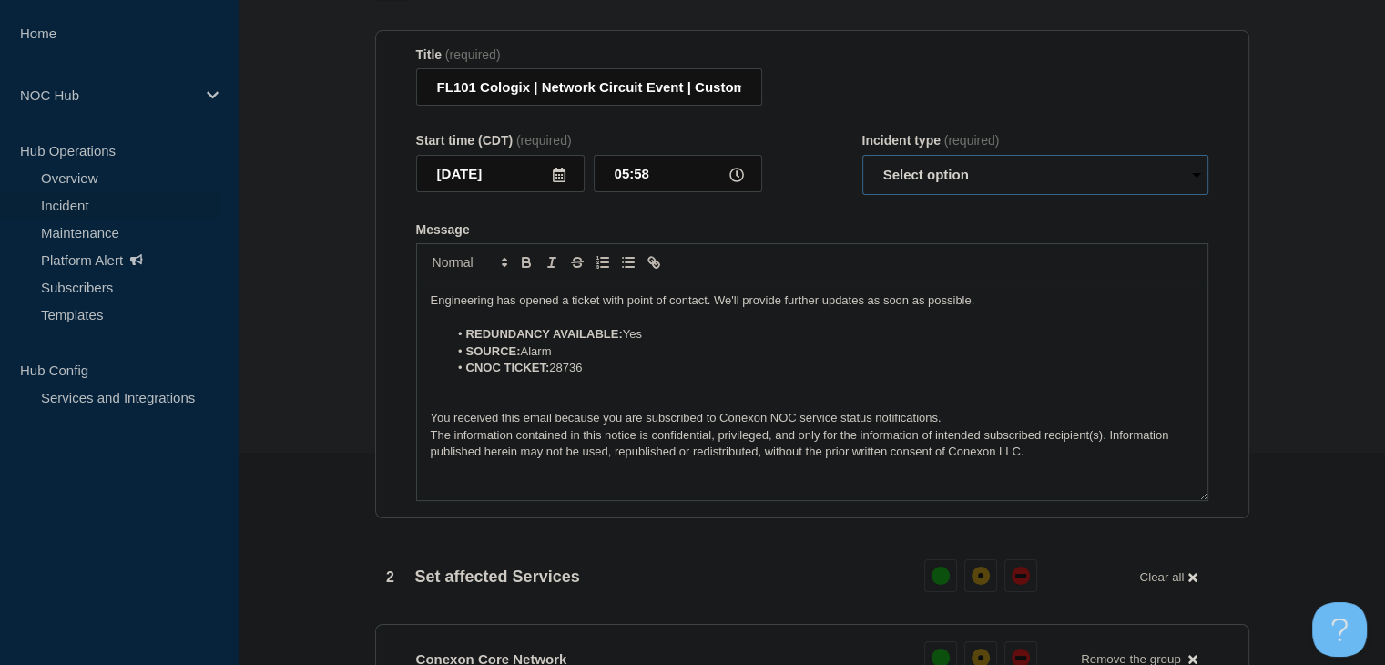
click at [985, 188] on select "Select option Investigating Identified Monitoring Resolved" at bounding box center [1035, 175] width 346 height 40
select select "investigating"
click at [862, 165] on select "Select option Investigating Identified Monitoring Resolved" at bounding box center [1035, 175] width 346 height 40
drag, startPoint x: 1018, startPoint y: 313, endPoint x: 710, endPoint y: 315, distance: 307.7
click at [710, 309] on p "Engineering has opened a ticket with point of contact. We'll provide further up…" at bounding box center [812, 300] width 763 height 16
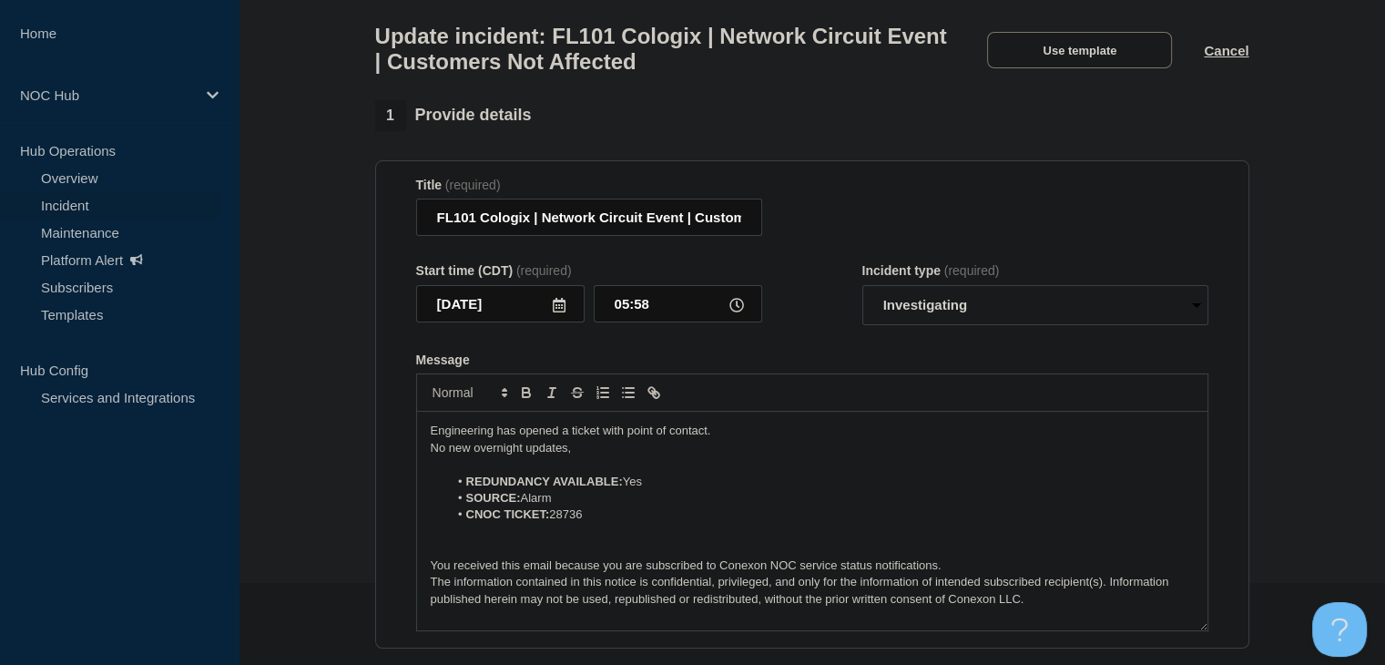
scroll to position [121, 0]
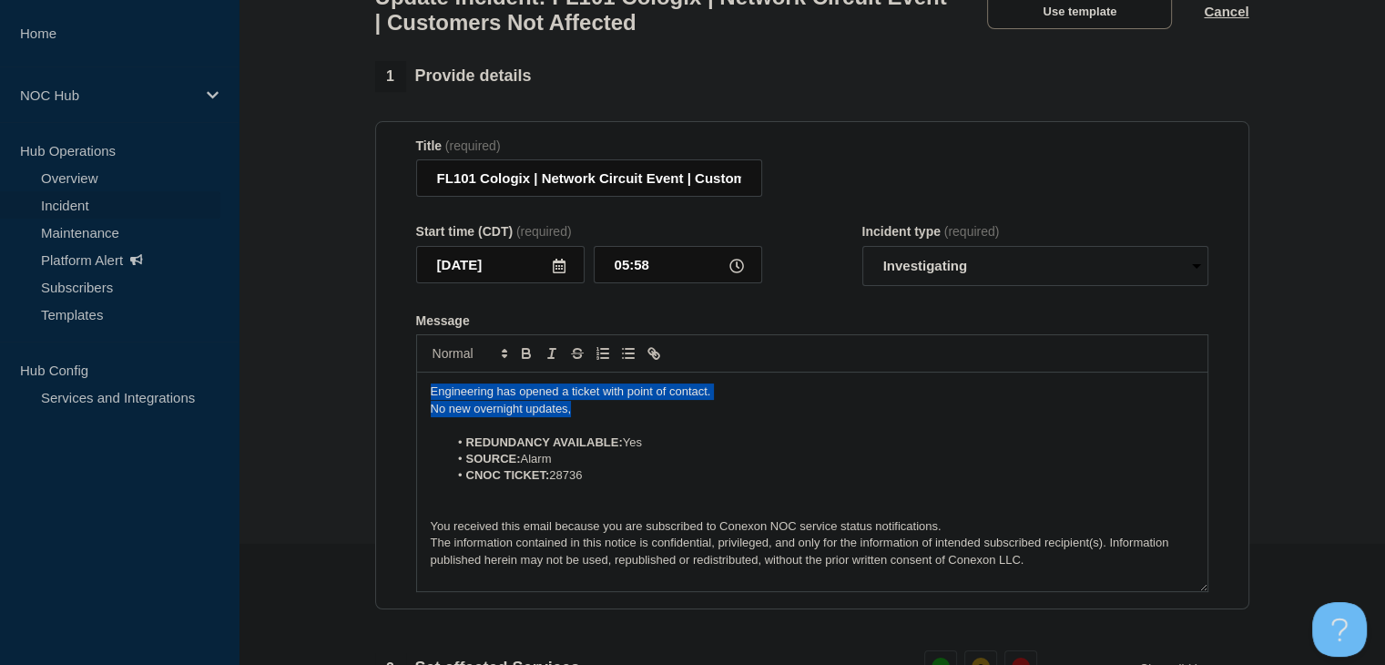
drag, startPoint x: 594, startPoint y: 421, endPoint x: 310, endPoint y: 394, distance: 285.2
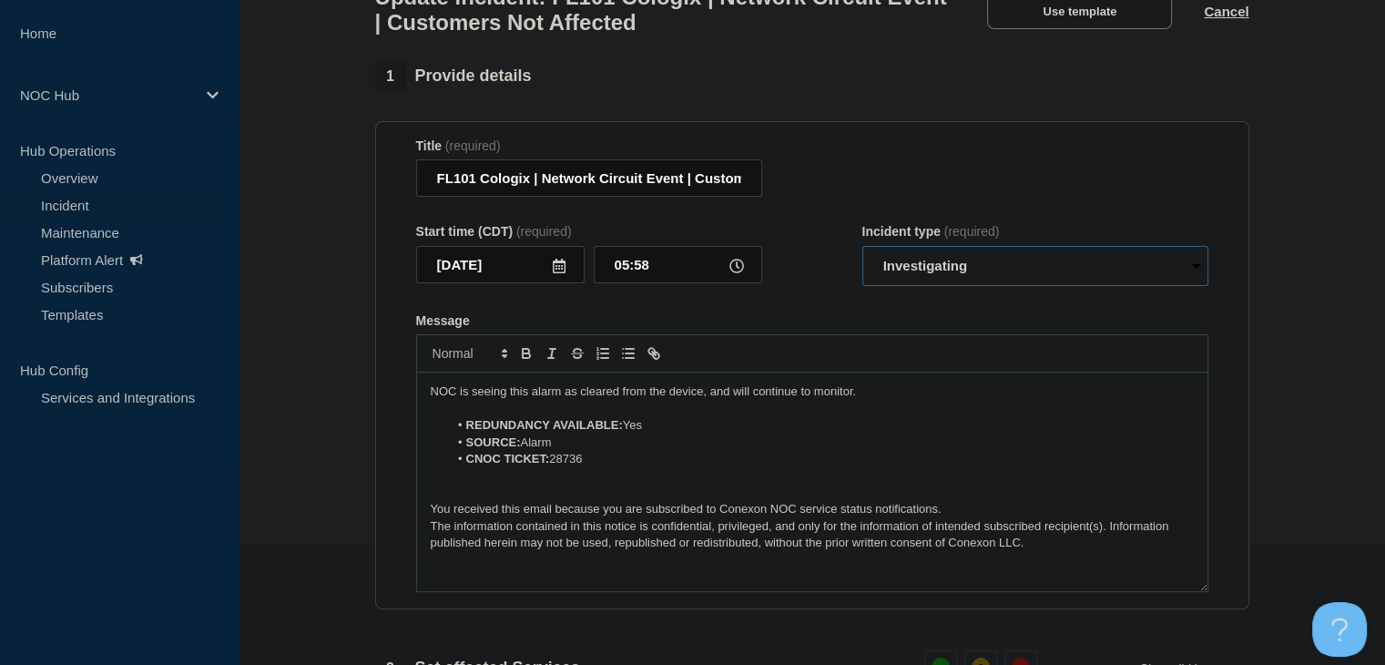
click at [1050, 270] on select "Select option Investigating Identified Monitoring Resolved" at bounding box center [1035, 266] width 346 height 40
select select "monitoring"
click at [862, 256] on select "Select option Investigating Identified Monitoring Resolved" at bounding box center [1035, 266] width 346 height 40
click at [860, 328] on div "Message" at bounding box center [812, 320] width 792 height 15
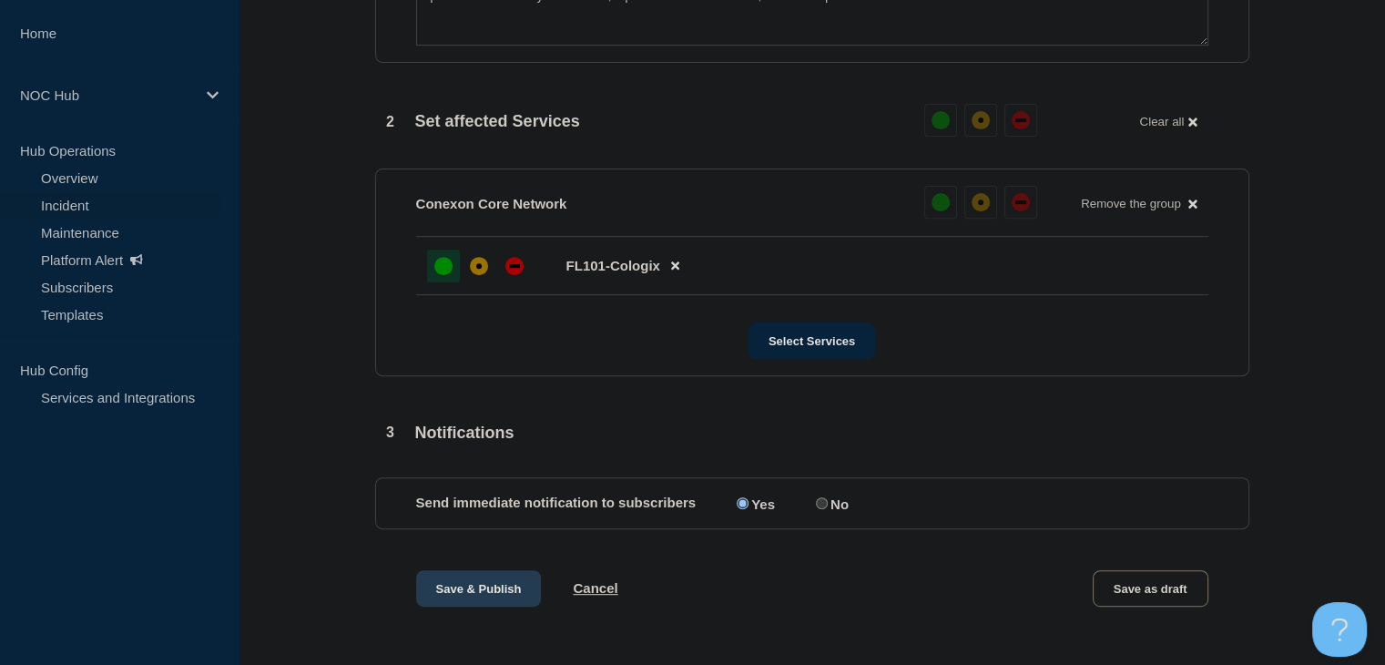
click at [458, 594] on button "Save & Publish" at bounding box center [479, 588] width 126 height 36
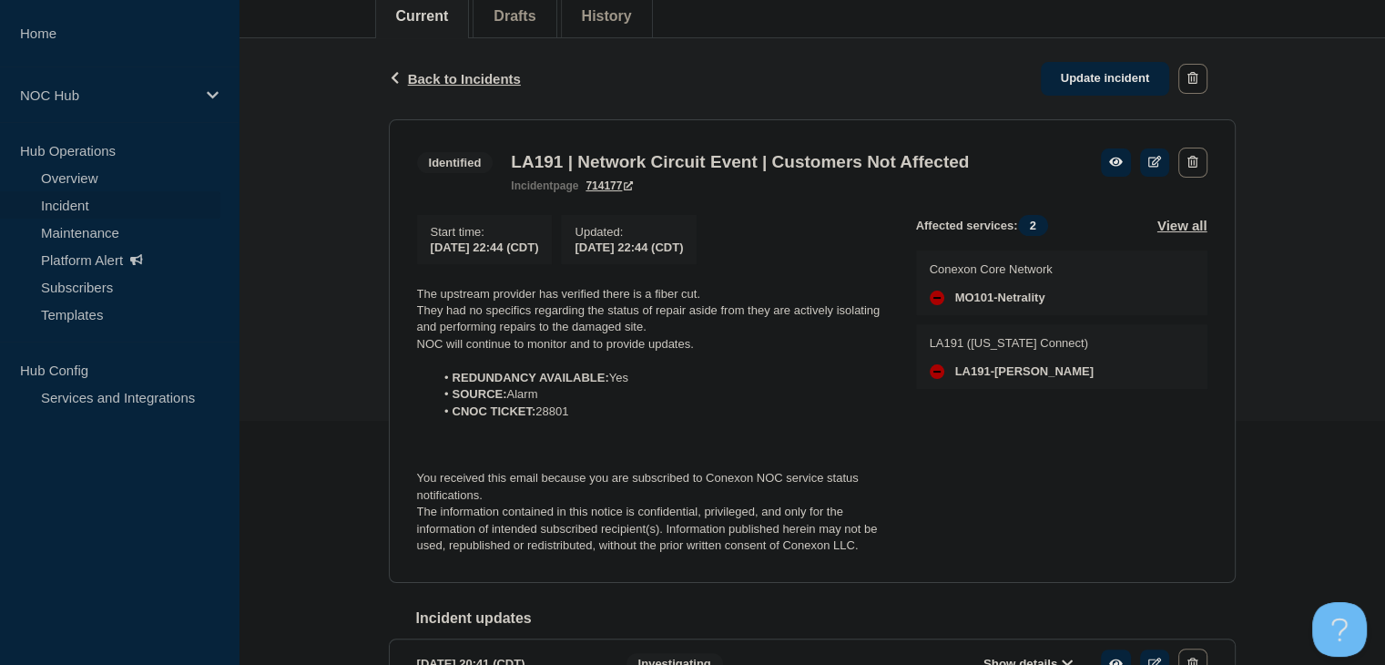
scroll to position [273, 0]
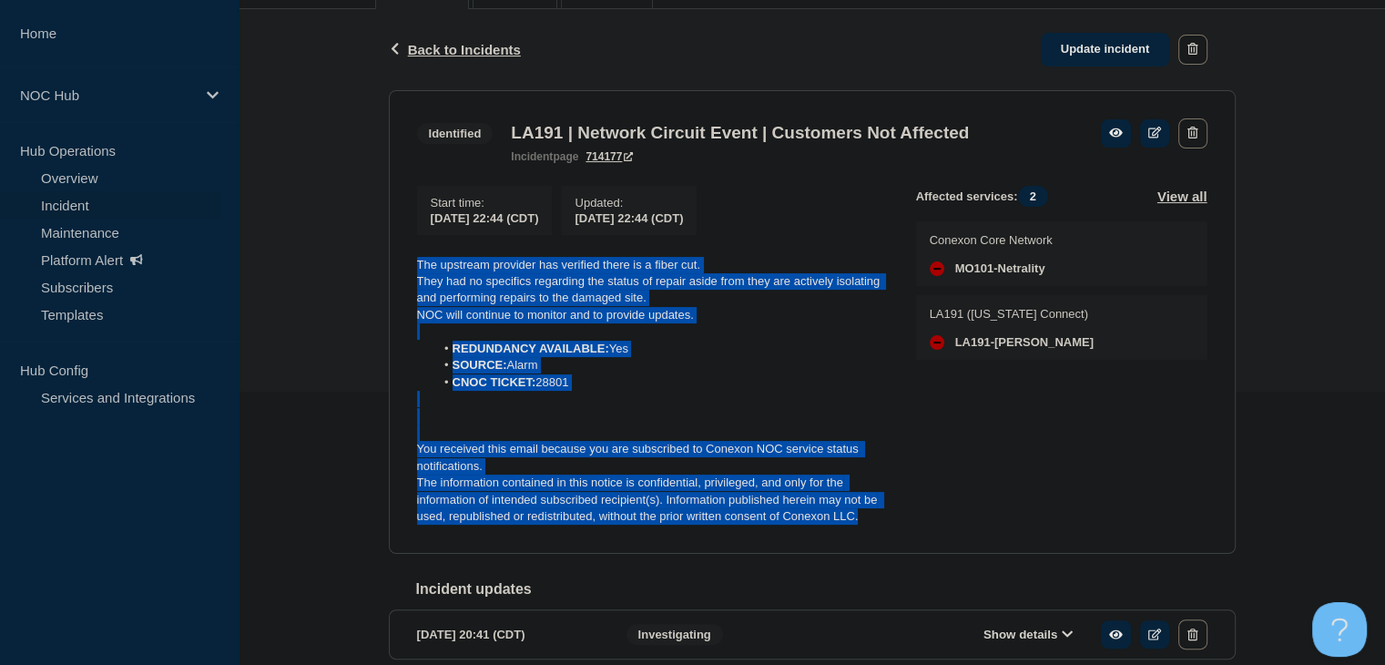
drag, startPoint x: 881, startPoint y: 528, endPoint x: 384, endPoint y: 268, distance: 561.1
click at [384, 268] on div "Back Back to Incidents Update incident Identified LA191 | Network Circuit Event…" at bounding box center [812, 452] width 874 height 886
copy div "The upstream provider has verified there is a fiber cut. They had no specifics …"
click at [1085, 46] on link "Update incident" at bounding box center [1104, 50] width 129 height 34
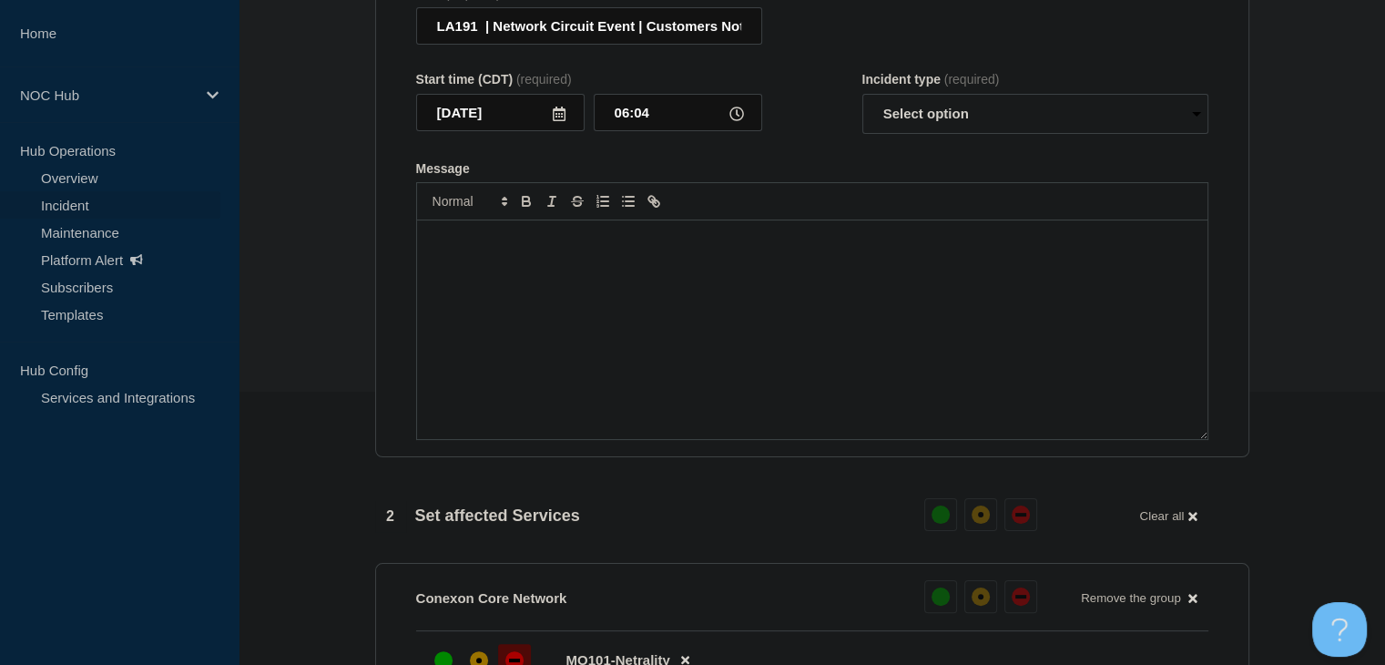
click at [487, 360] on div "Message" at bounding box center [812, 329] width 790 height 218
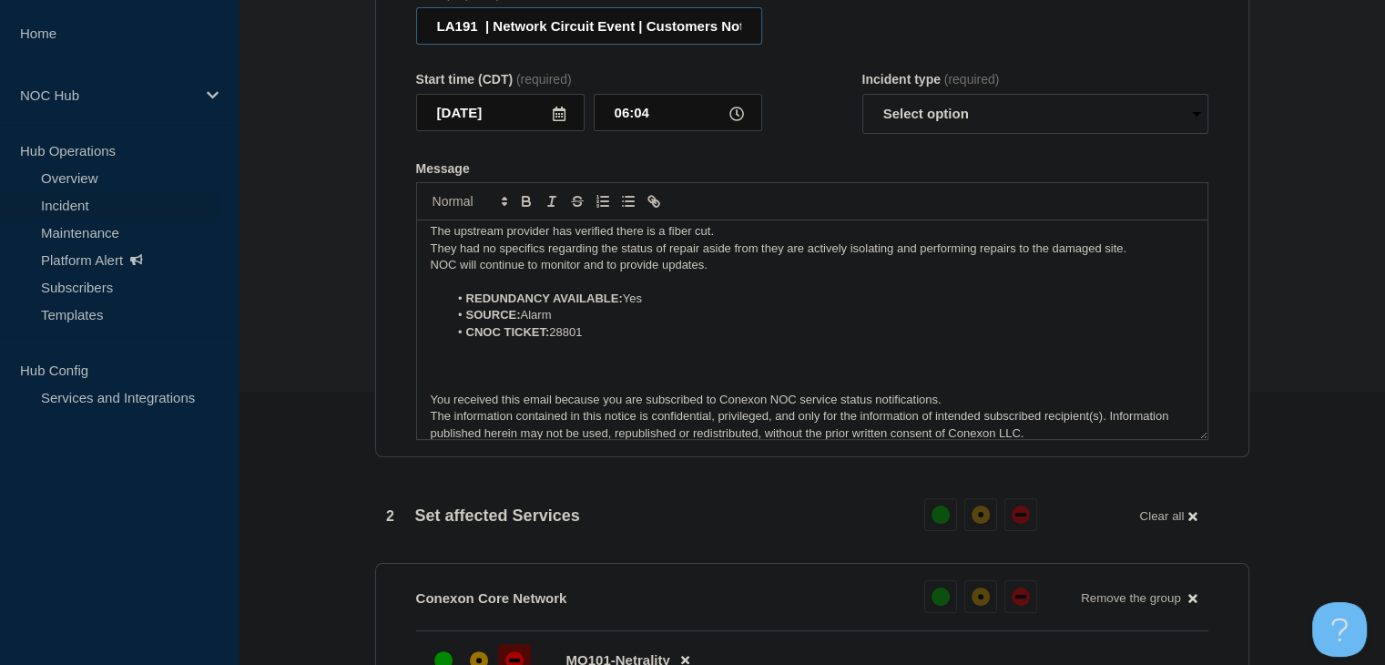
click at [480, 34] on input "LA191 | Network Circuit Event | Customers Not Affected" at bounding box center [589, 25] width 346 height 37
type input "LA191 Ruston | Network Circuit Event | Customers Not Affected"
drag, startPoint x: 916, startPoint y: 128, endPoint x: 916, endPoint y: 141, distance: 12.7
click at [916, 128] on select "Select option Investigating Identified Monitoring Resolved" at bounding box center [1035, 114] width 346 height 40
select select "monitoring"
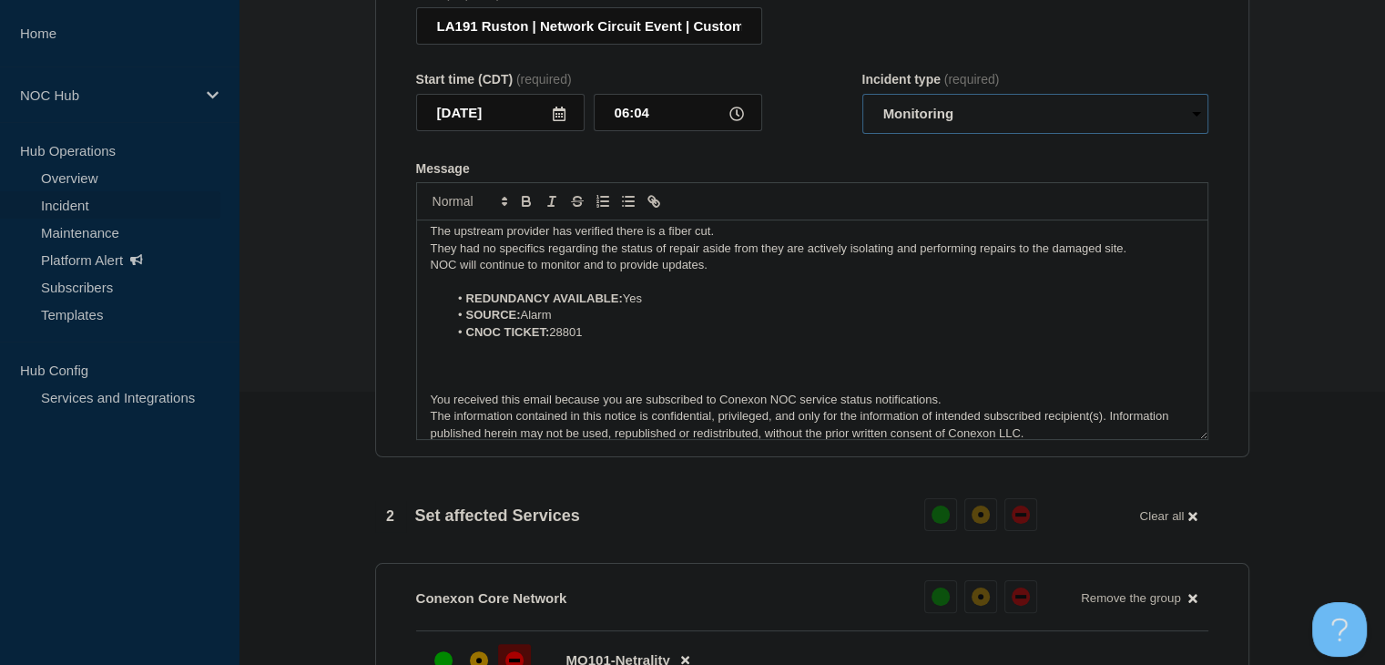
click at [862, 105] on select "Select option Investigating Identified Monitoring Resolved" at bounding box center [1035, 114] width 346 height 40
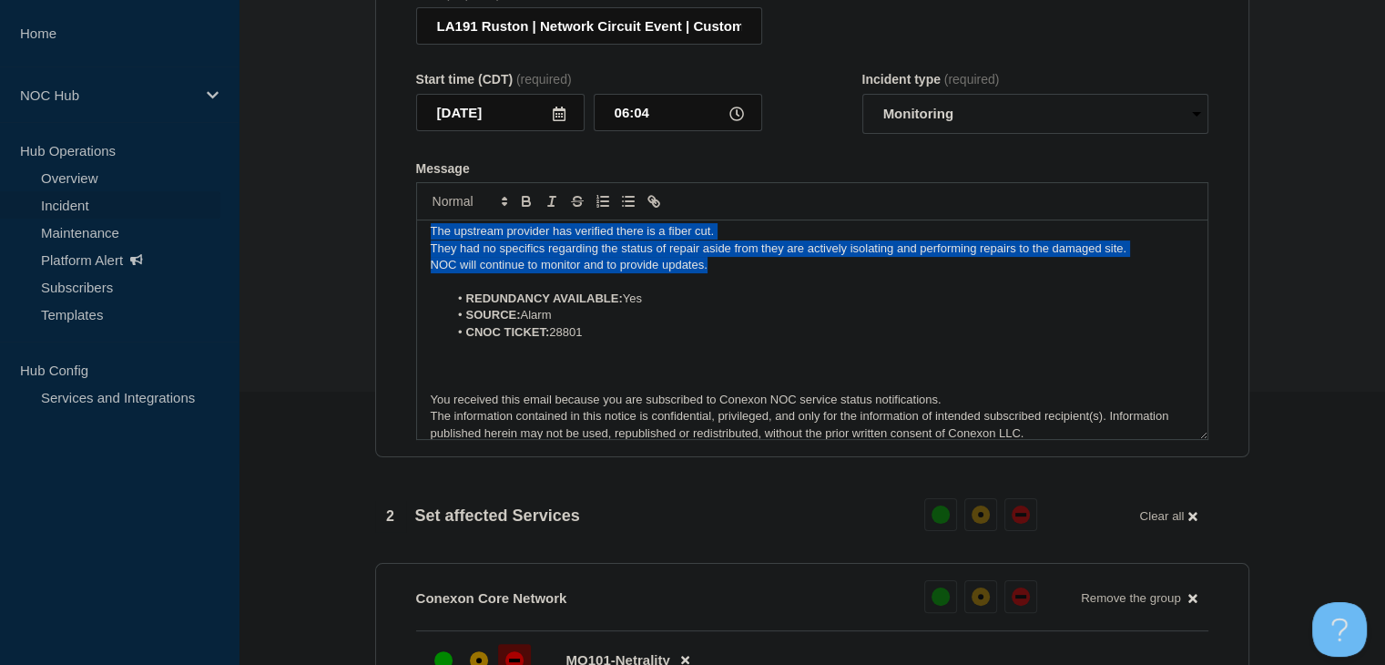
scroll to position [0, 0]
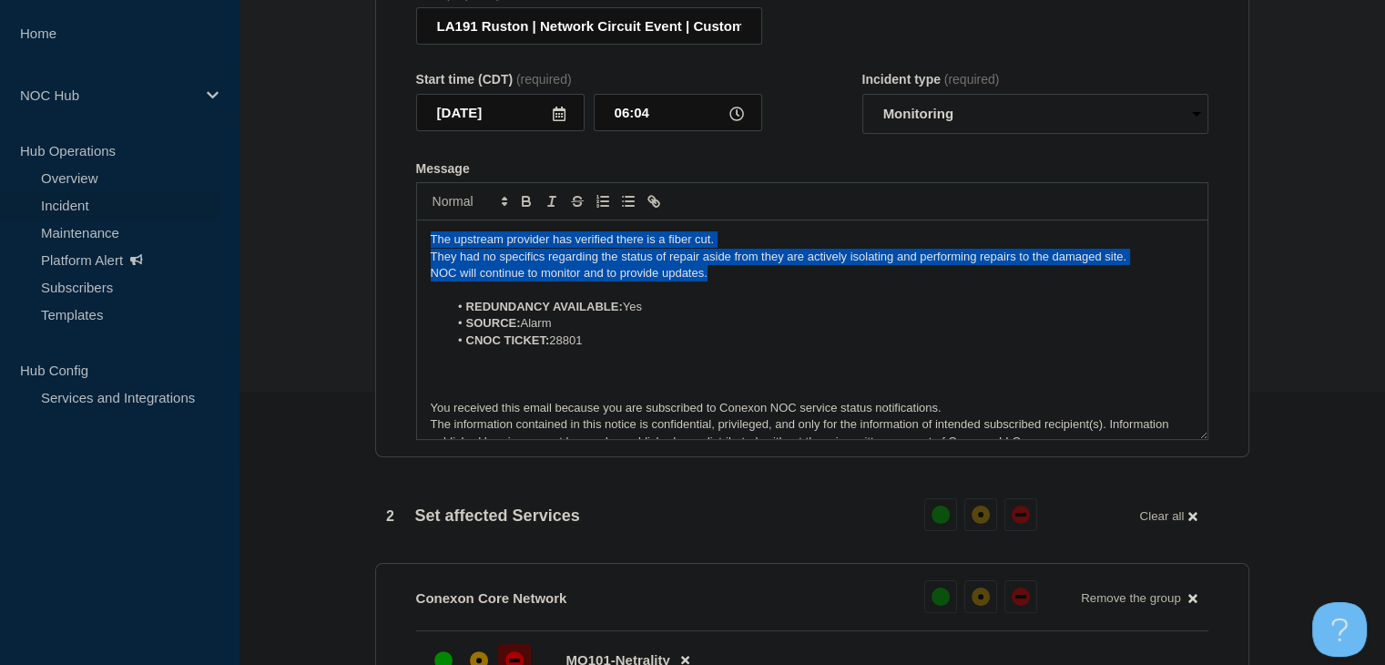
drag, startPoint x: 743, startPoint y: 270, endPoint x: 268, endPoint y: 192, distance: 481.6
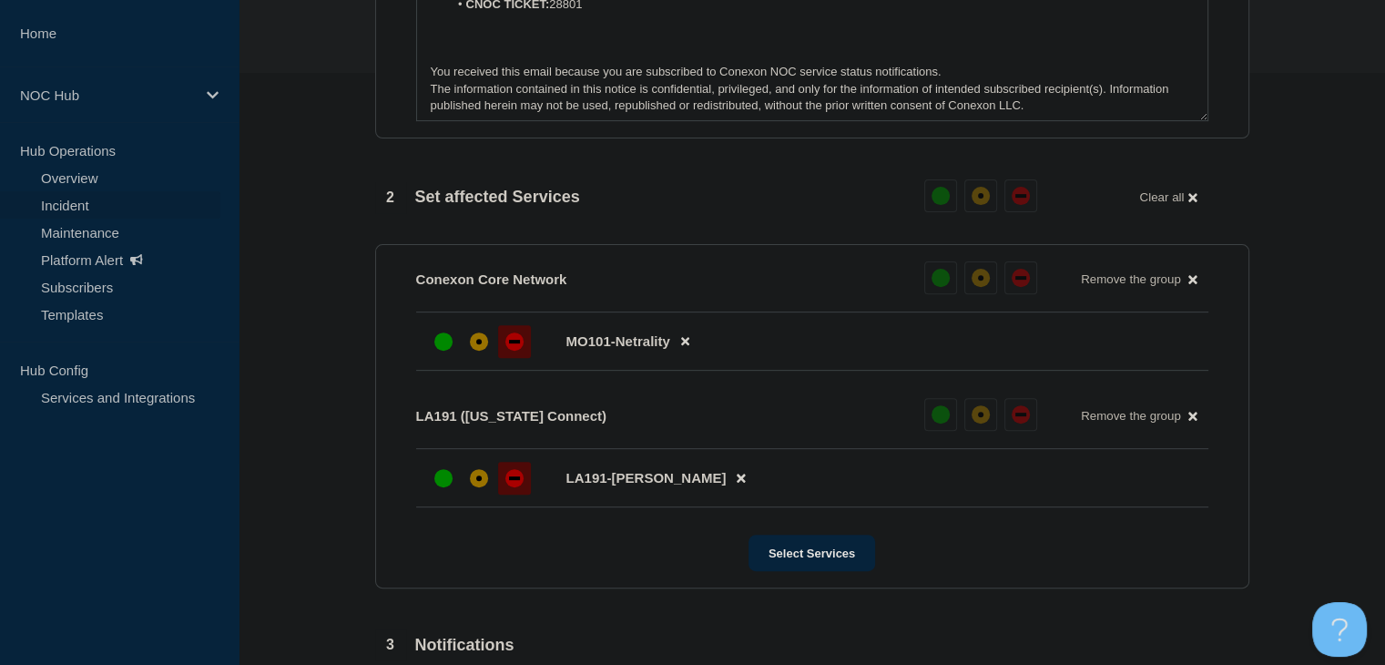
scroll to position [819, 0]
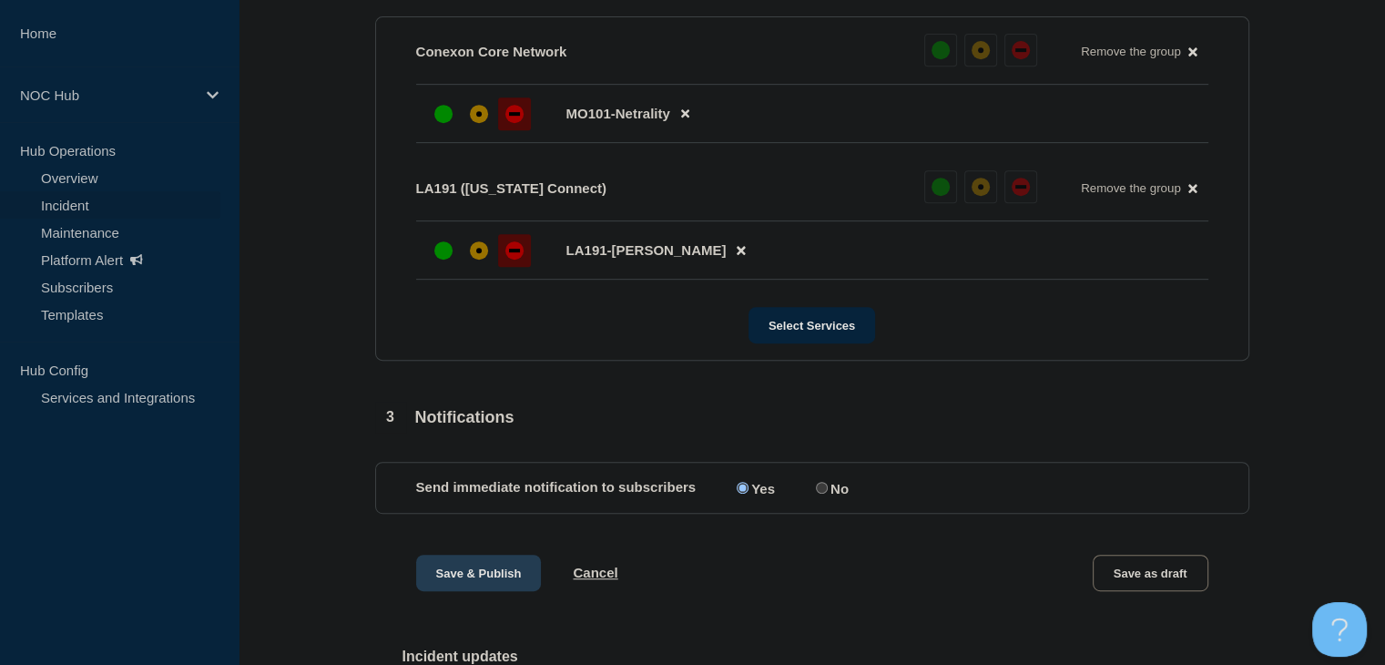
click at [497, 591] on button "Save & Publish" at bounding box center [479, 572] width 126 height 36
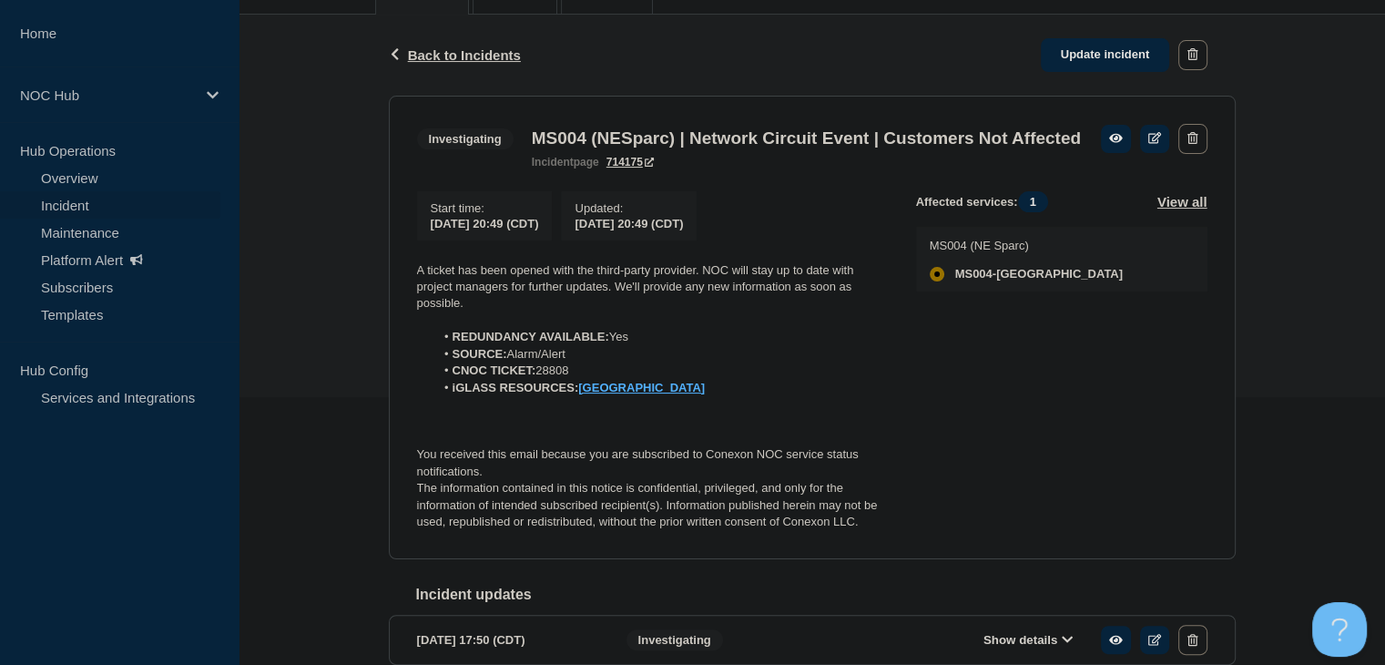
scroll to position [364, 0]
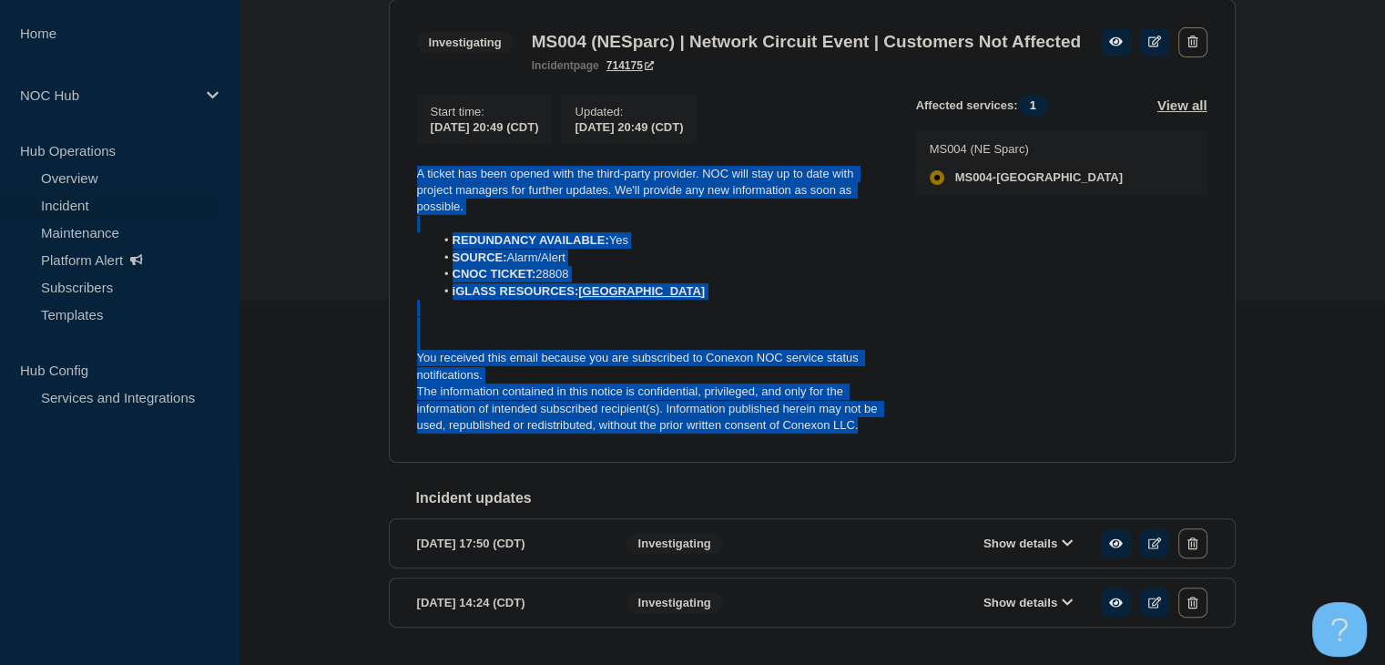
drag, startPoint x: 887, startPoint y: 464, endPoint x: 381, endPoint y: 202, distance: 570.0
click at [381, 202] on div "Back Back to Incidents Update incident Investigating MS004 (NESparc) | Network …" at bounding box center [812, 301] width 874 height 767
copy div "A ticket has been opened with the third-party provider. NOC will stay up to dat…"
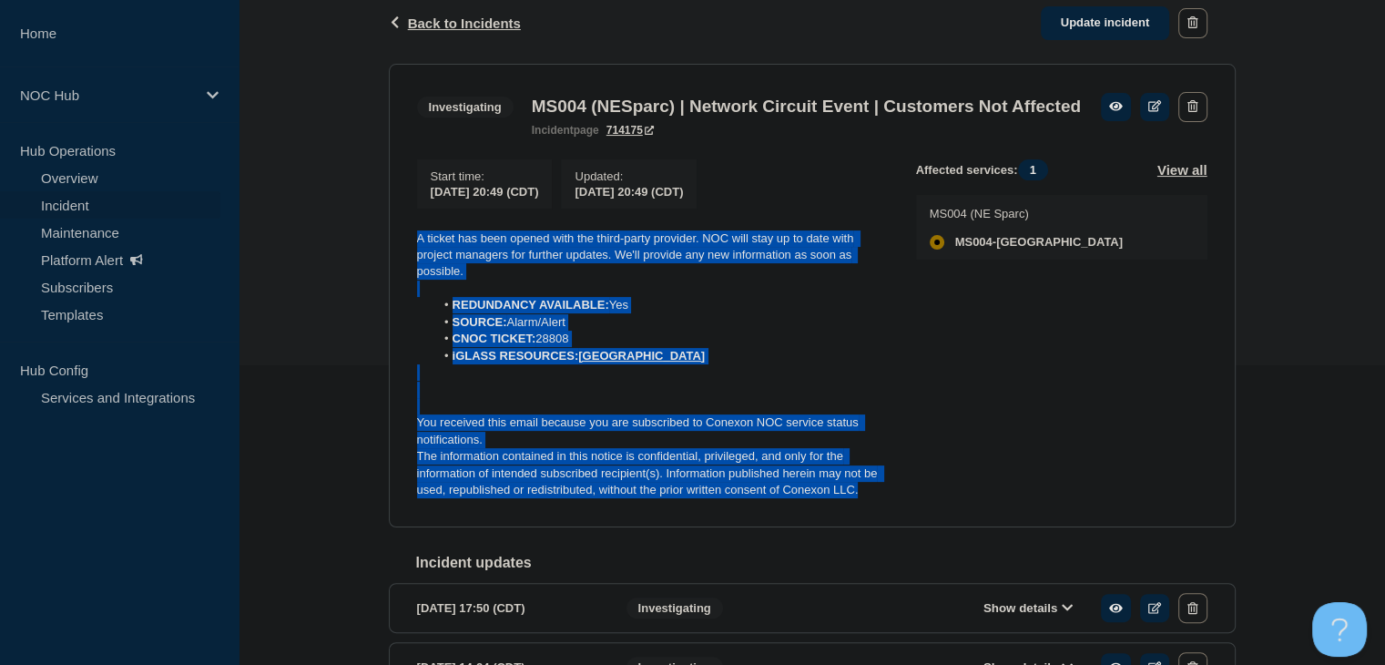
scroll to position [273, 0]
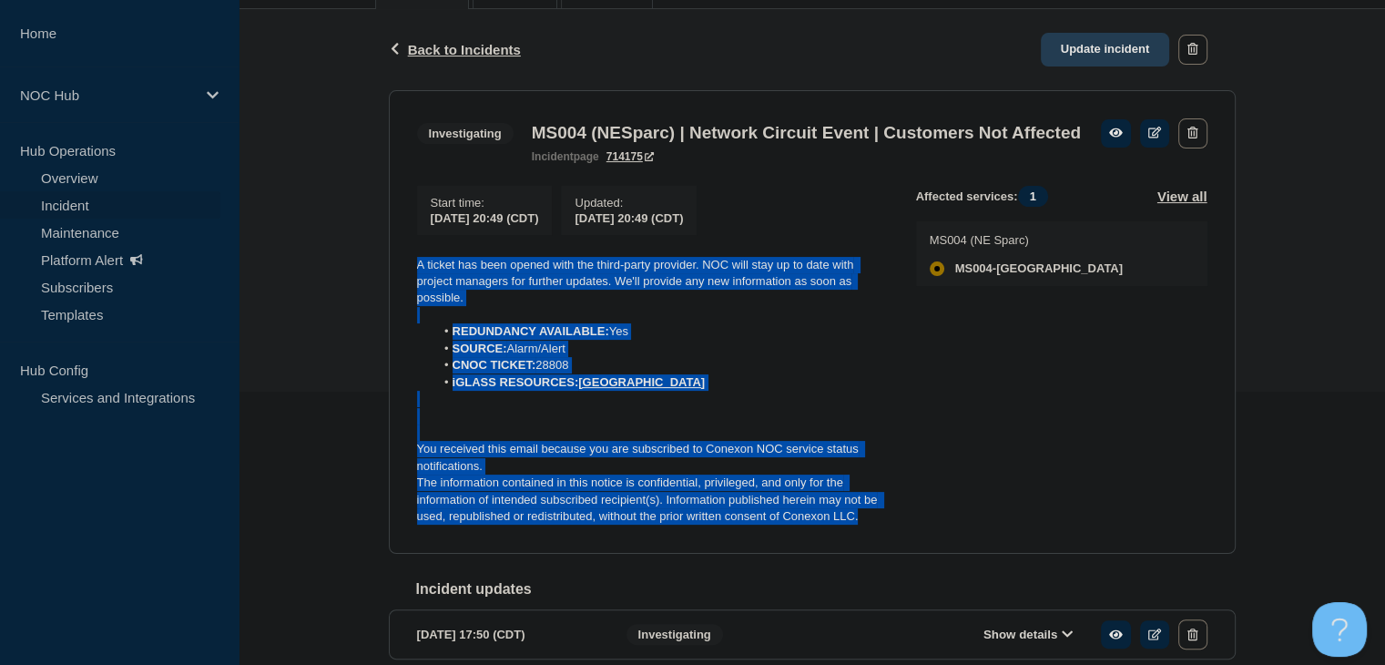
click at [1081, 56] on link "Update incident" at bounding box center [1104, 50] width 129 height 34
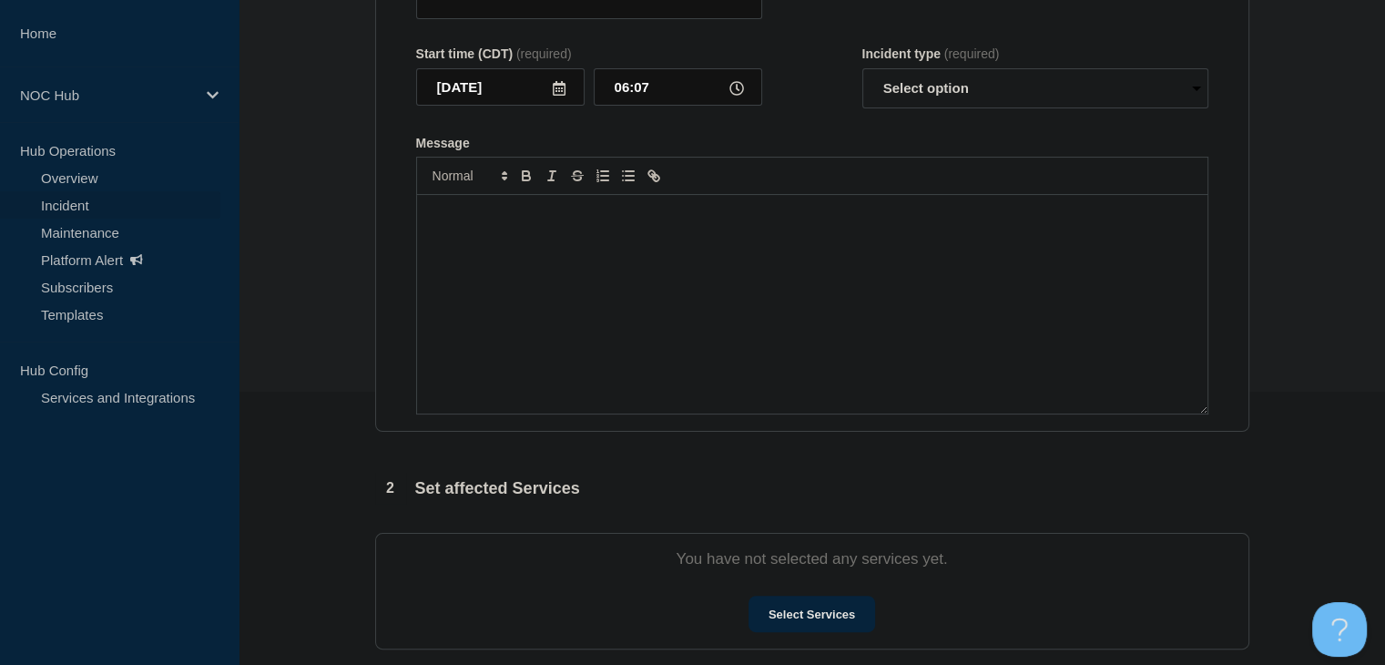
click at [655, 413] on div "Message" at bounding box center [812, 304] width 790 height 218
type input "MS004 (NESparc) | Network Circuit Event | Customers Not Affected"
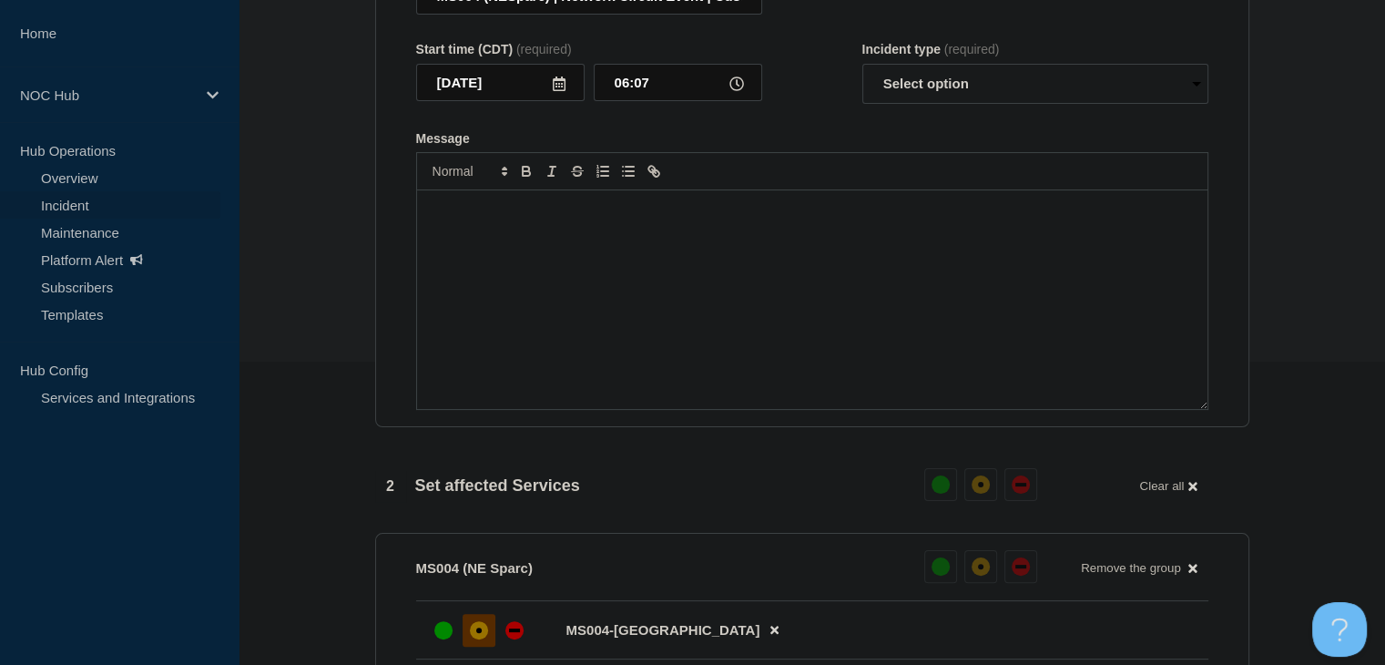
scroll to position [8, 0]
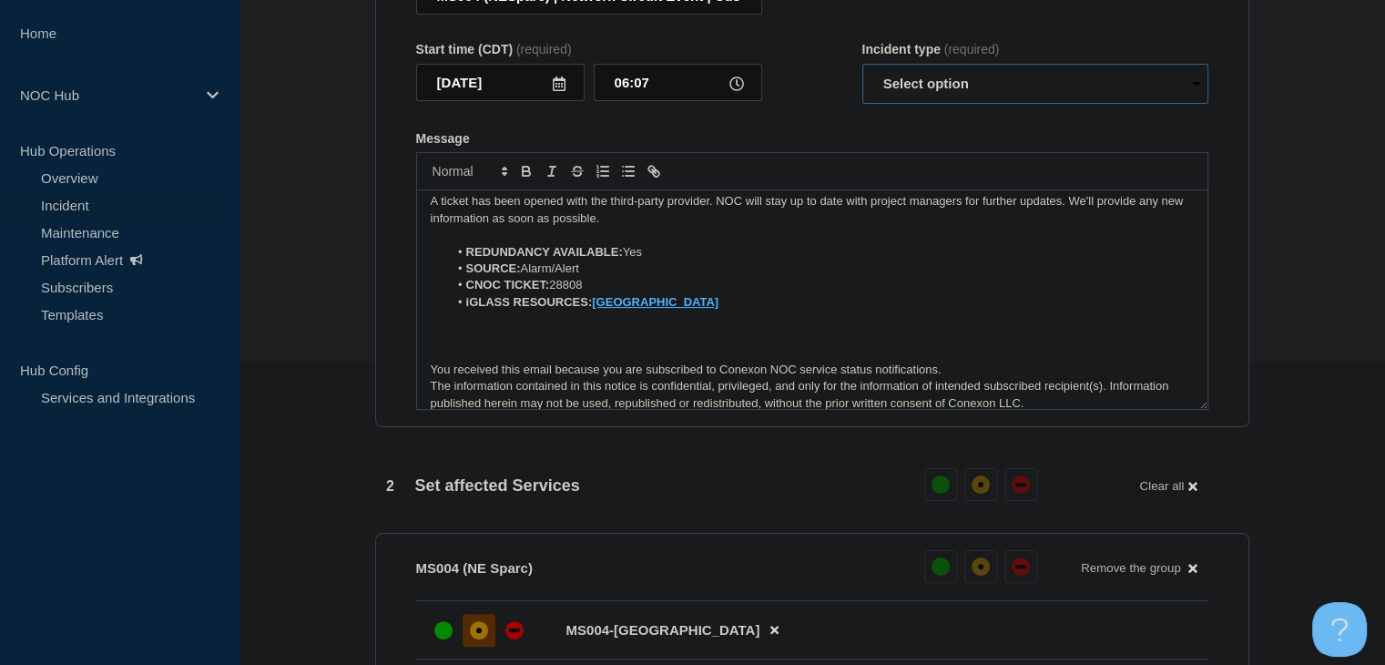
click at [912, 100] on select "Select option Investigating Identified Monitoring Resolved" at bounding box center [1035, 84] width 346 height 40
select select "resolved"
click at [862, 74] on select "Select option Investigating Identified Monitoring Resolved" at bounding box center [1035, 84] width 346 height 40
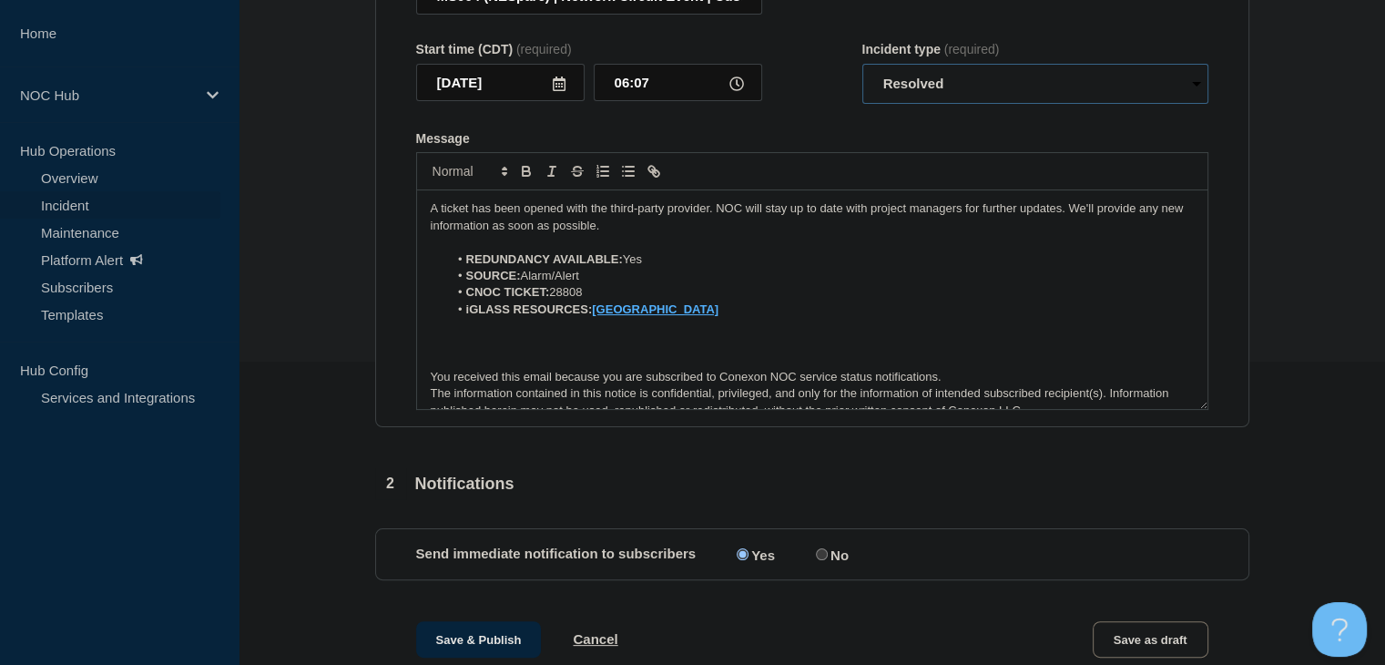
scroll to position [0, 0]
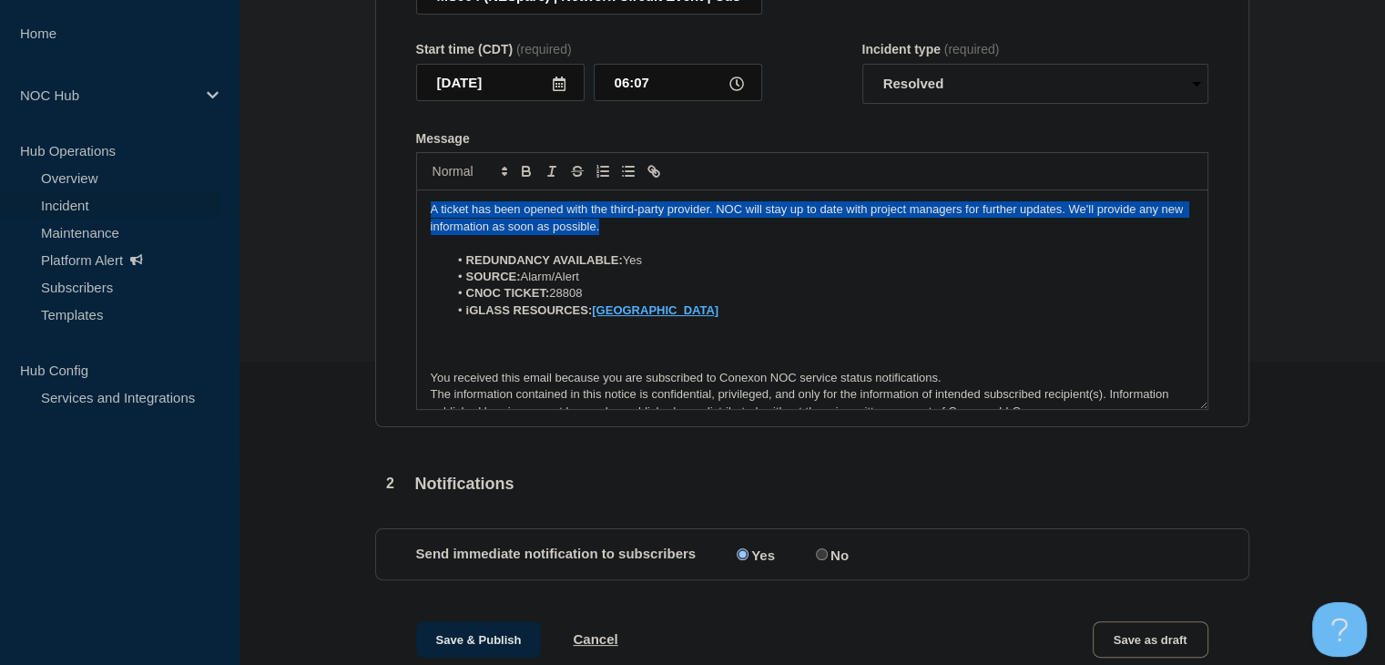
drag, startPoint x: 633, startPoint y: 238, endPoint x: 299, endPoint y: 192, distance: 337.2
click at [299, 192] on section "1 Provide details Title (required) MS004 (NESparc) | Network Circuit Event | Cu…" at bounding box center [811, 424] width 1146 height 1091
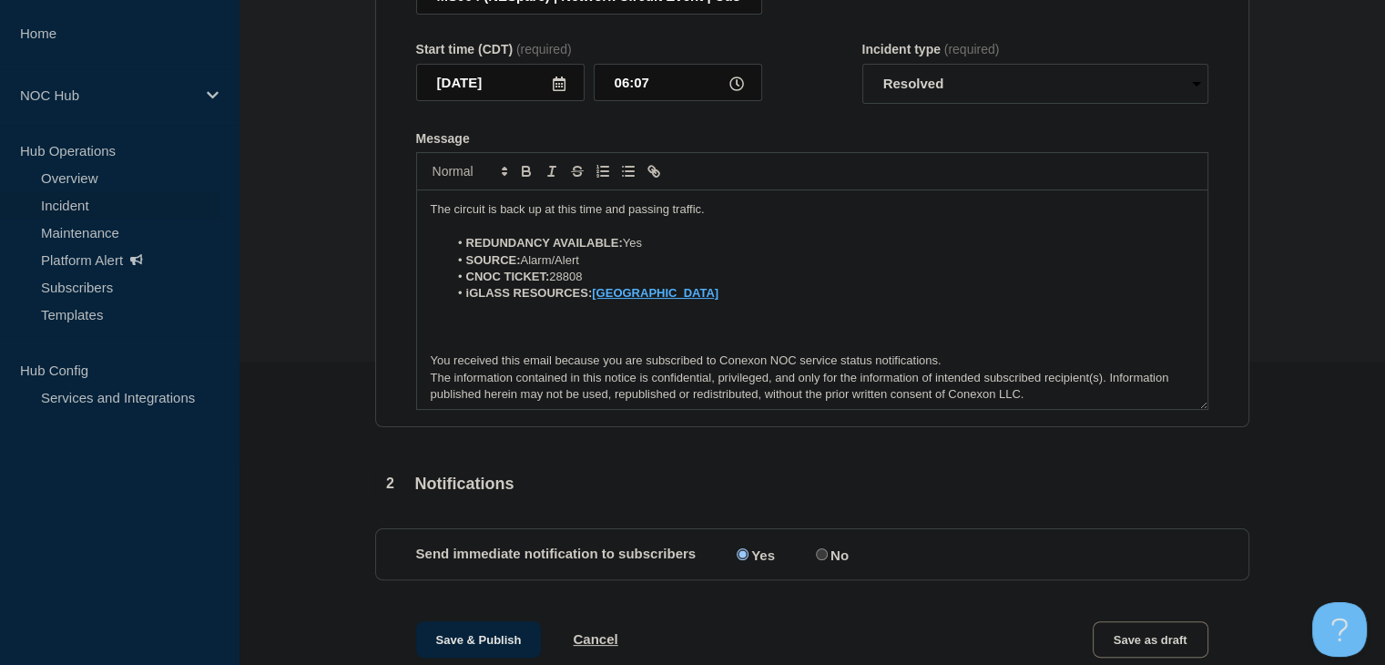
scroll to position [649, 0]
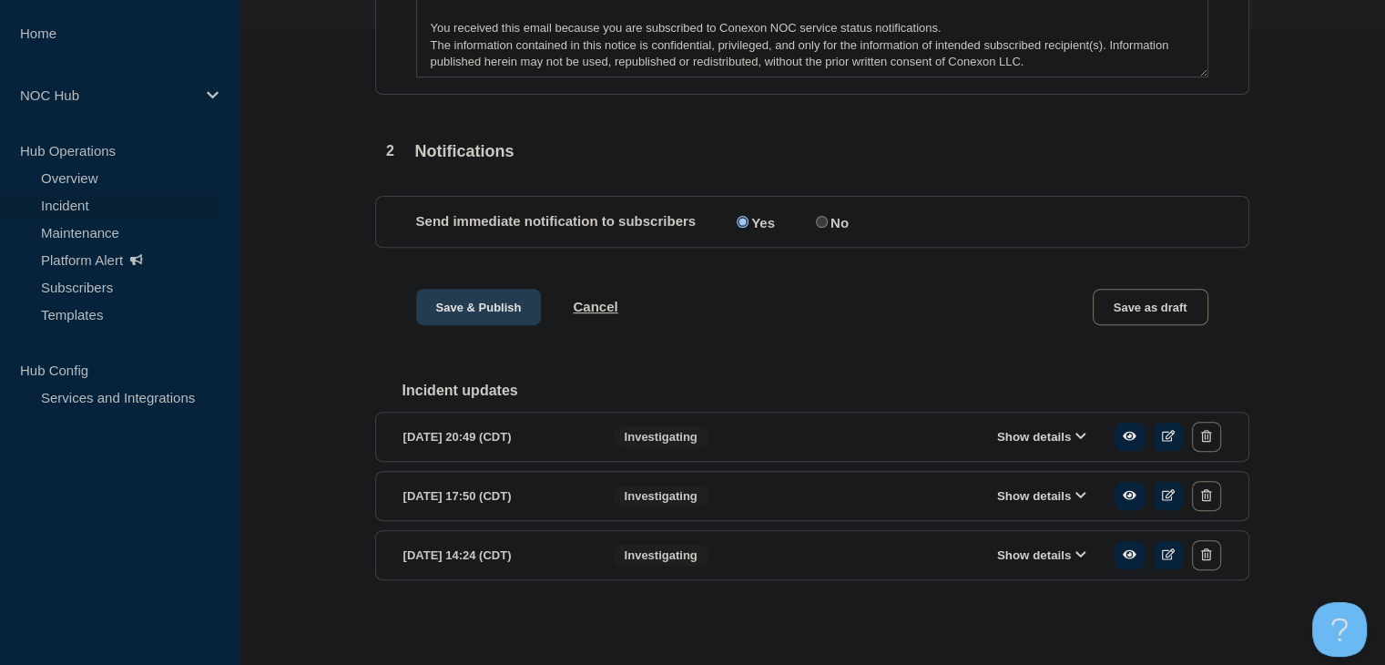
click at [452, 289] on button "Save & Publish" at bounding box center [479, 307] width 126 height 36
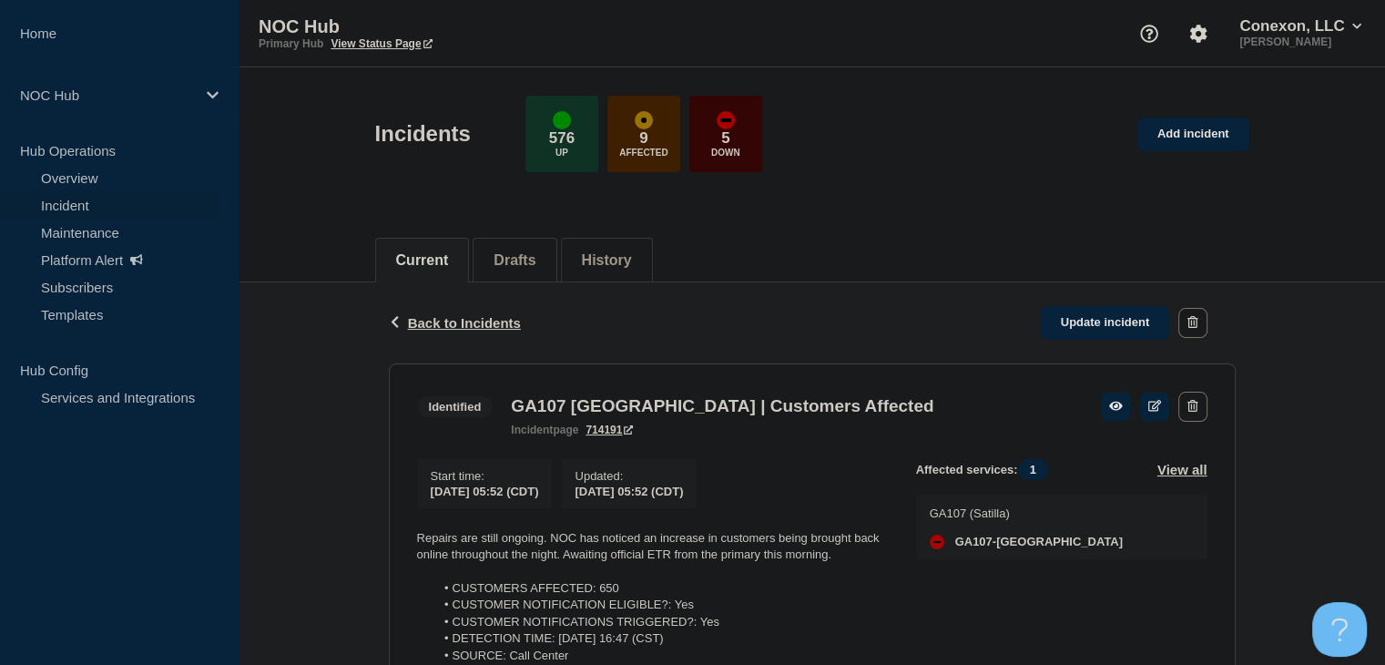
scroll to position [364, 0]
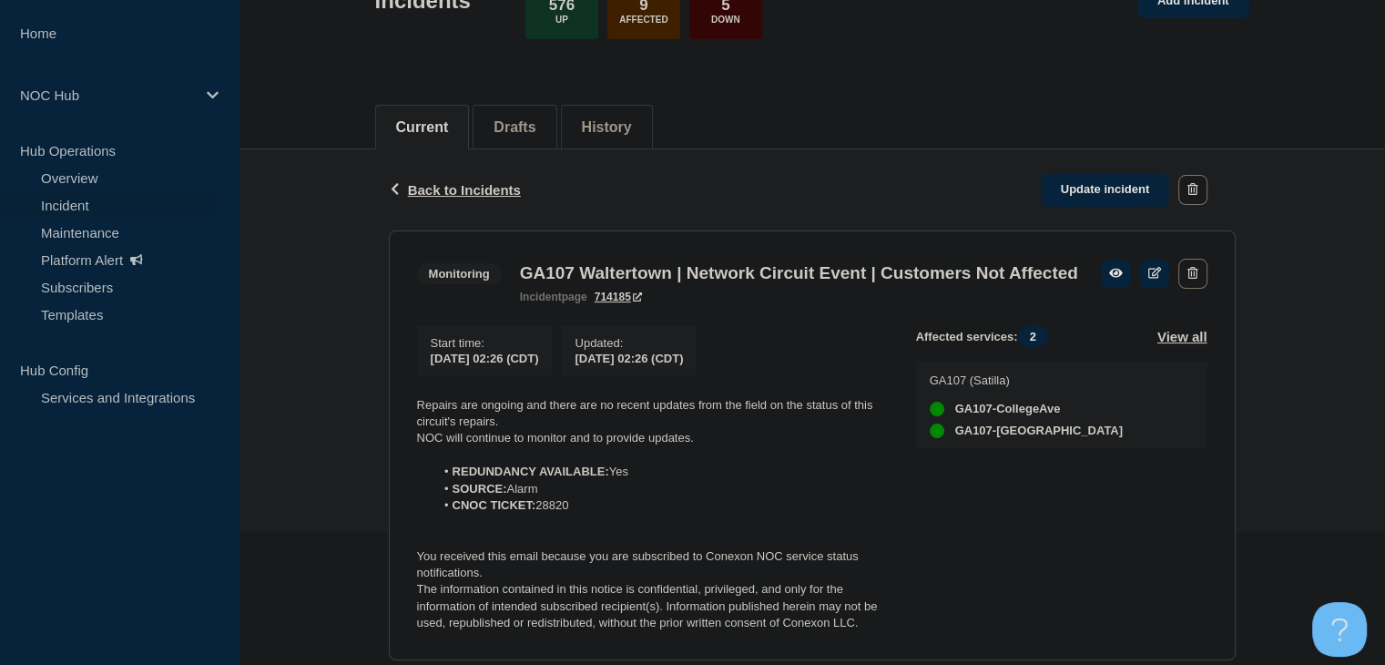
scroll to position [364, 0]
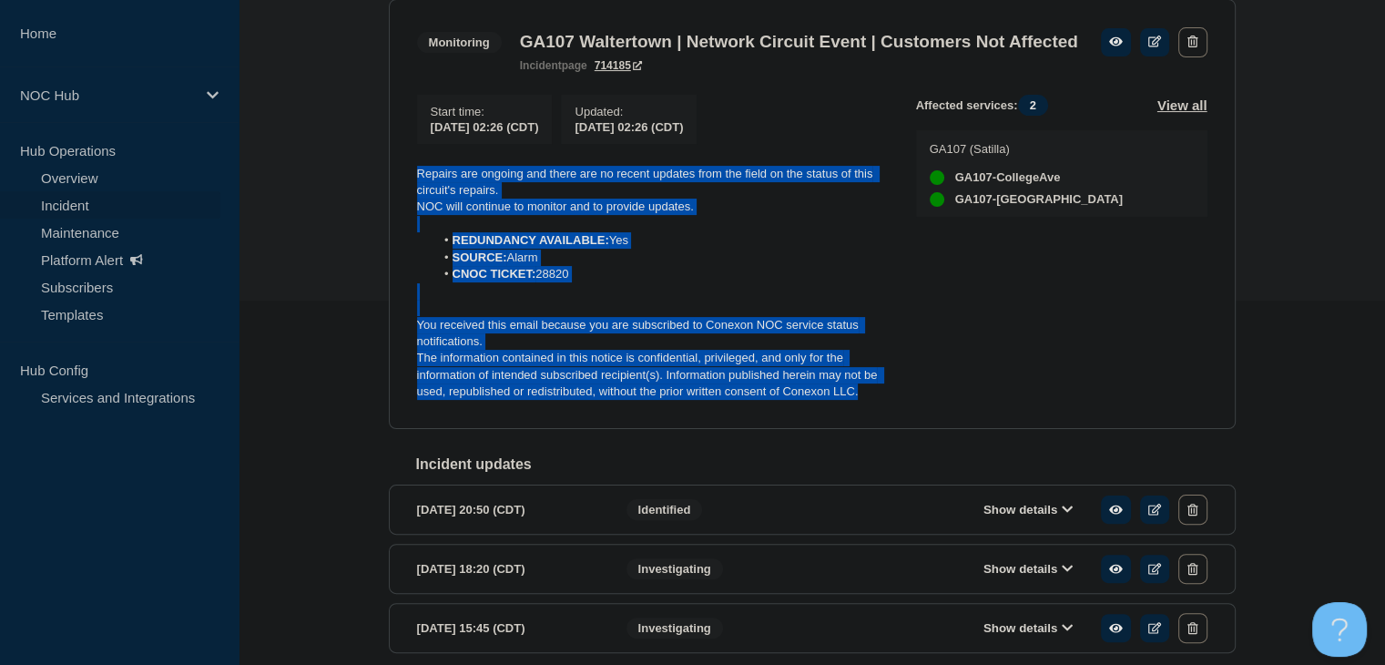
drag, startPoint x: 876, startPoint y: 435, endPoint x: 411, endPoint y: 198, distance: 521.9
click at [411, 198] on section "Monitoring GA107 Waltertown | Network Circuit Event | Customers Not Affected in…" at bounding box center [812, 214] width 847 height 430
copy div "Repairs are ongoing and there are no recent updates from the field on the statu…"
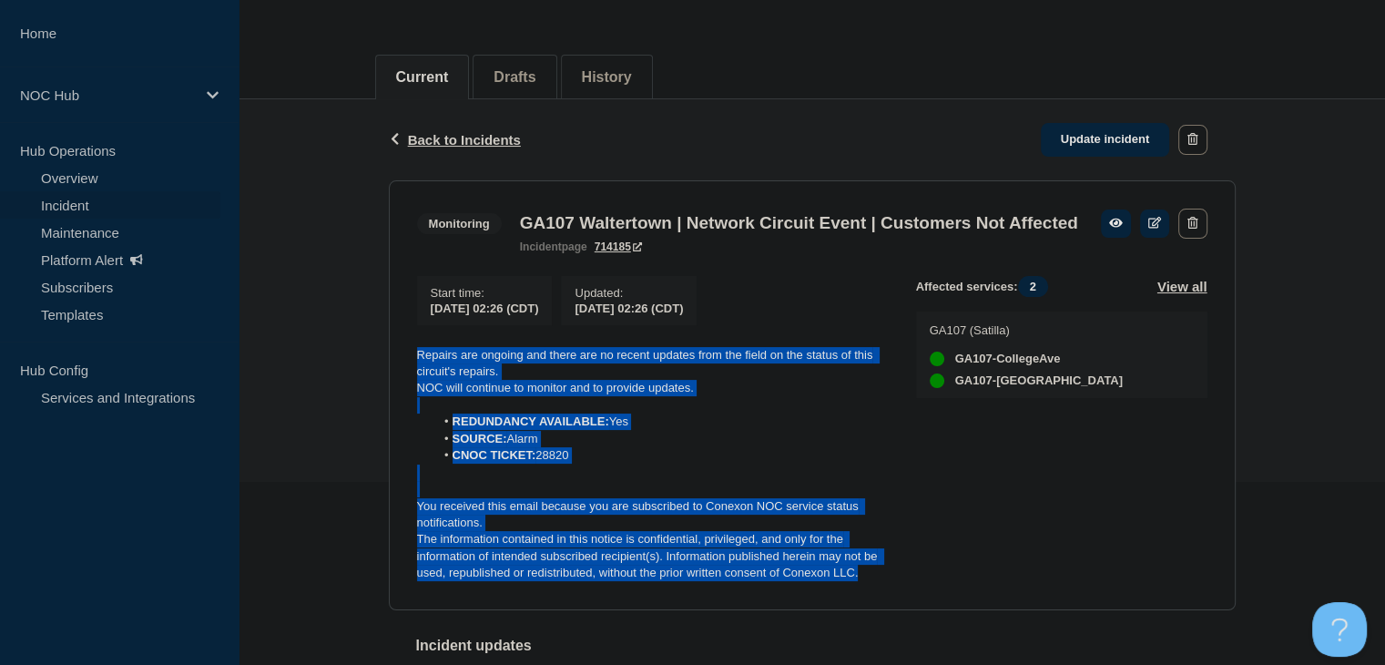
scroll to position [182, 0]
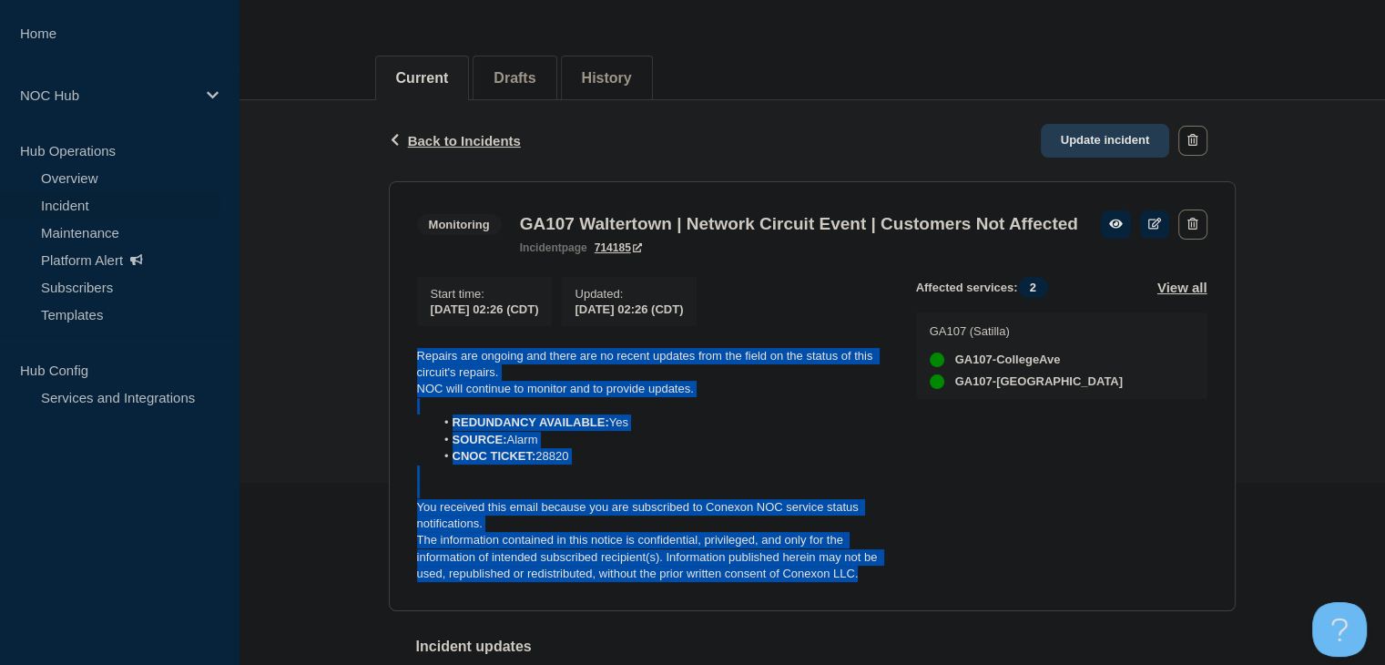
click at [1086, 142] on link "Update incident" at bounding box center [1104, 141] width 129 height 34
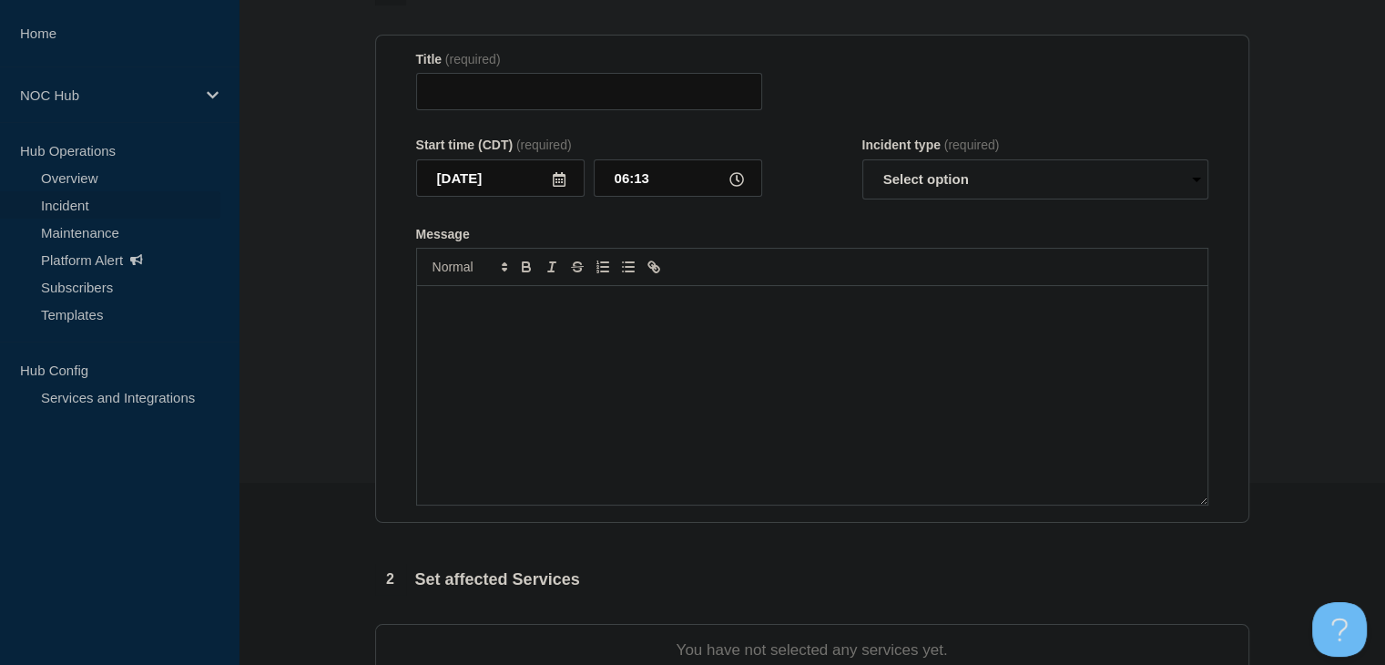
type input "GA107 Waltertown | Network Circuit Event | Customers Not Affected"
click at [594, 387] on div "Message" at bounding box center [812, 395] width 790 height 218
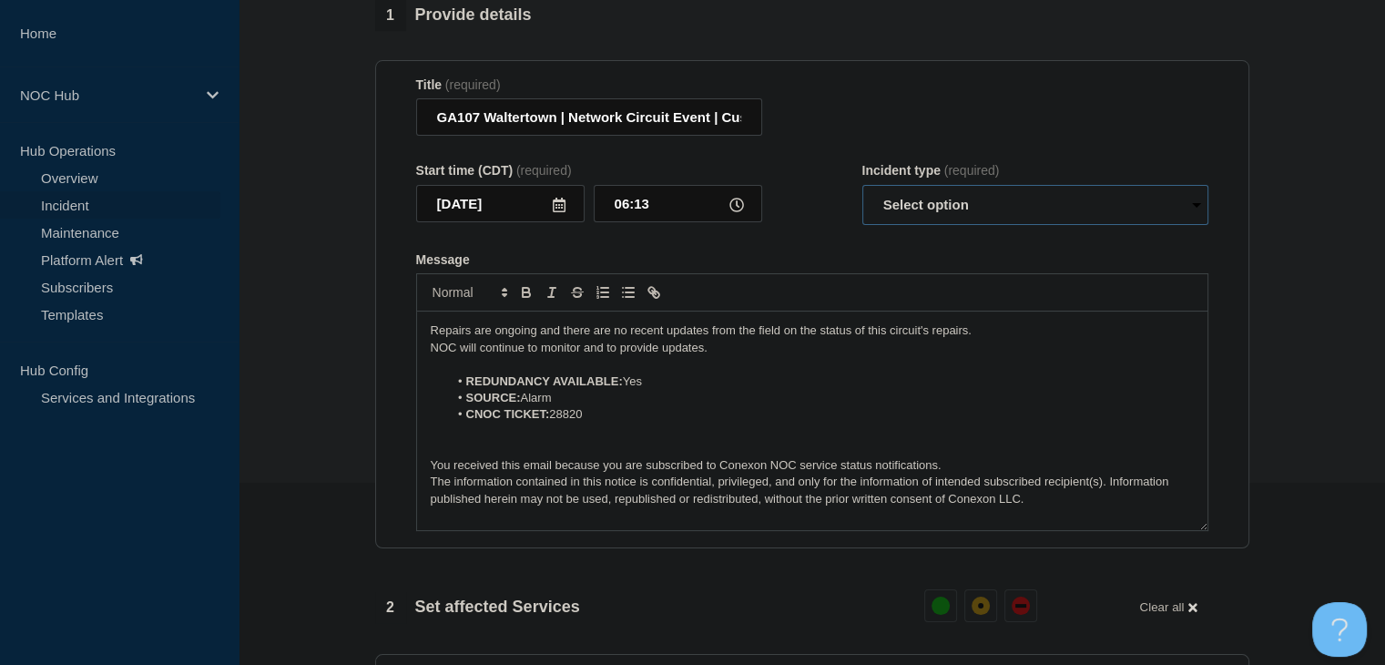
click at [914, 208] on select "Select option Investigating Identified Monitoring Resolved" at bounding box center [1035, 205] width 346 height 40
select select "monitoring"
click at [862, 196] on select "Select option Investigating Identified Monitoring Resolved" at bounding box center [1035, 205] width 346 height 40
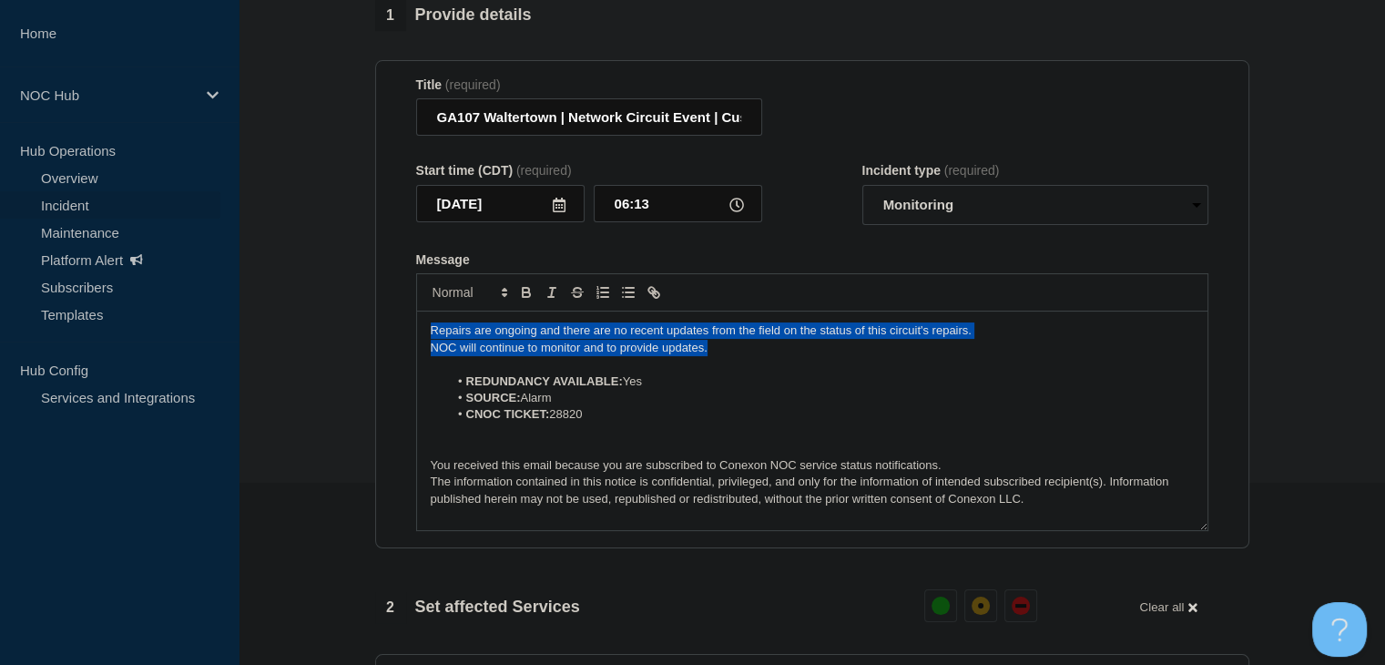
drag, startPoint x: 725, startPoint y: 357, endPoint x: 332, endPoint y: 330, distance: 393.3
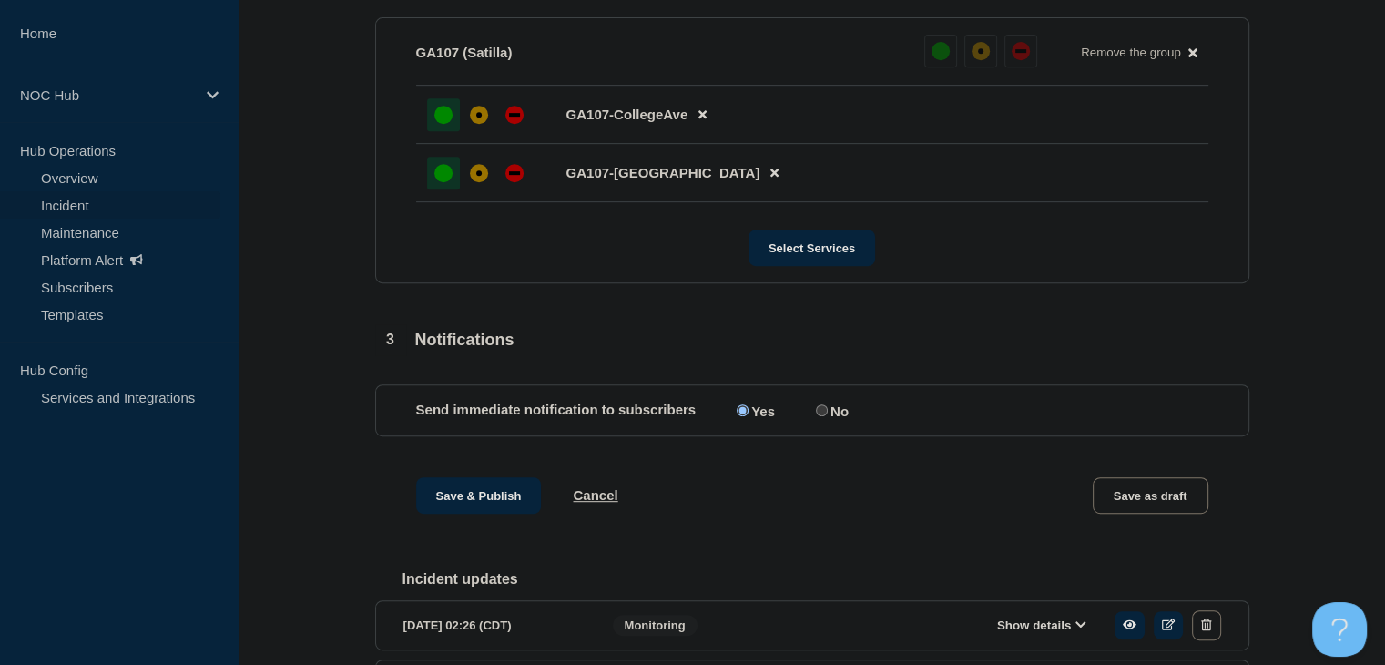
scroll to position [819, 0]
click at [444, 513] on button "Save & Publish" at bounding box center [479, 494] width 126 height 36
